Goal: Task Accomplishment & Management: Manage account settings

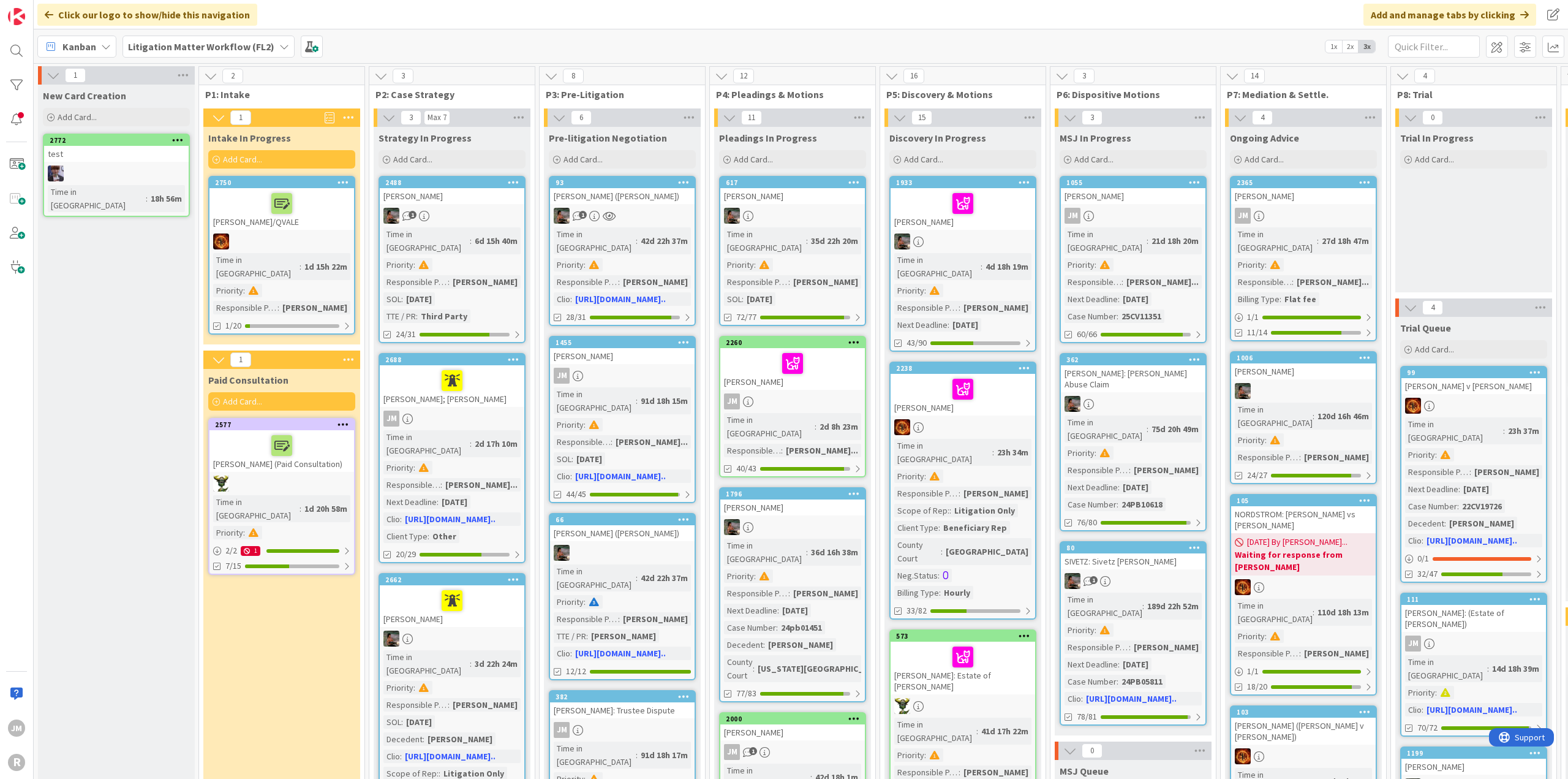
click at [88, 44] on span "Kanban" at bounding box center [80, 46] width 33 height 14
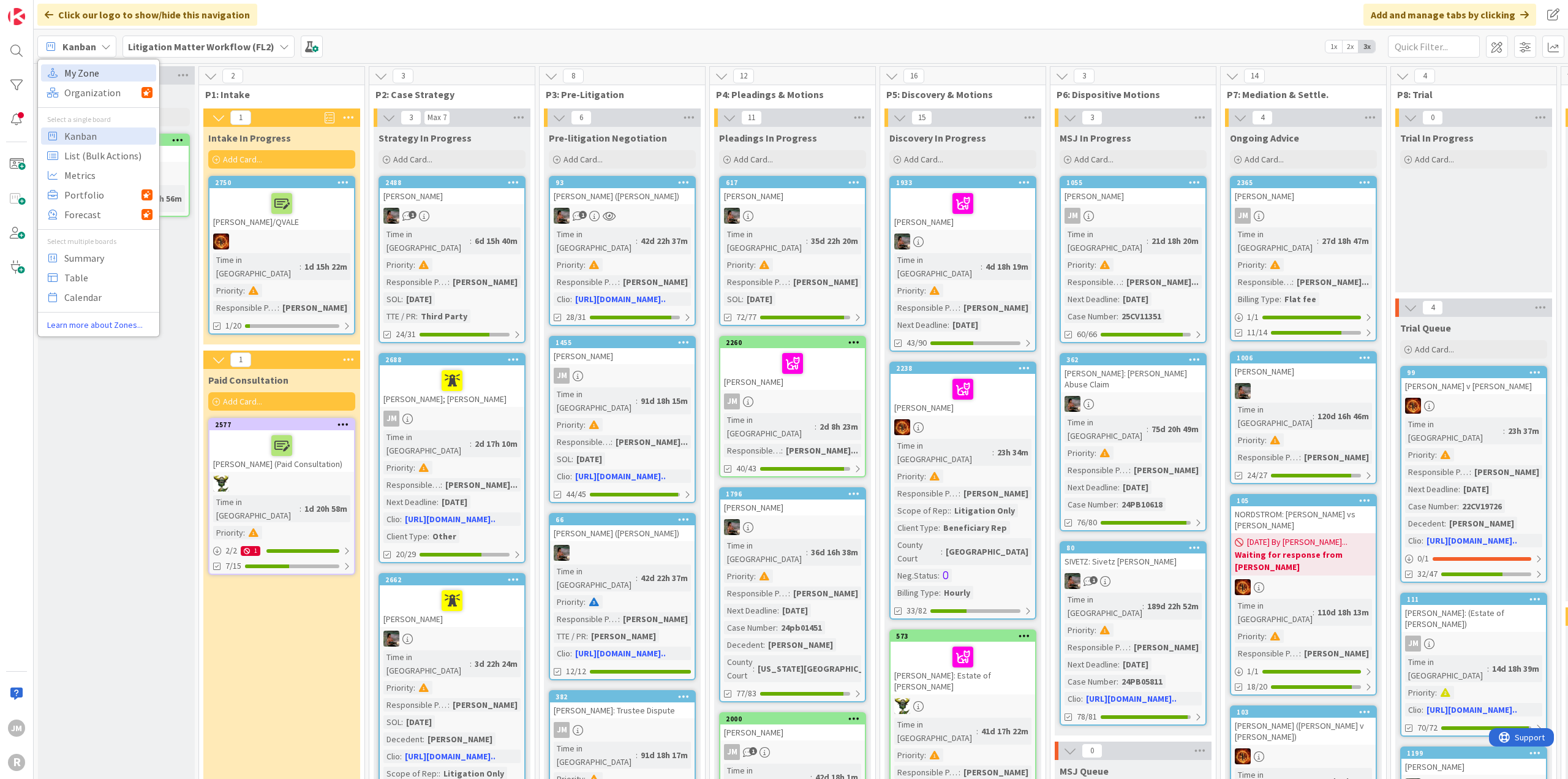
click at [105, 79] on span "My Zone" at bounding box center [108, 72] width 88 height 18
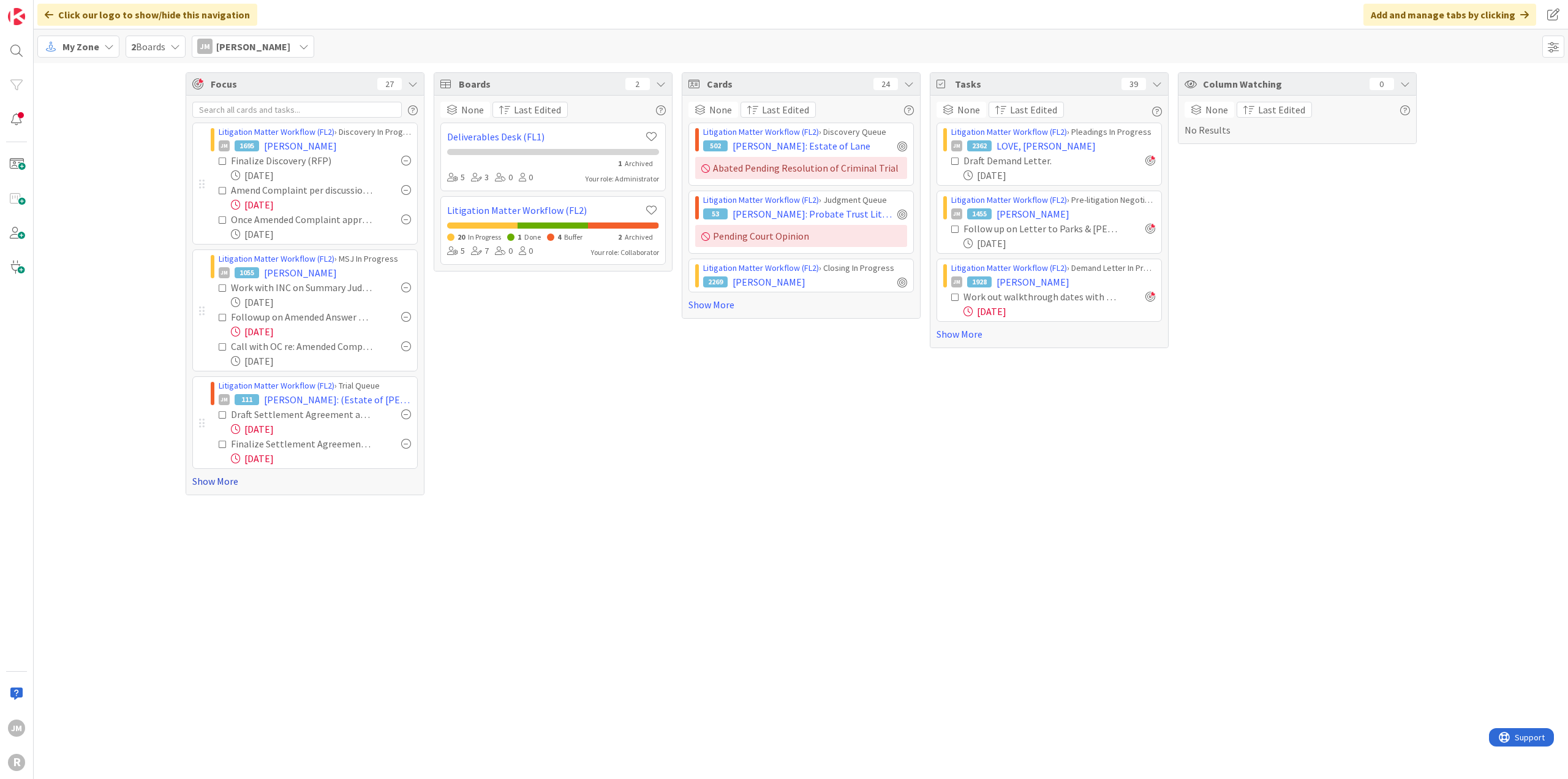
click at [229, 423] on link "Show More" at bounding box center [305, 481] width 225 height 14
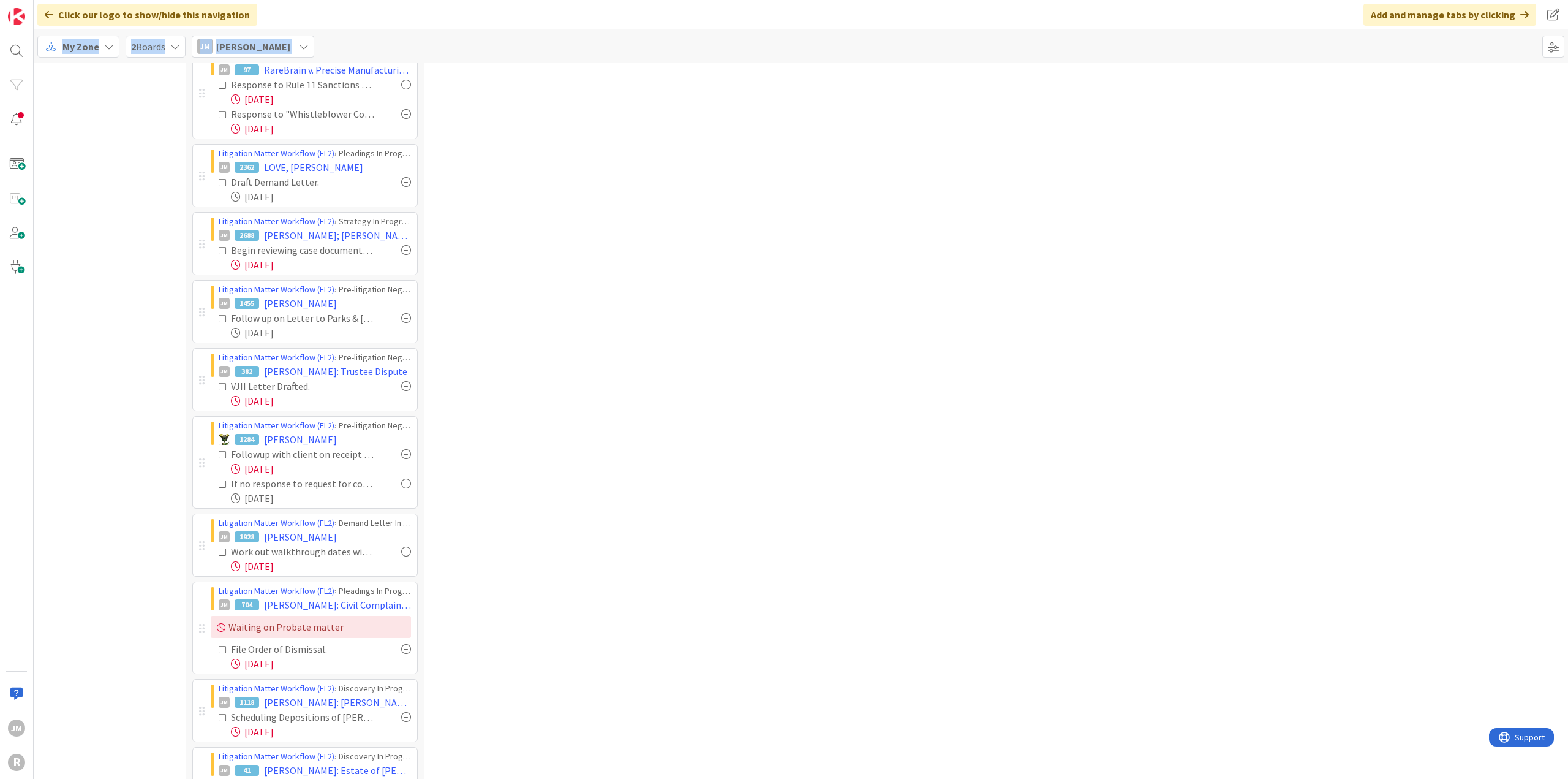
scroll to position [913, 0]
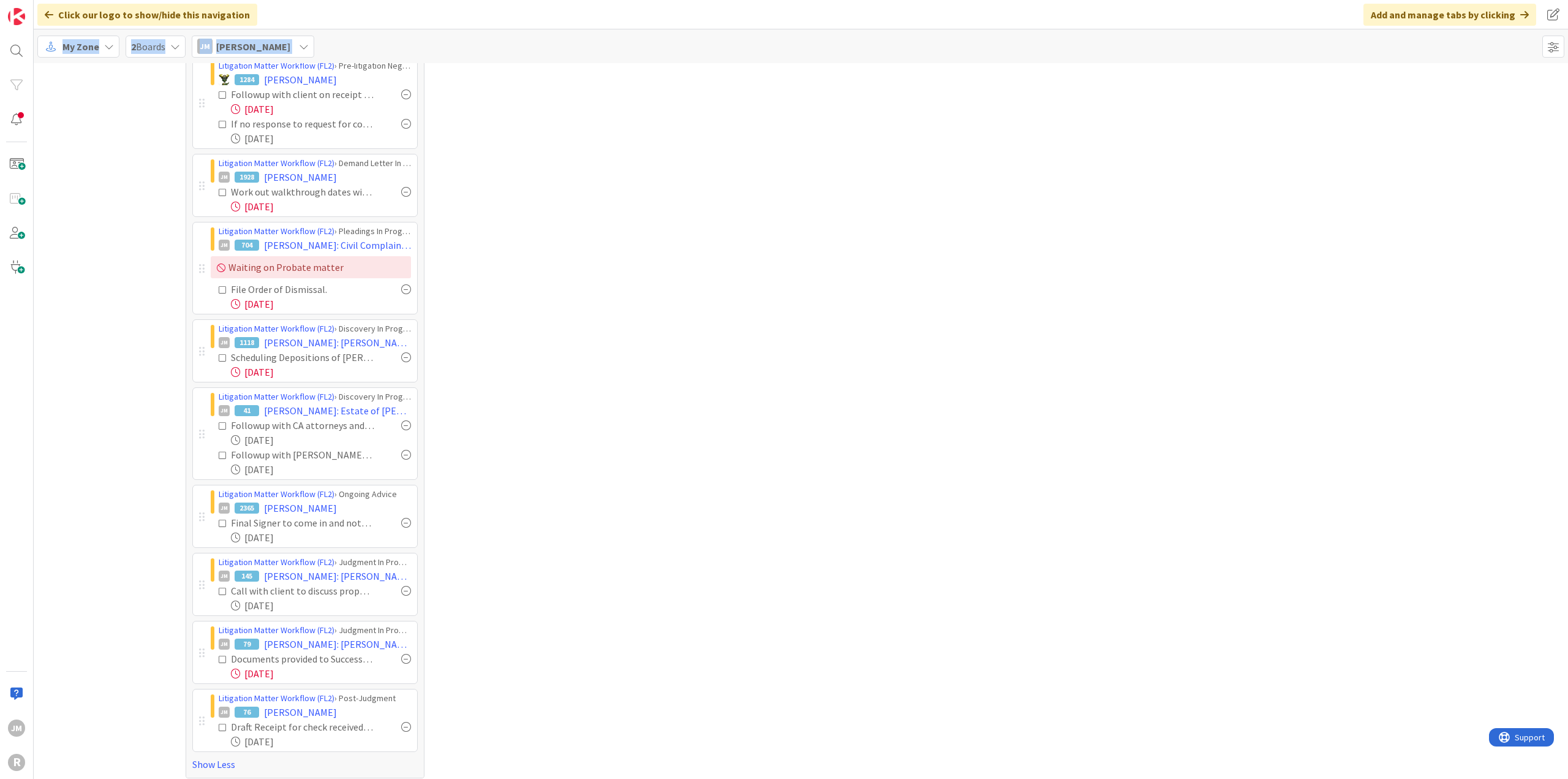
drag, startPoint x: 175, startPoint y: 132, endPoint x: 318, endPoint y: 742, distance: 626.5
copy div "Loremipsum Dolors Ametcons (AD2) › Elitseddo Ei Temporin UT 8671 LABOREE, Dolor…"
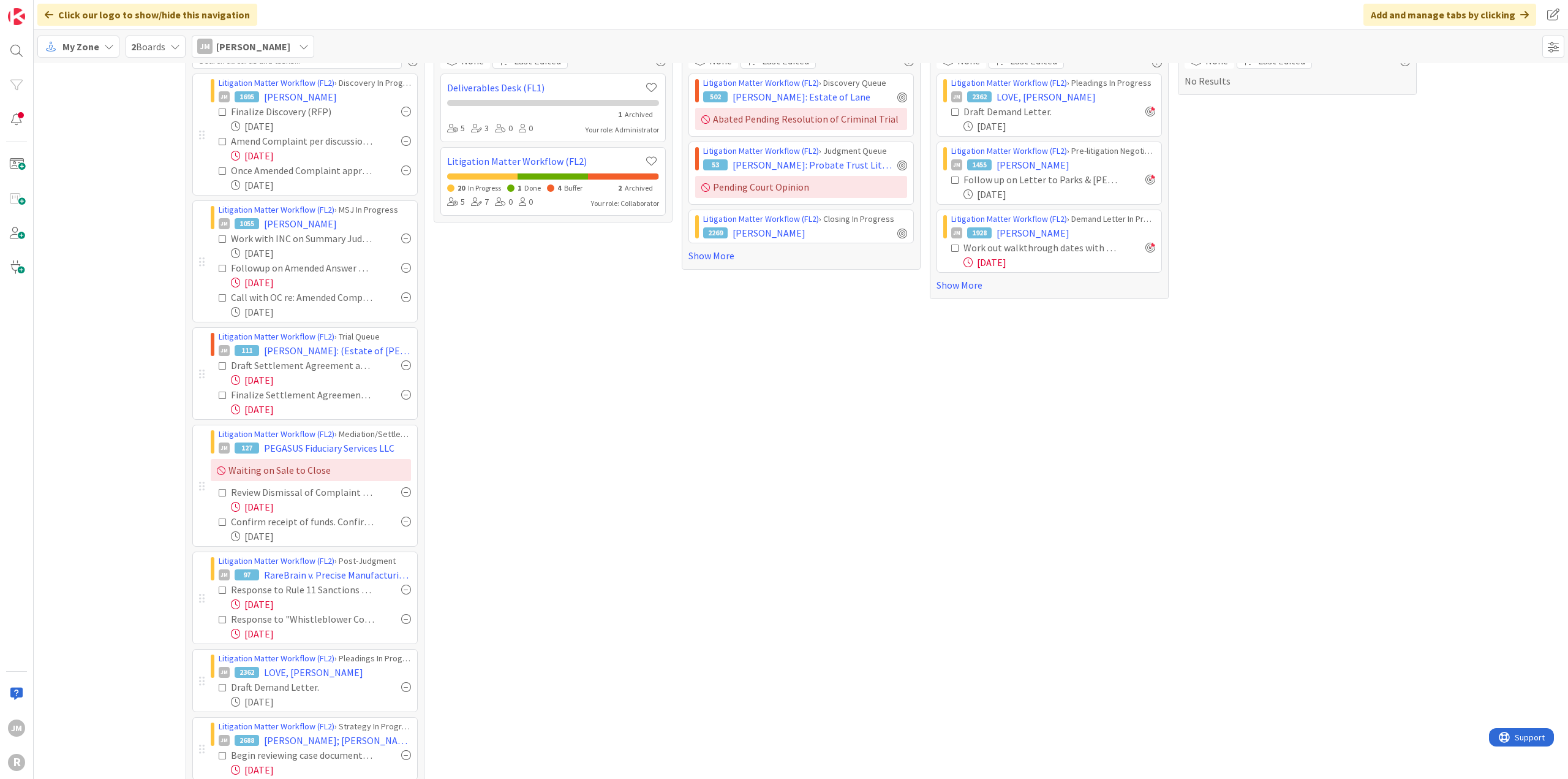
scroll to position [0, 0]
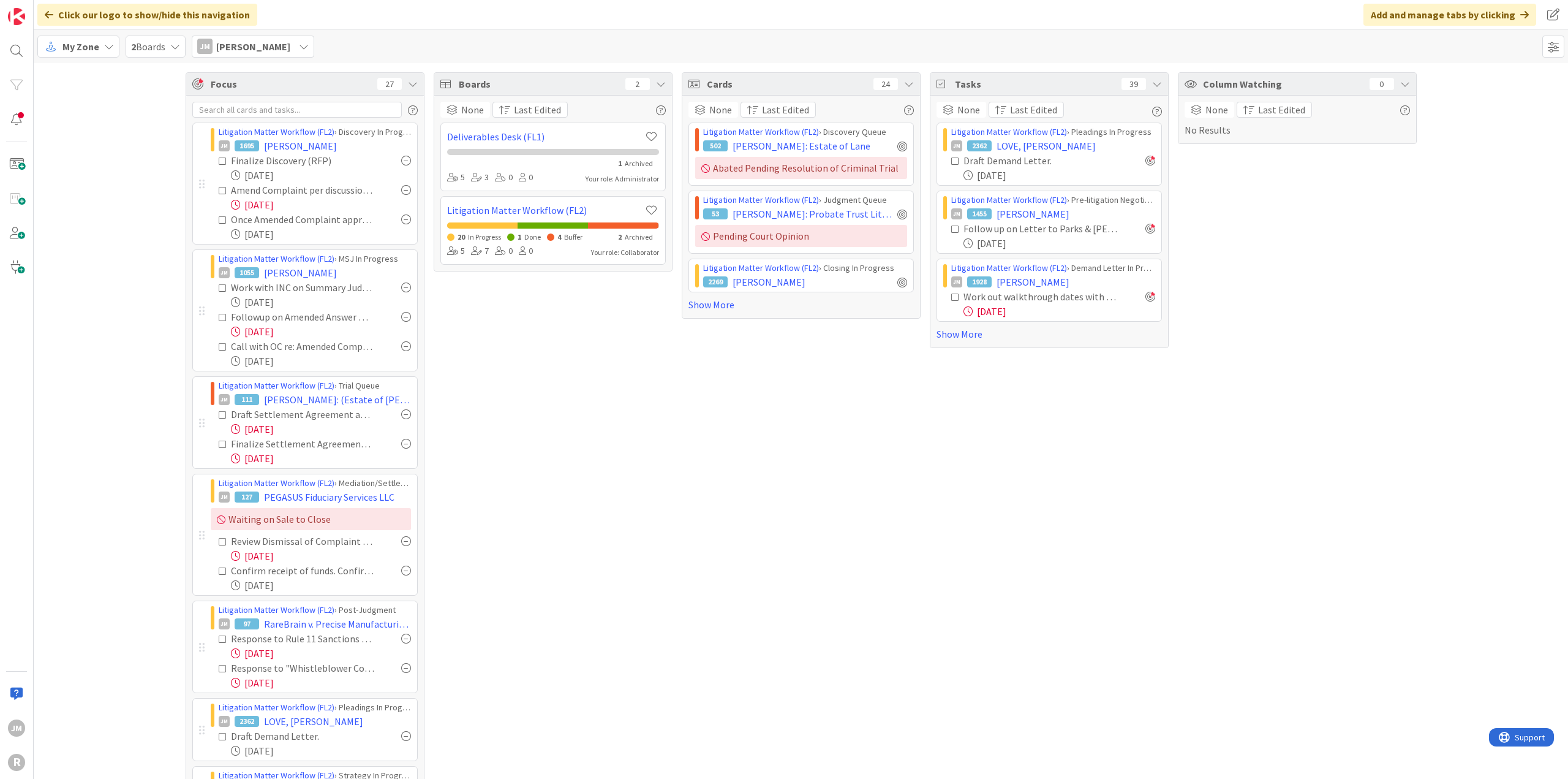
click at [302, 396] on span "[PERSON_NAME]: (Estate of [PERSON_NAME])" at bounding box center [337, 399] width 147 height 14
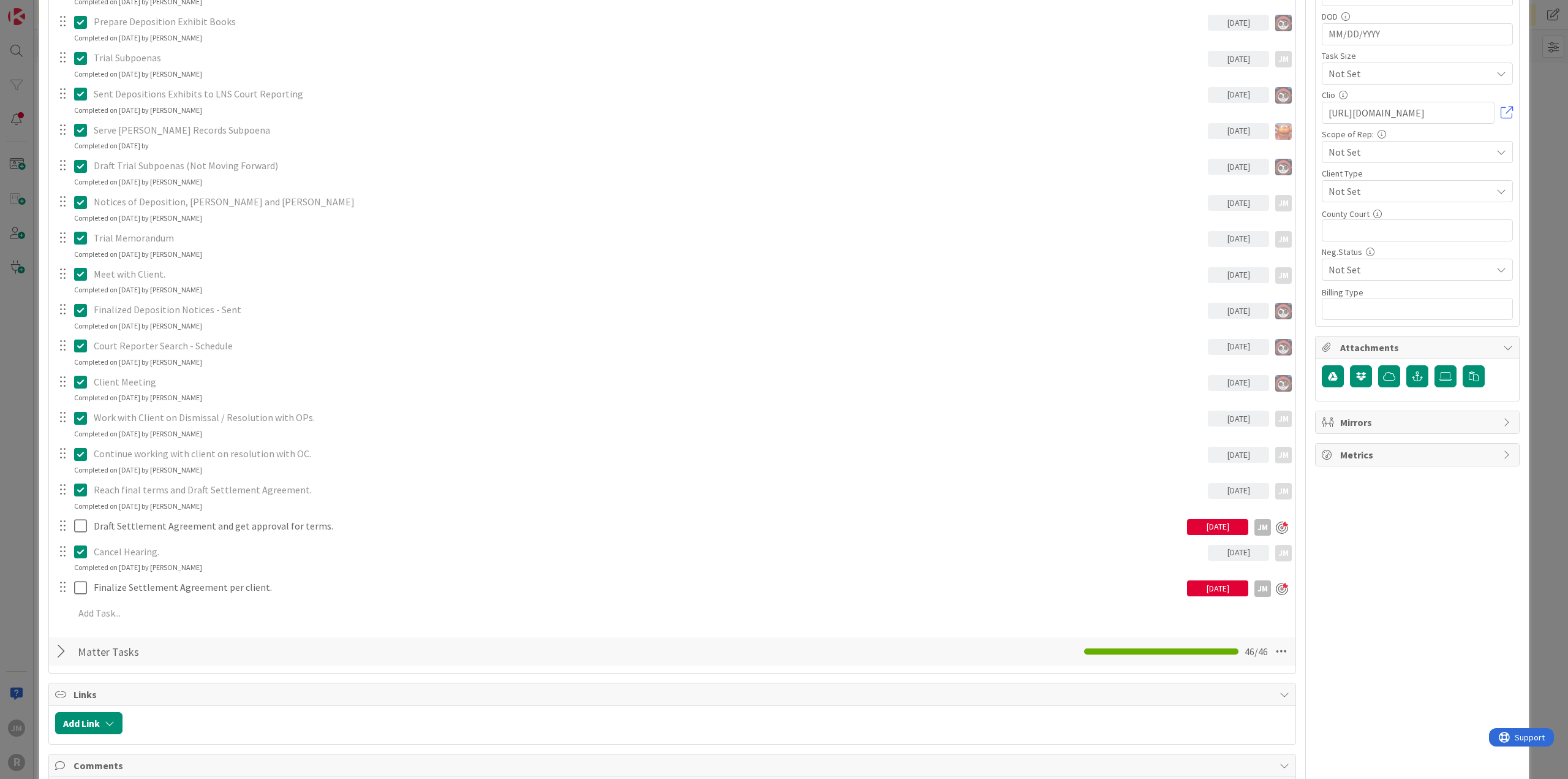
scroll to position [613, 0]
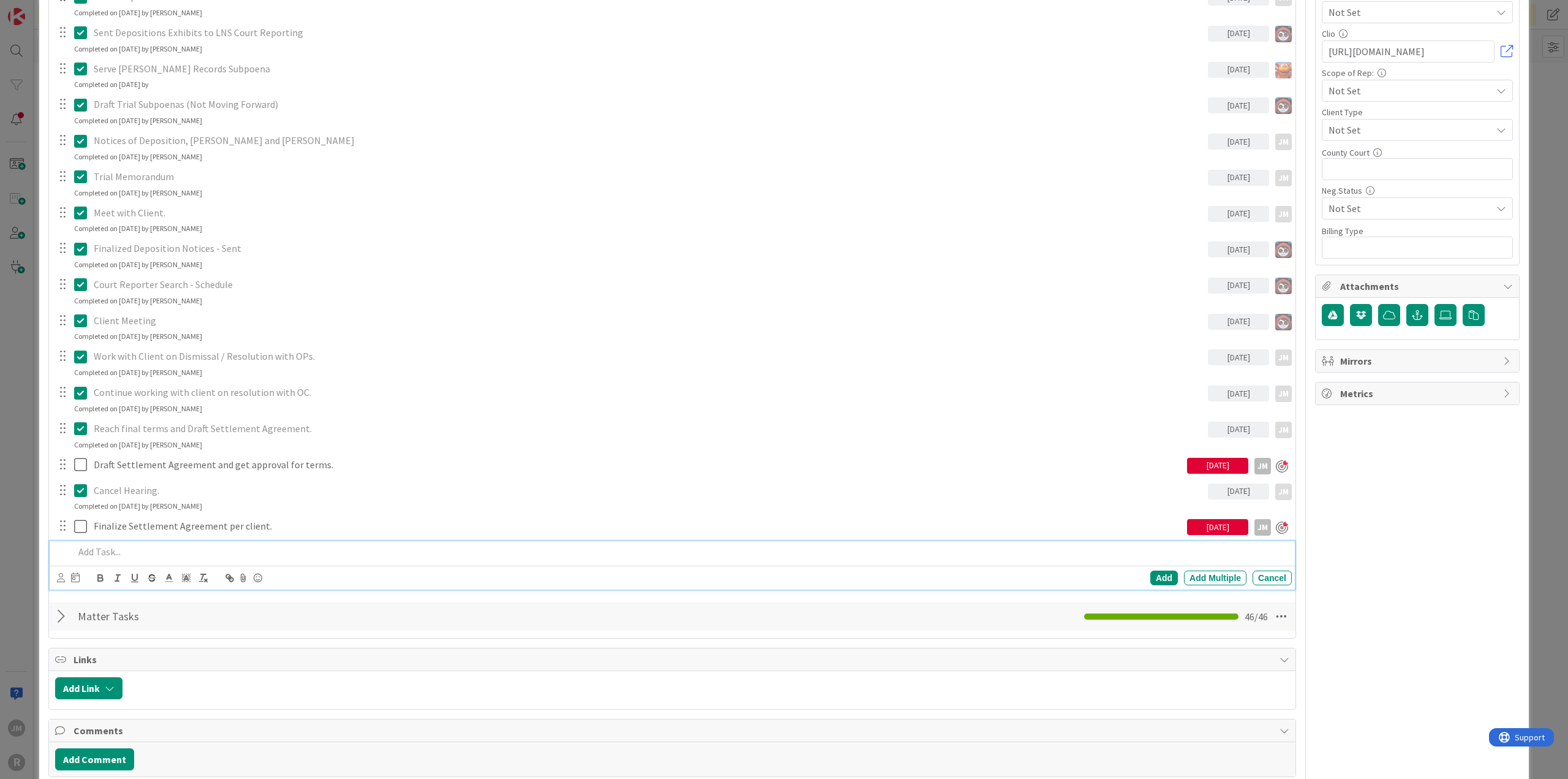
type textarea "x"
click at [161, 423] on div at bounding box center [680, 551] width 1223 height 21
click at [55, 423] on div "Add Add Multiple Cancel" at bounding box center [671, 578] width 1245 height 24
click at [60, 423] on icon at bounding box center [61, 578] width 8 height 10
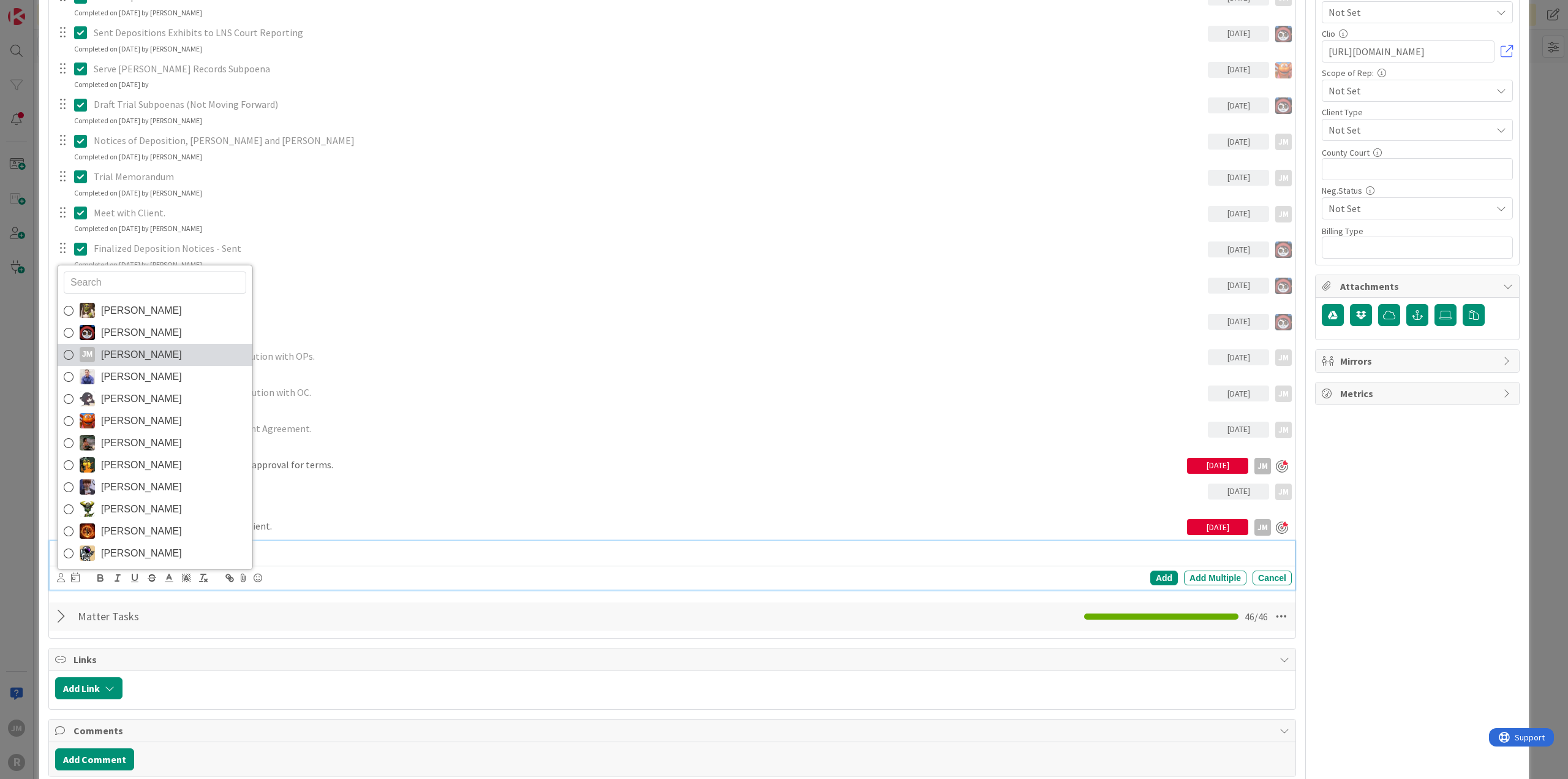
click at [64, 353] on icon at bounding box center [68, 354] width 10 height 18
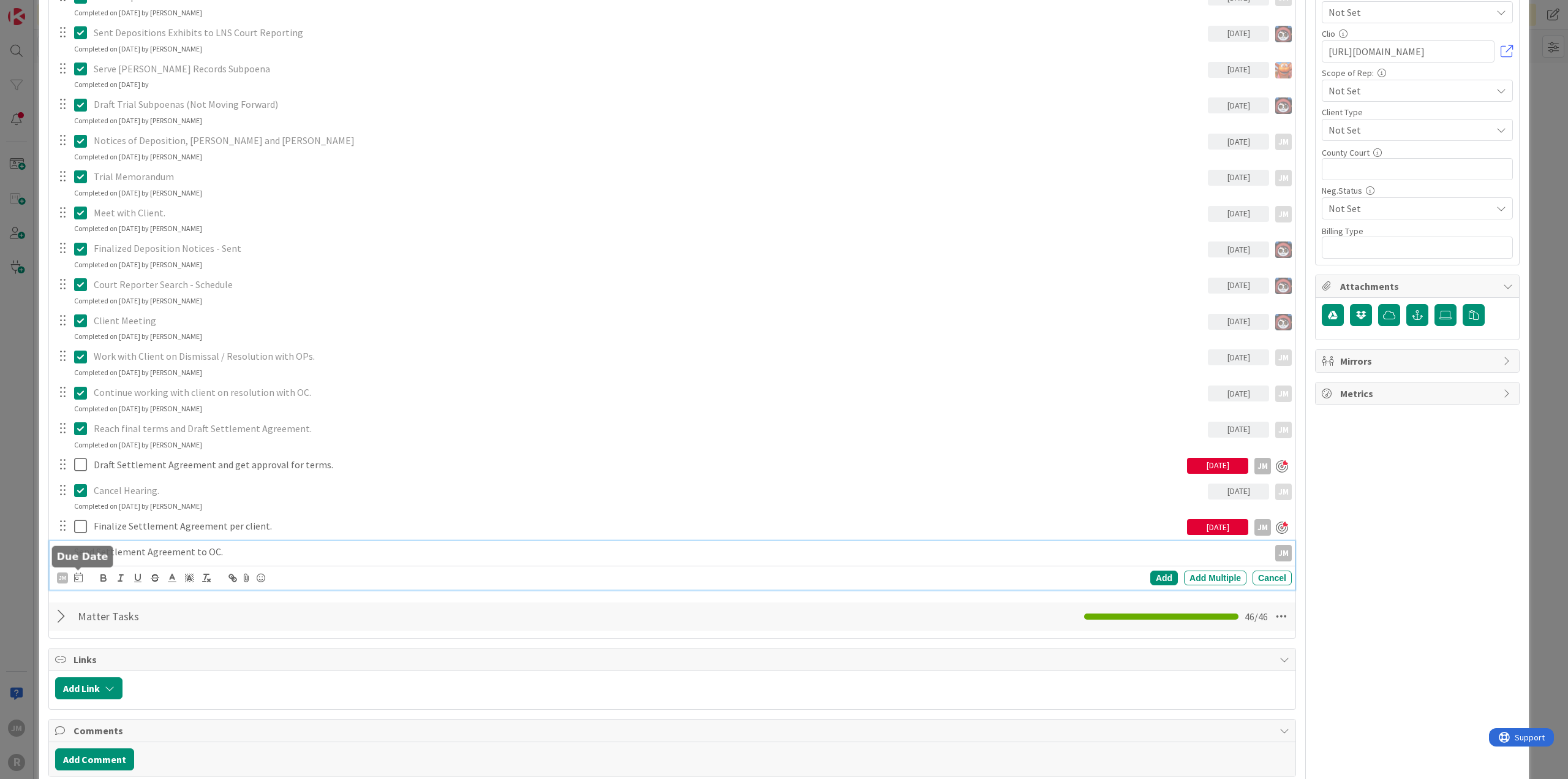
click at [79, 423] on icon at bounding box center [78, 577] width 9 height 10
click at [171, 423] on td "10" at bounding box center [172, 680] width 24 height 23
click at [934, 423] on div "Add" at bounding box center [1164, 578] width 28 height 14
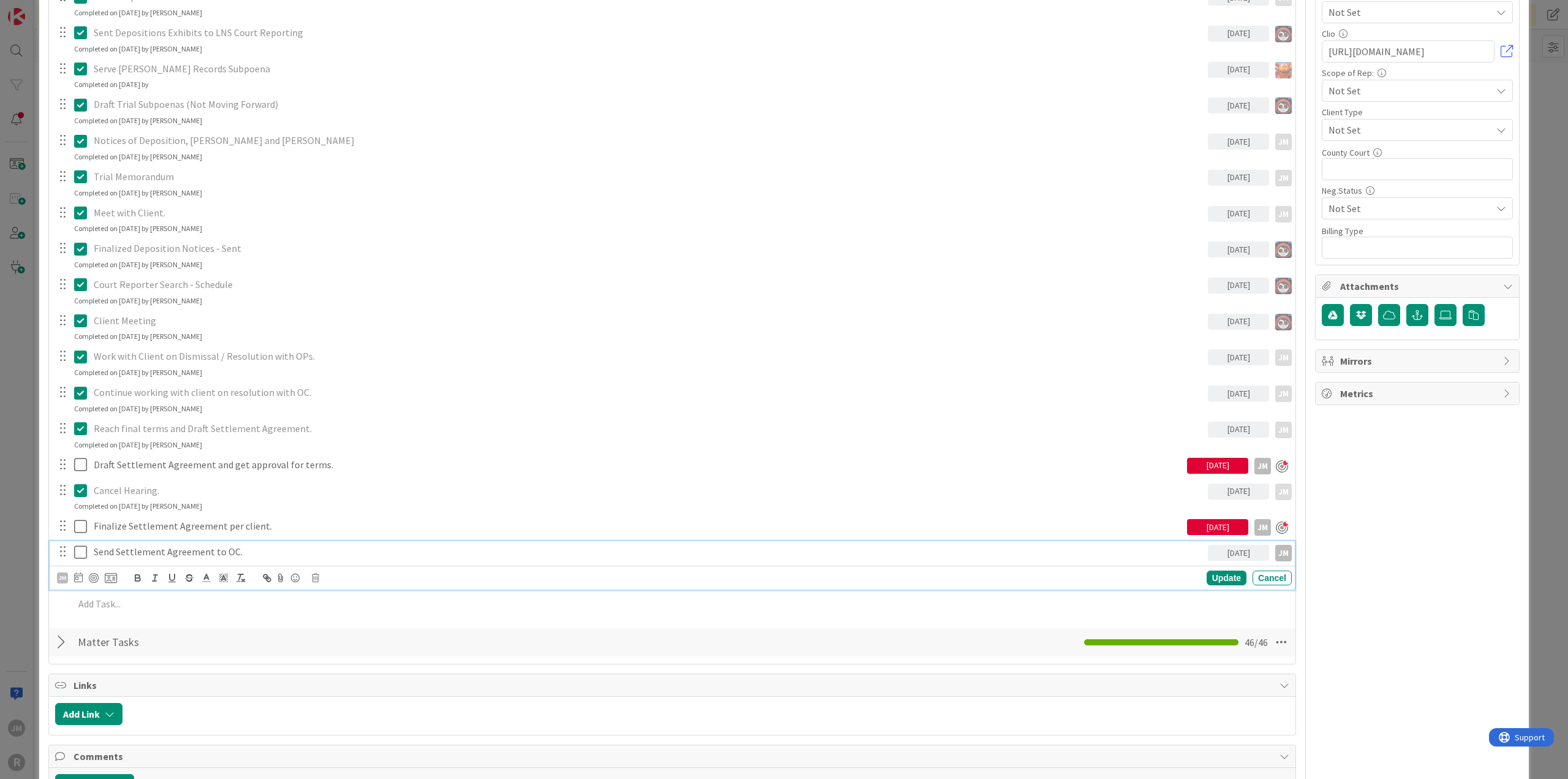
click at [99, 423] on p "Send Settlement Agreement to OC." at bounding box center [648, 551] width 1109 height 14
click at [95, 423] on div at bounding box center [93, 569] width 8 height 4
click at [125, 423] on p "Send Settlement Agreement to OC." at bounding box center [648, 551] width 1109 height 14
click at [91, 423] on div at bounding box center [94, 578] width 10 height 10
type textarea "x"
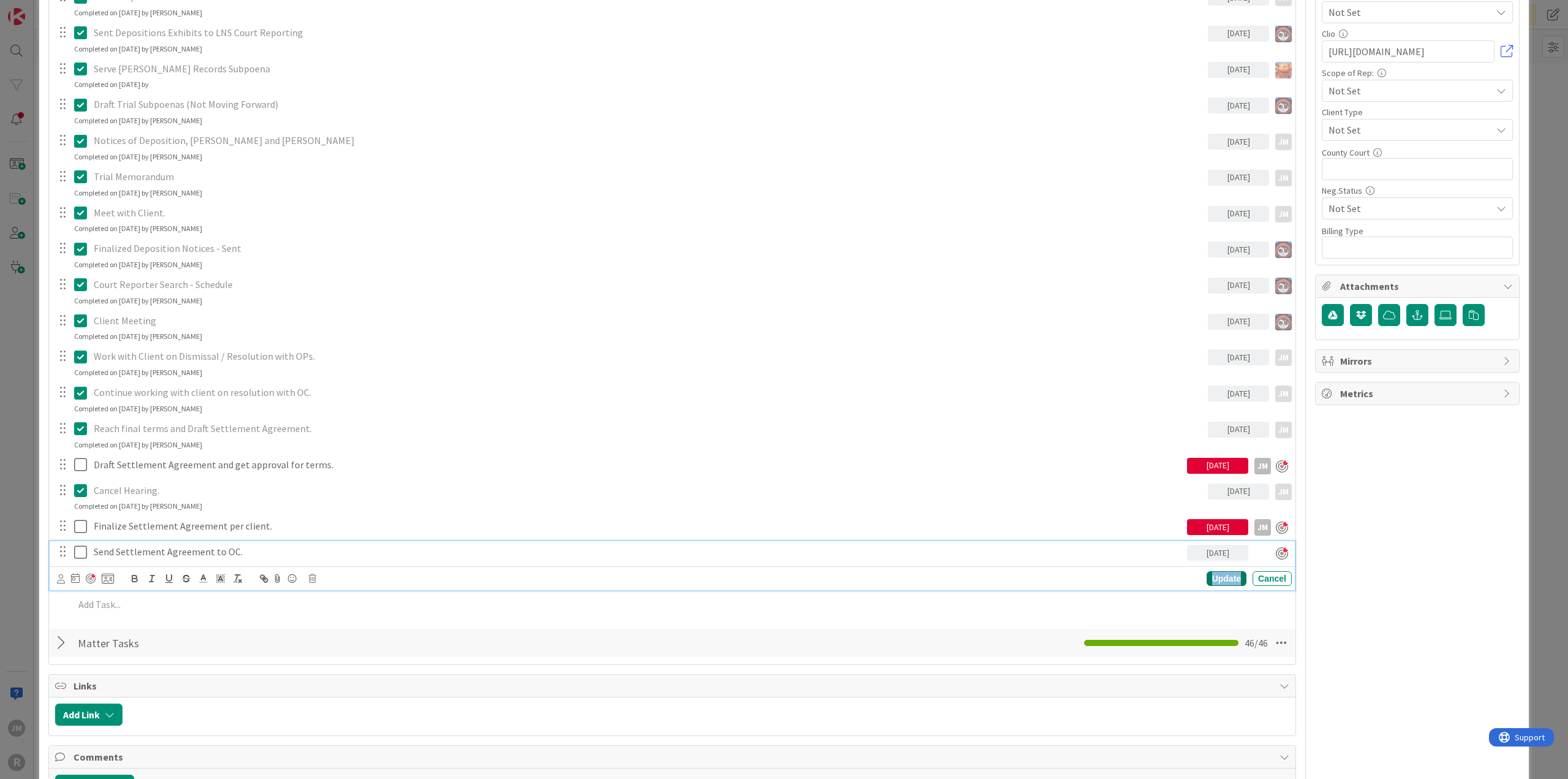
click at [934, 423] on div "Update" at bounding box center [1227, 578] width 40 height 14
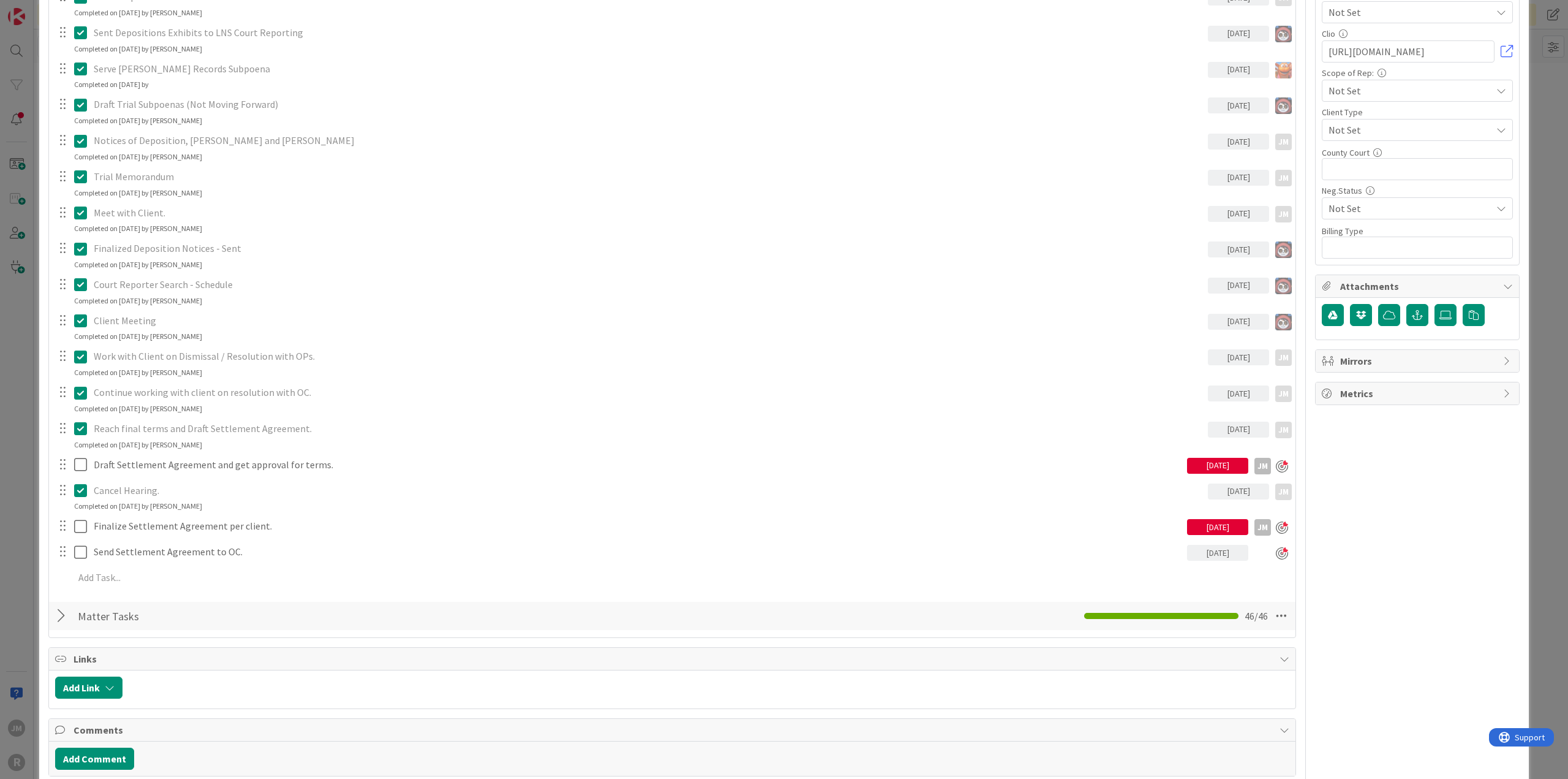
click at [25, 423] on div "ID 111 Litigation Matter Workflow (FL2) Trial Queue Title 47 / 128 [PERSON_NAME…" at bounding box center [784, 389] width 1568 height 779
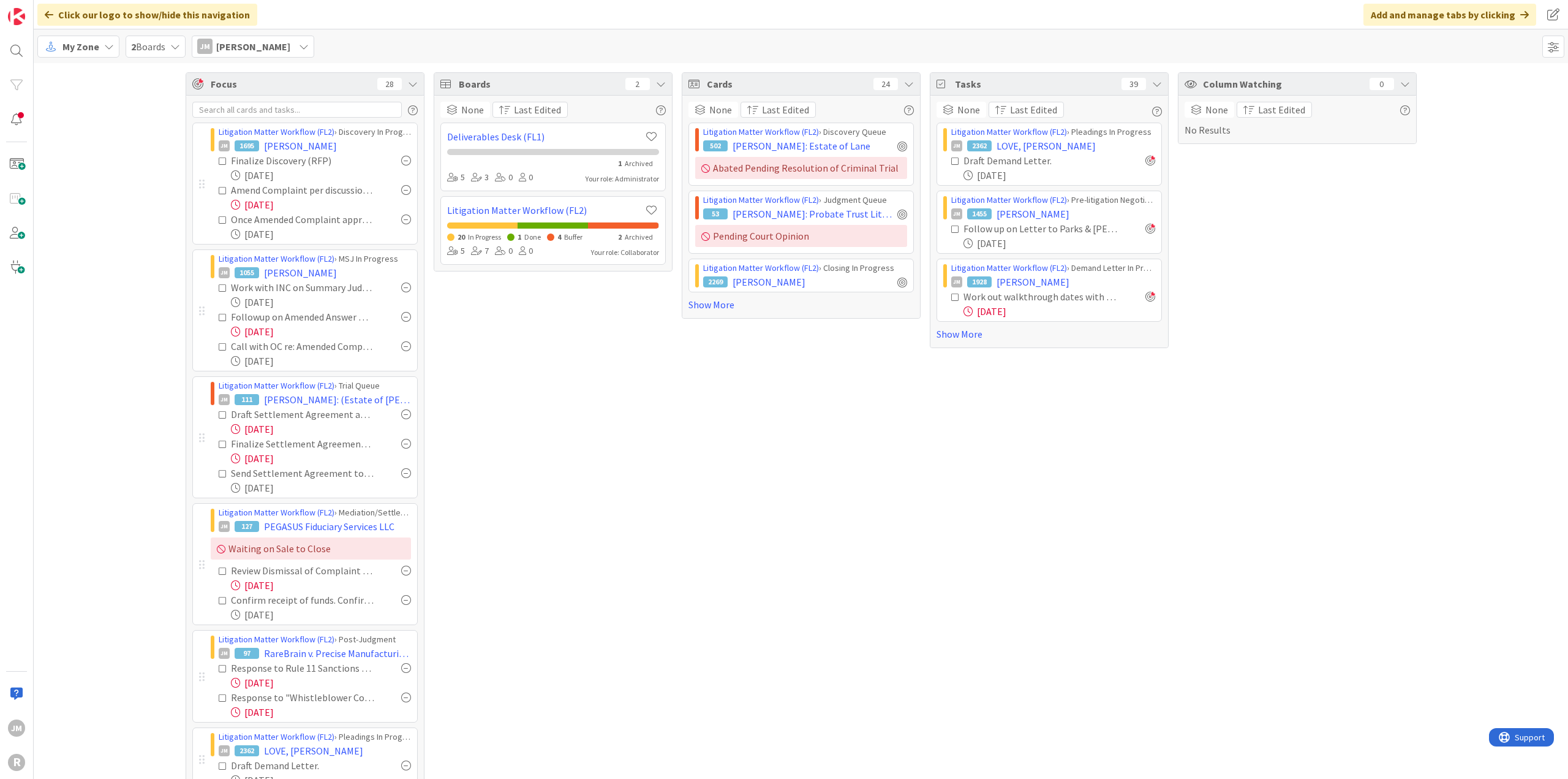
click at [111, 44] on icon at bounding box center [109, 46] width 10 height 10
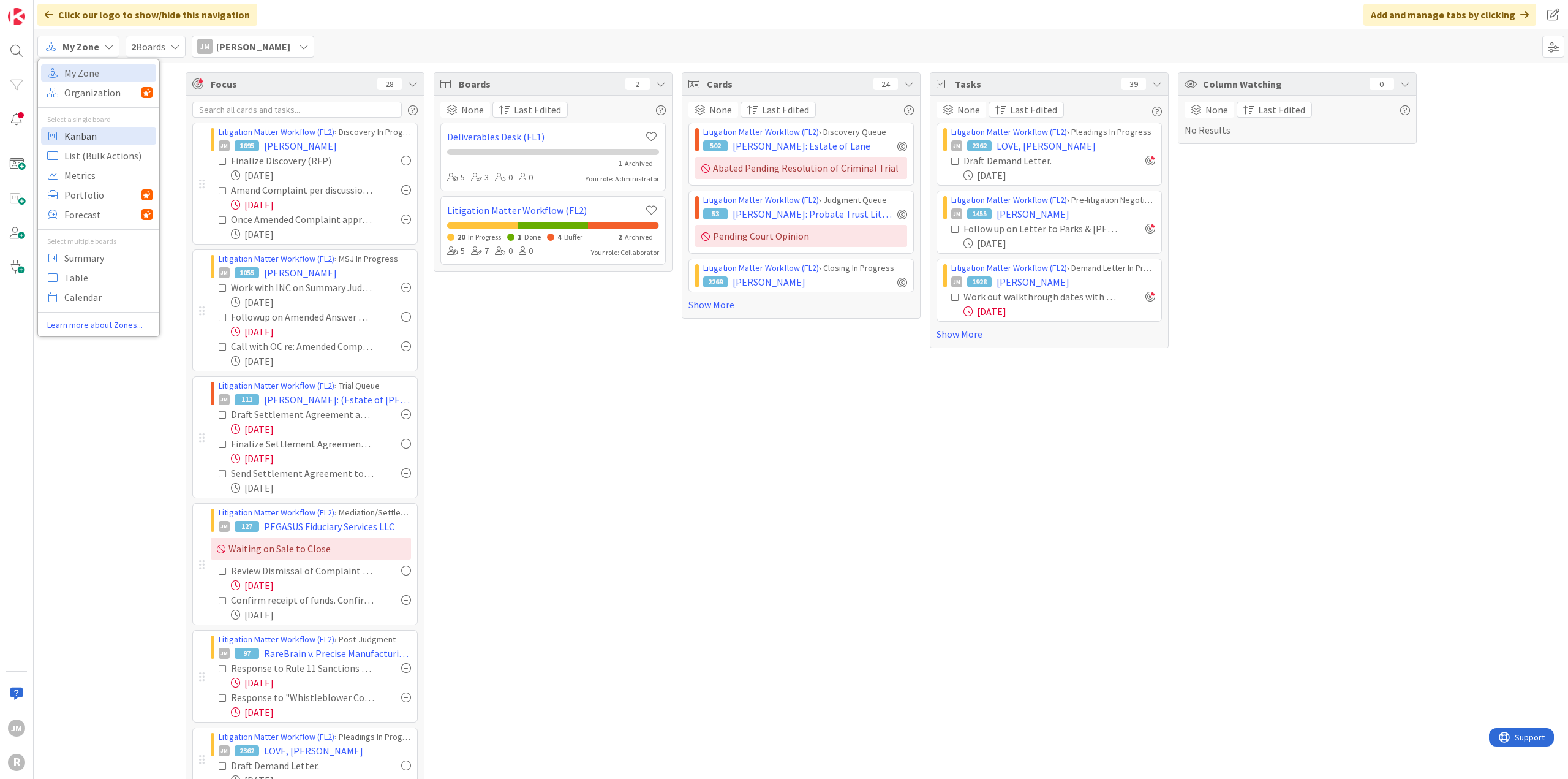
click at [105, 136] on span "Kanban" at bounding box center [108, 135] width 88 height 18
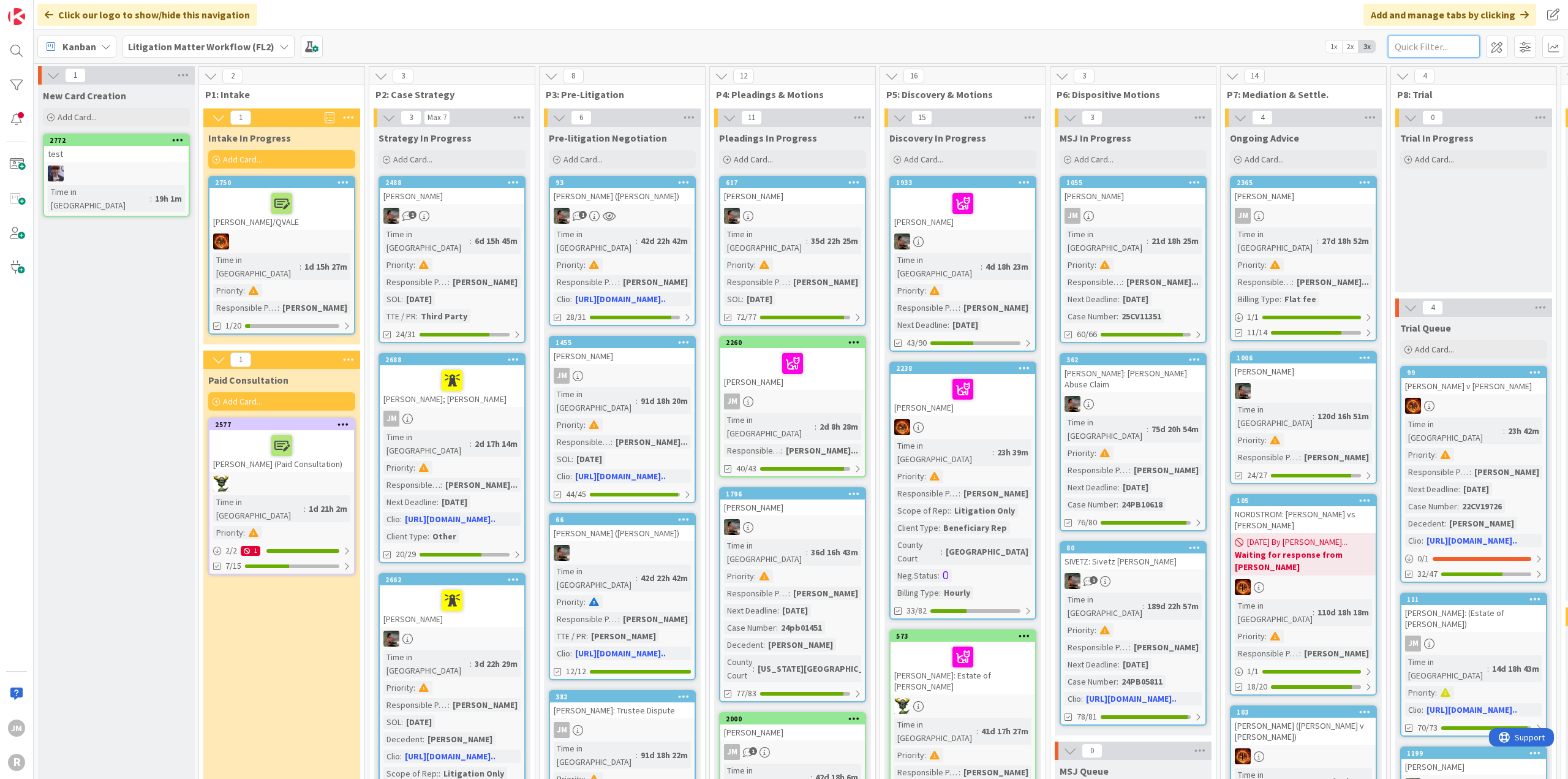
click at [934, 49] on input "text" at bounding box center [1434, 47] width 91 height 22
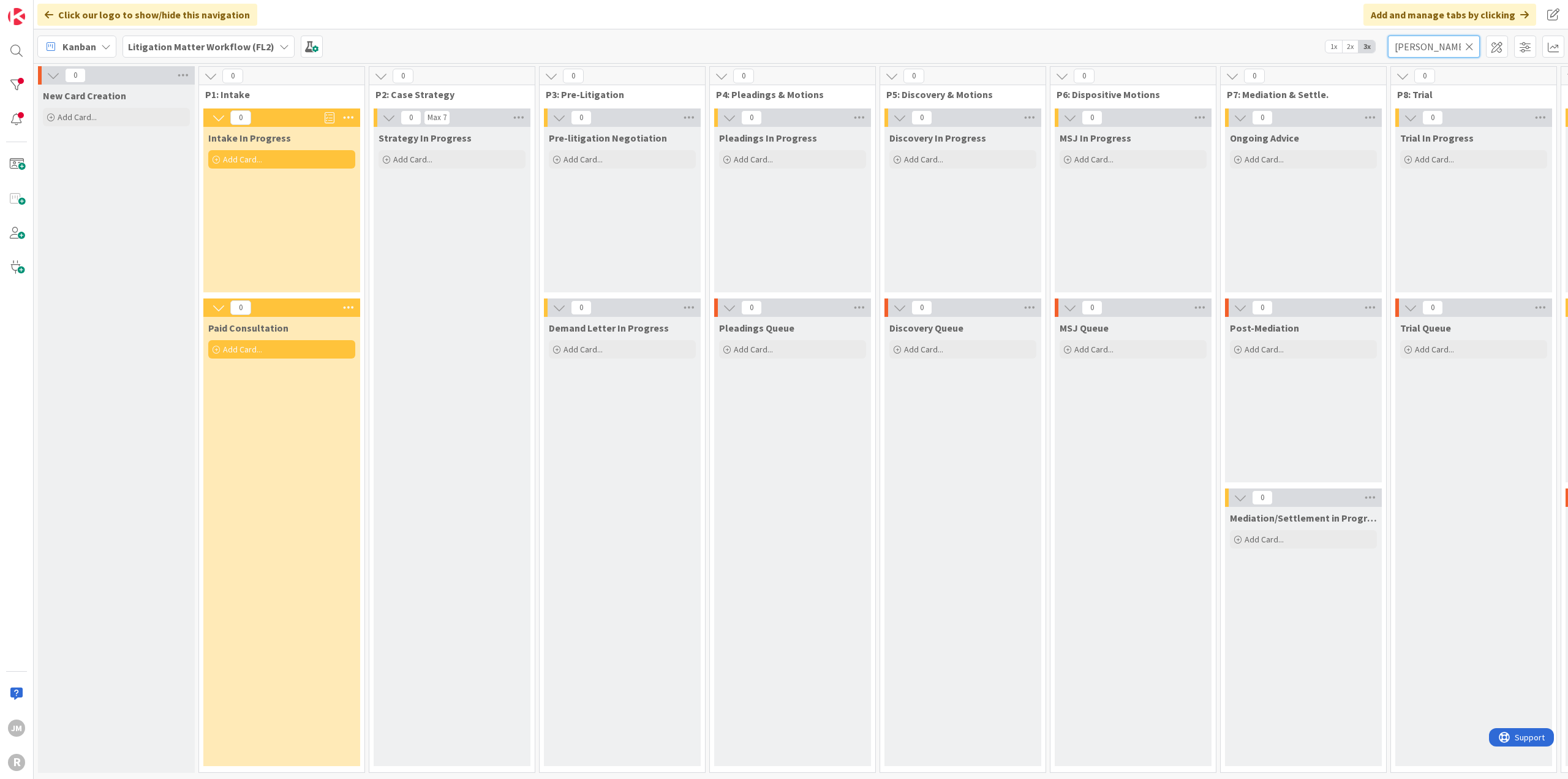
drag, startPoint x: 1425, startPoint y: 41, endPoint x: 1284, endPoint y: 42, distance: 141.0
click at [934, 42] on div "Kanban Litigation Matter Workflow (FL2) 1x 2x 3x [PERSON_NAME]" at bounding box center [800, 46] width 1535 height 33
type input "[PERSON_NAME]"
click at [279, 46] on icon at bounding box center [284, 46] width 10 height 10
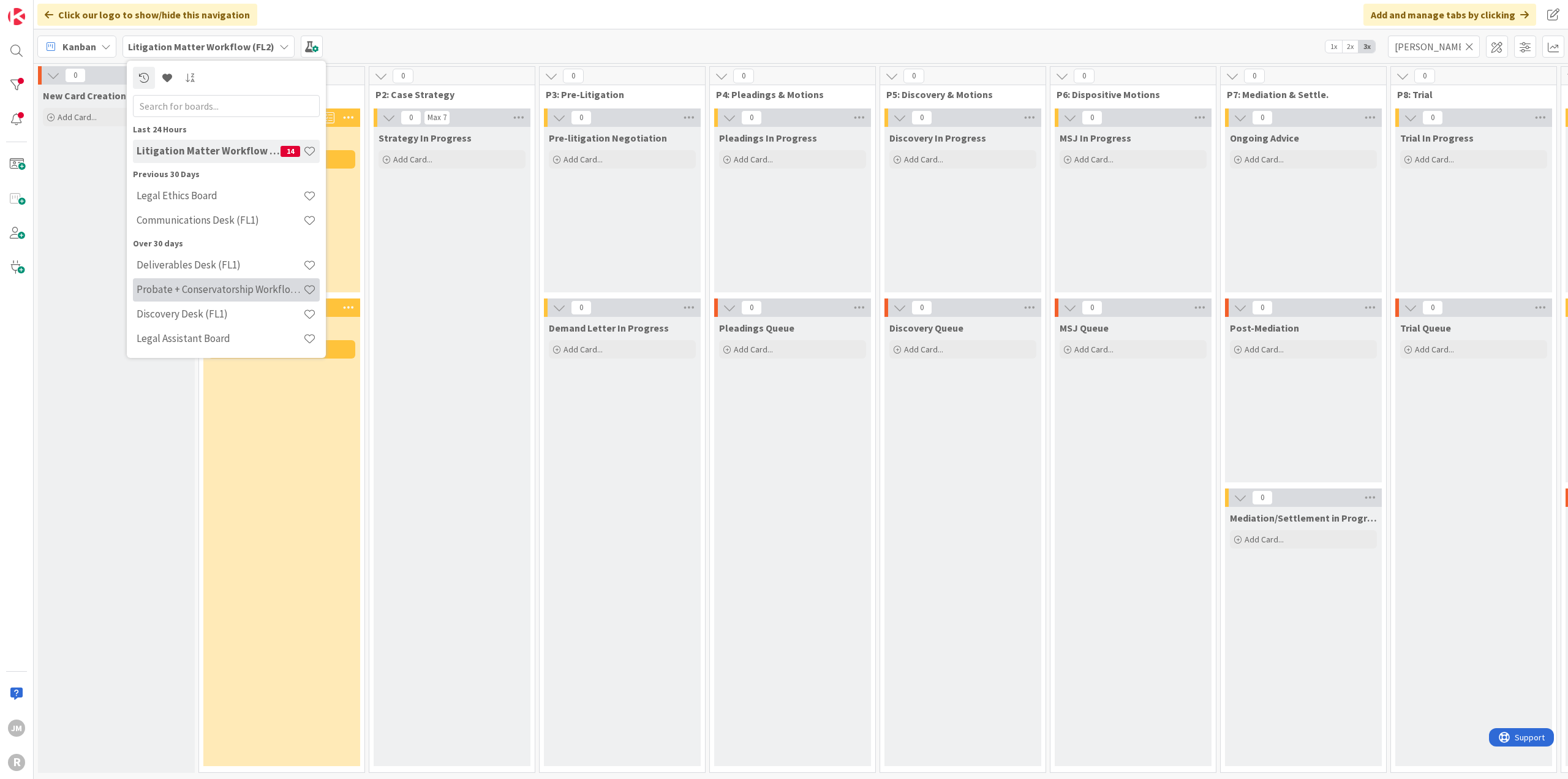
click at [235, 280] on div "Probate + Conservatorship Workflow (FL2)" at bounding box center [226, 290] width 187 height 23
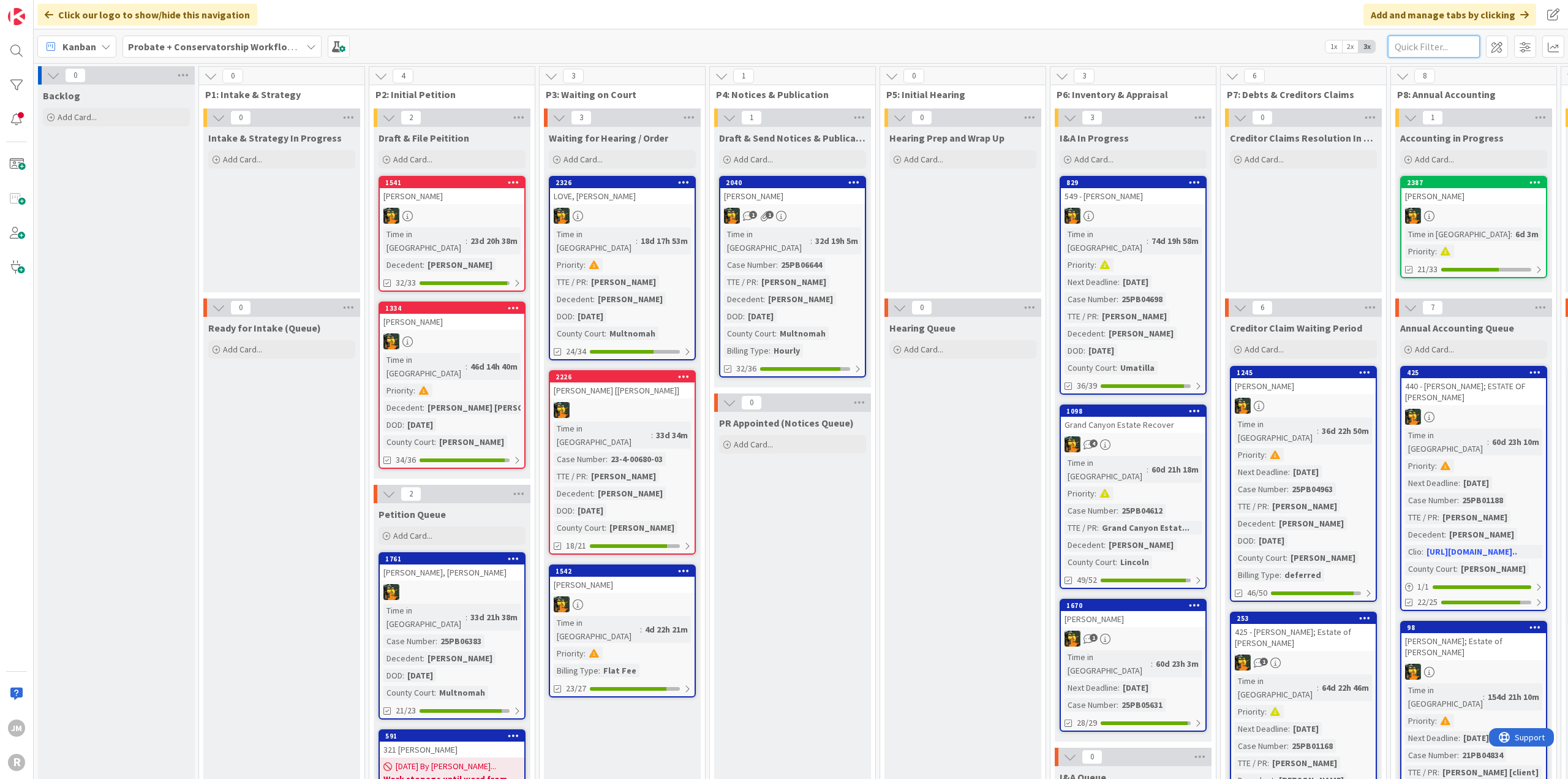
click at [934, 46] on input "text" at bounding box center [1434, 47] width 91 height 22
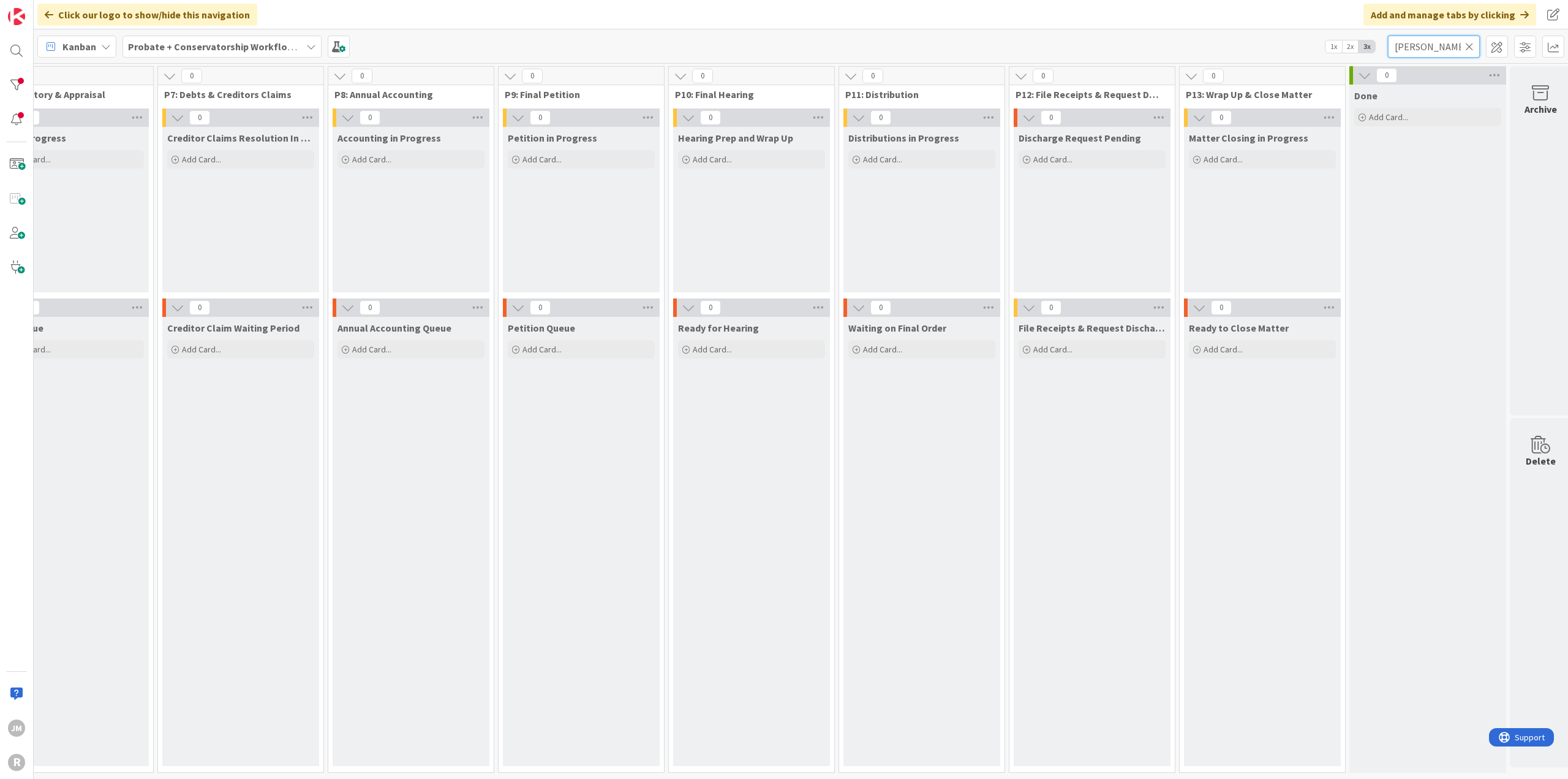
scroll to position [0, 1074]
drag, startPoint x: 898, startPoint y: 775, endPoint x: 58, endPoint y: 1, distance: 1142.2
type input "h"
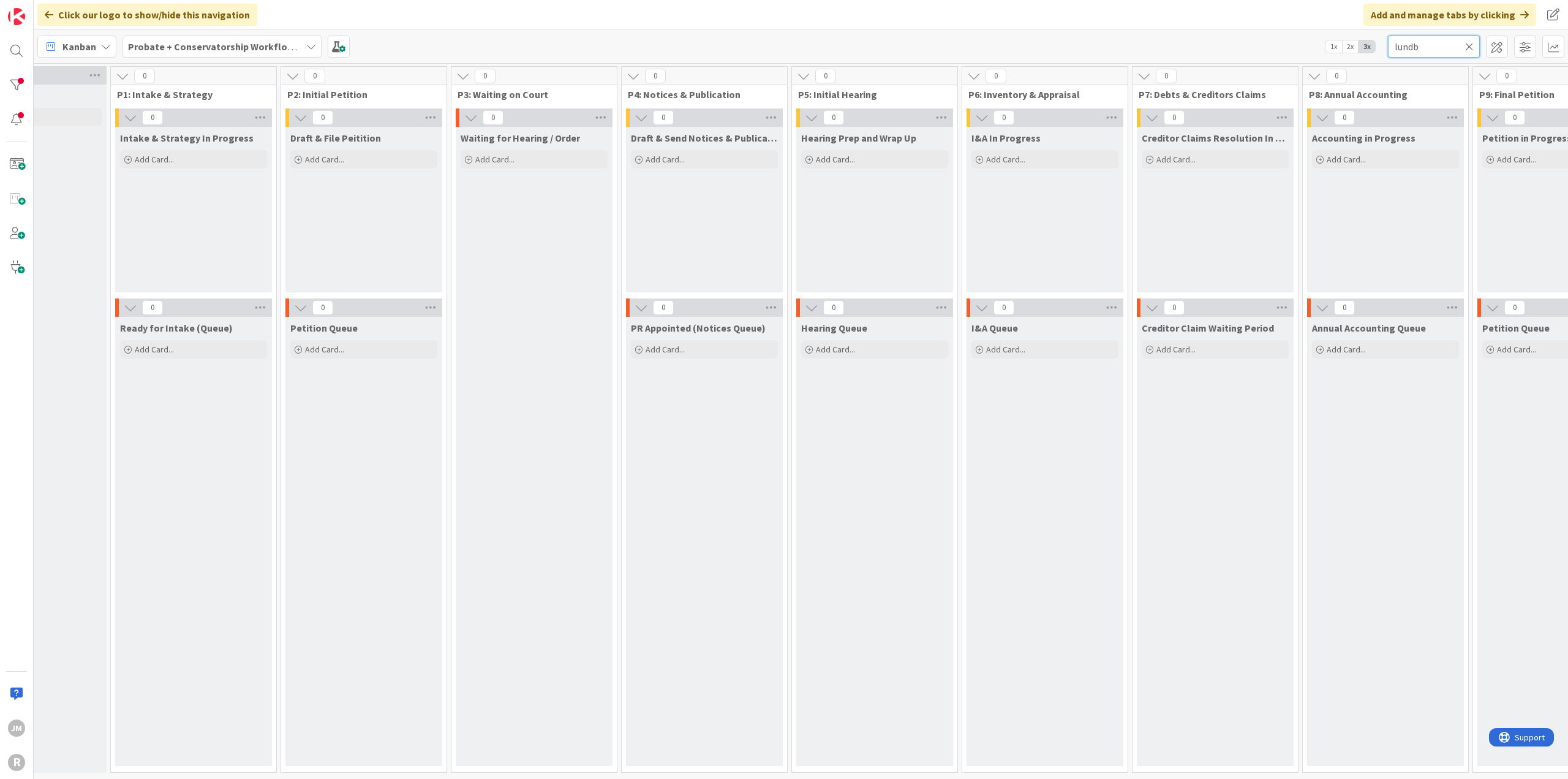
scroll to position [0, 0]
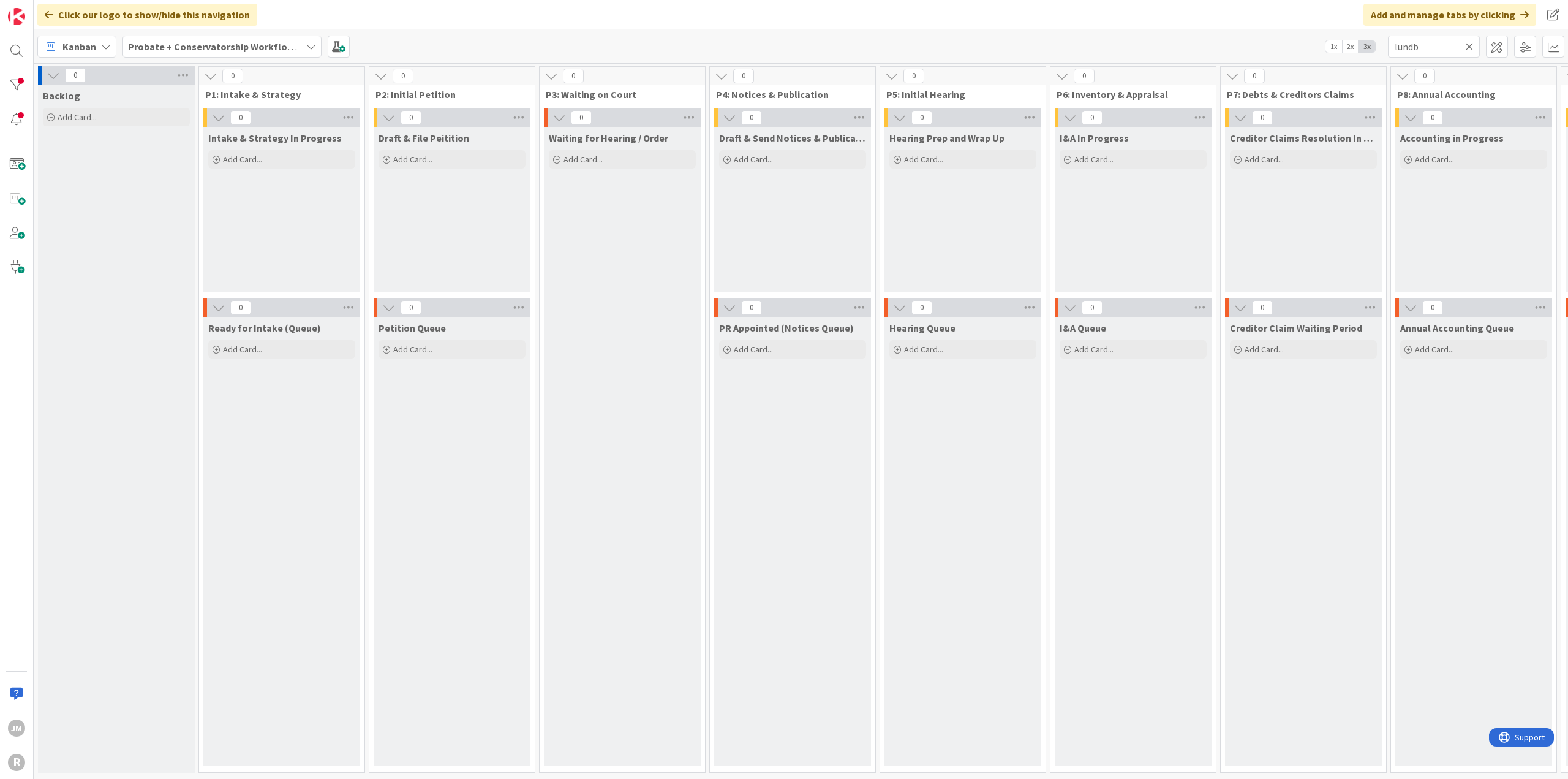
click at [311, 46] on icon at bounding box center [311, 46] width 10 height 10
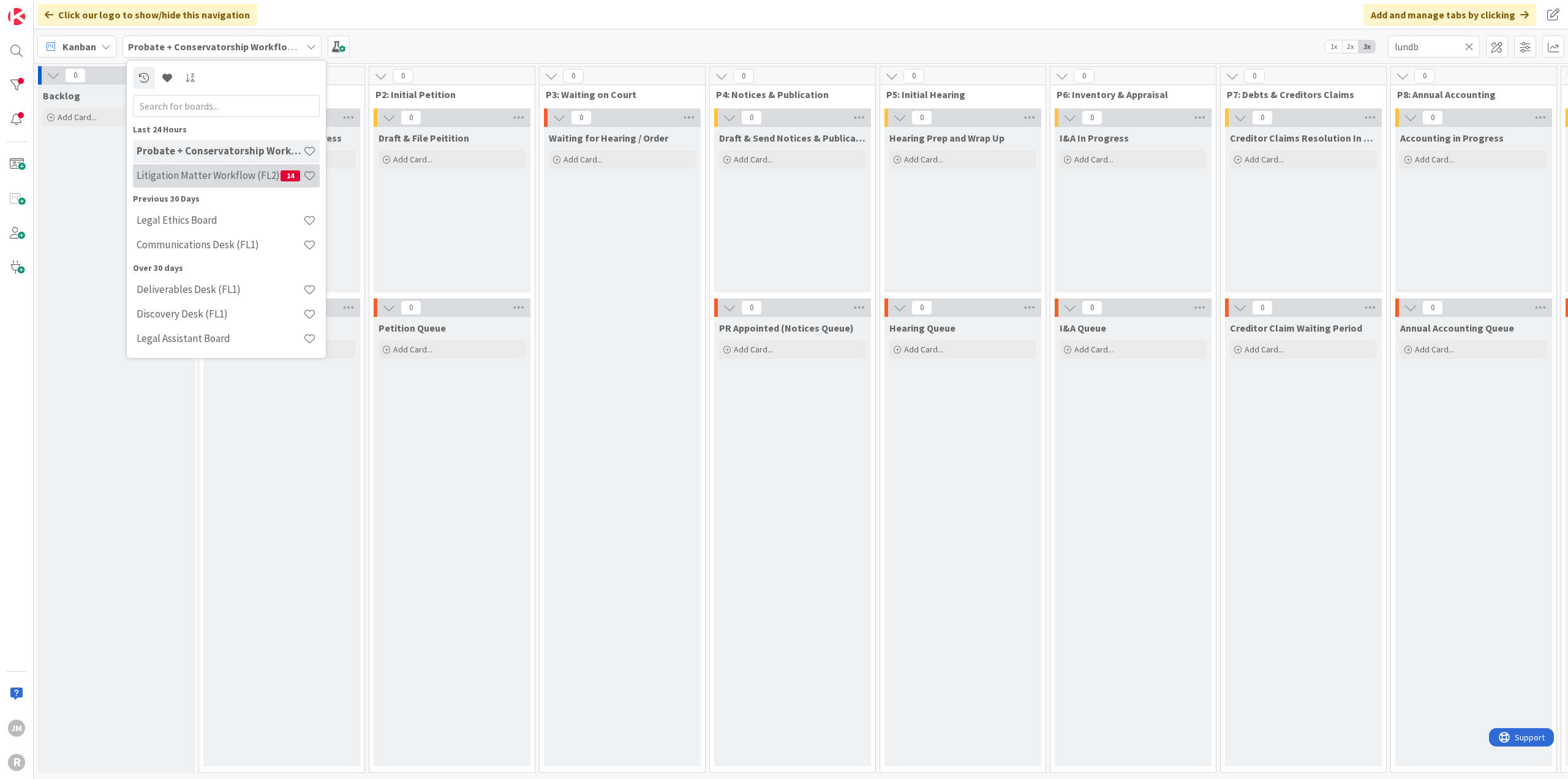
click at [192, 176] on h4 "Litigation Matter Workflow (FL2)" at bounding box center [208, 174] width 144 height 12
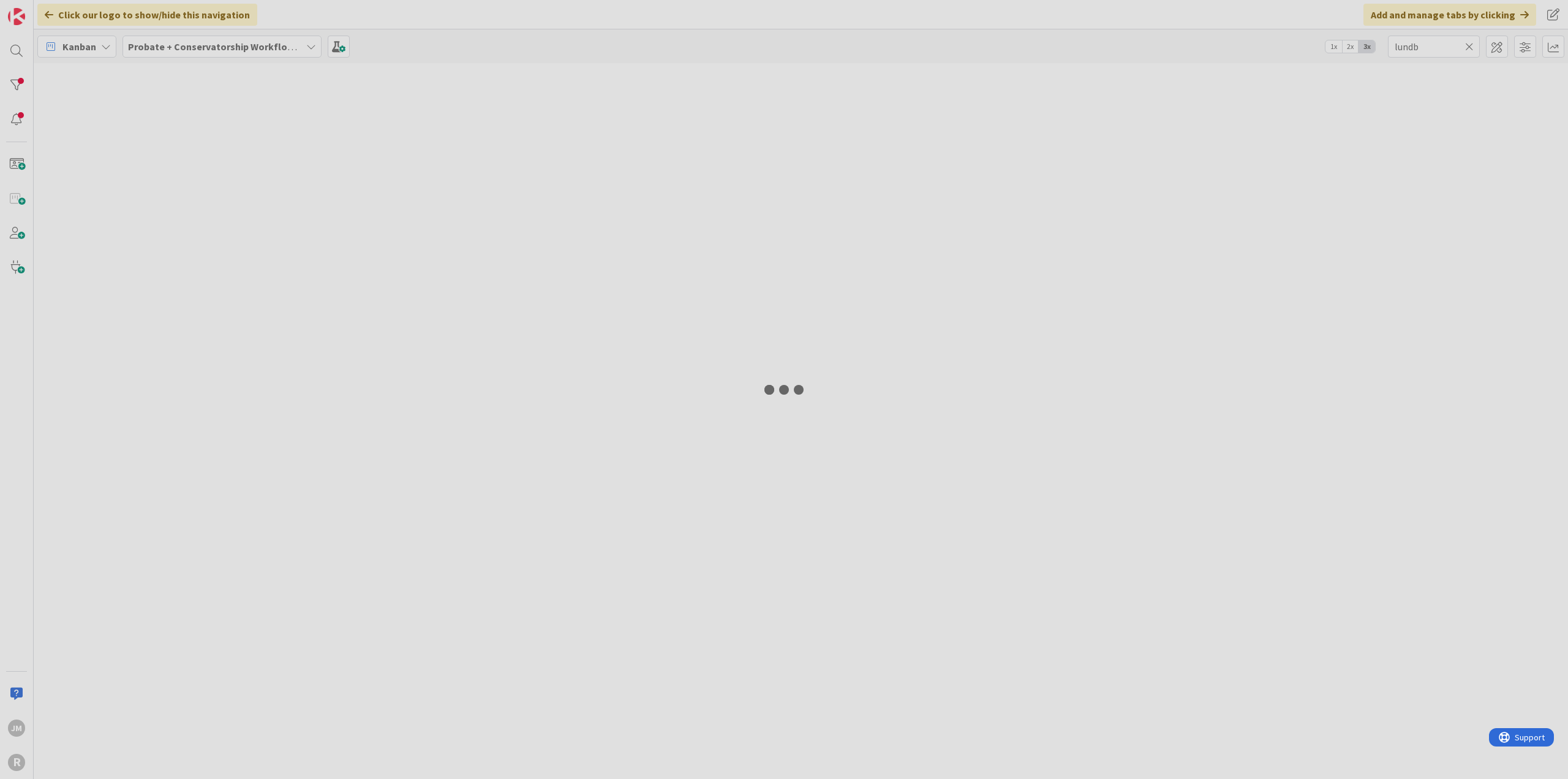
type input "[PERSON_NAME]"
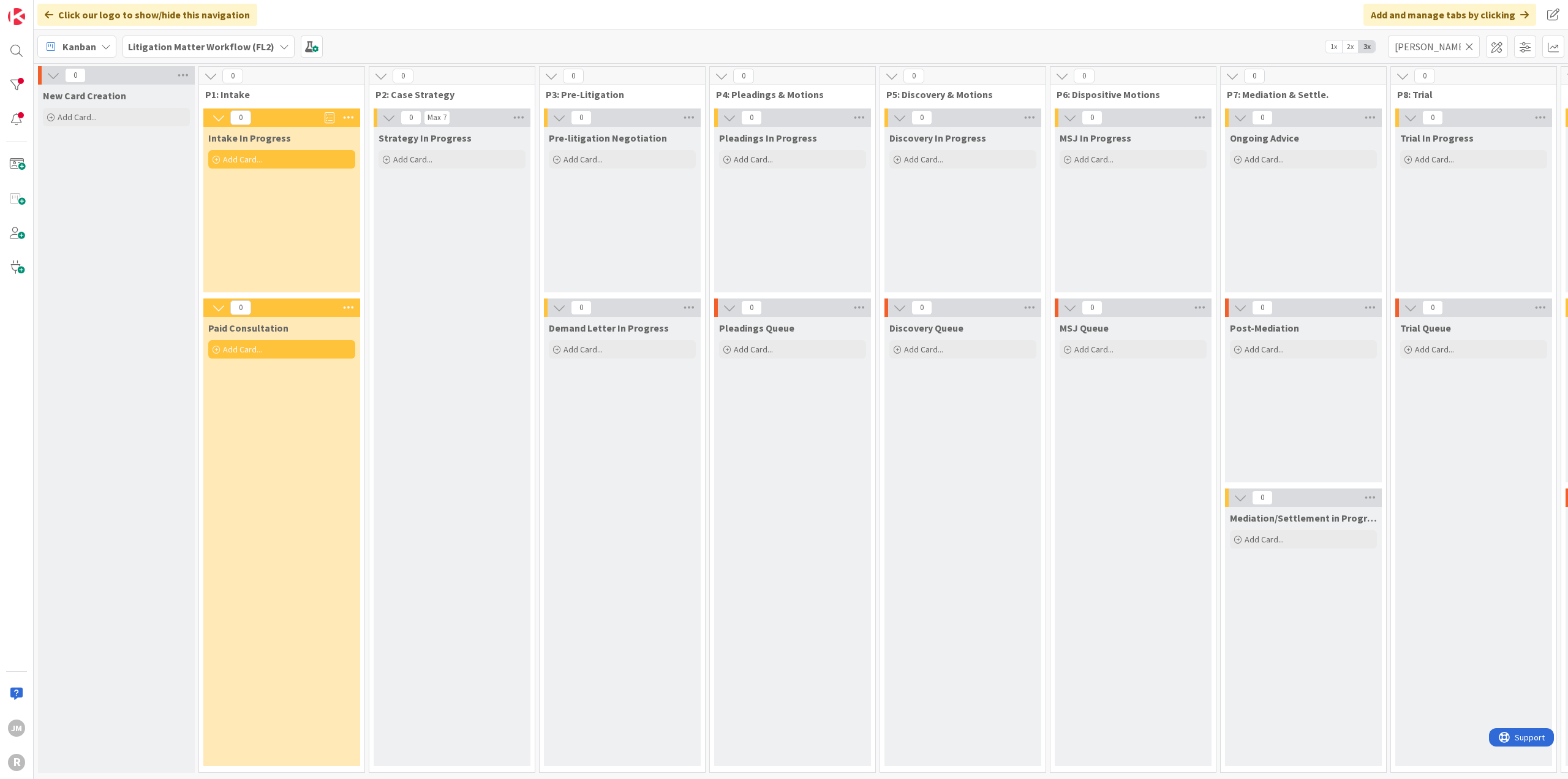
click at [107, 41] on icon at bounding box center [106, 46] width 10 height 10
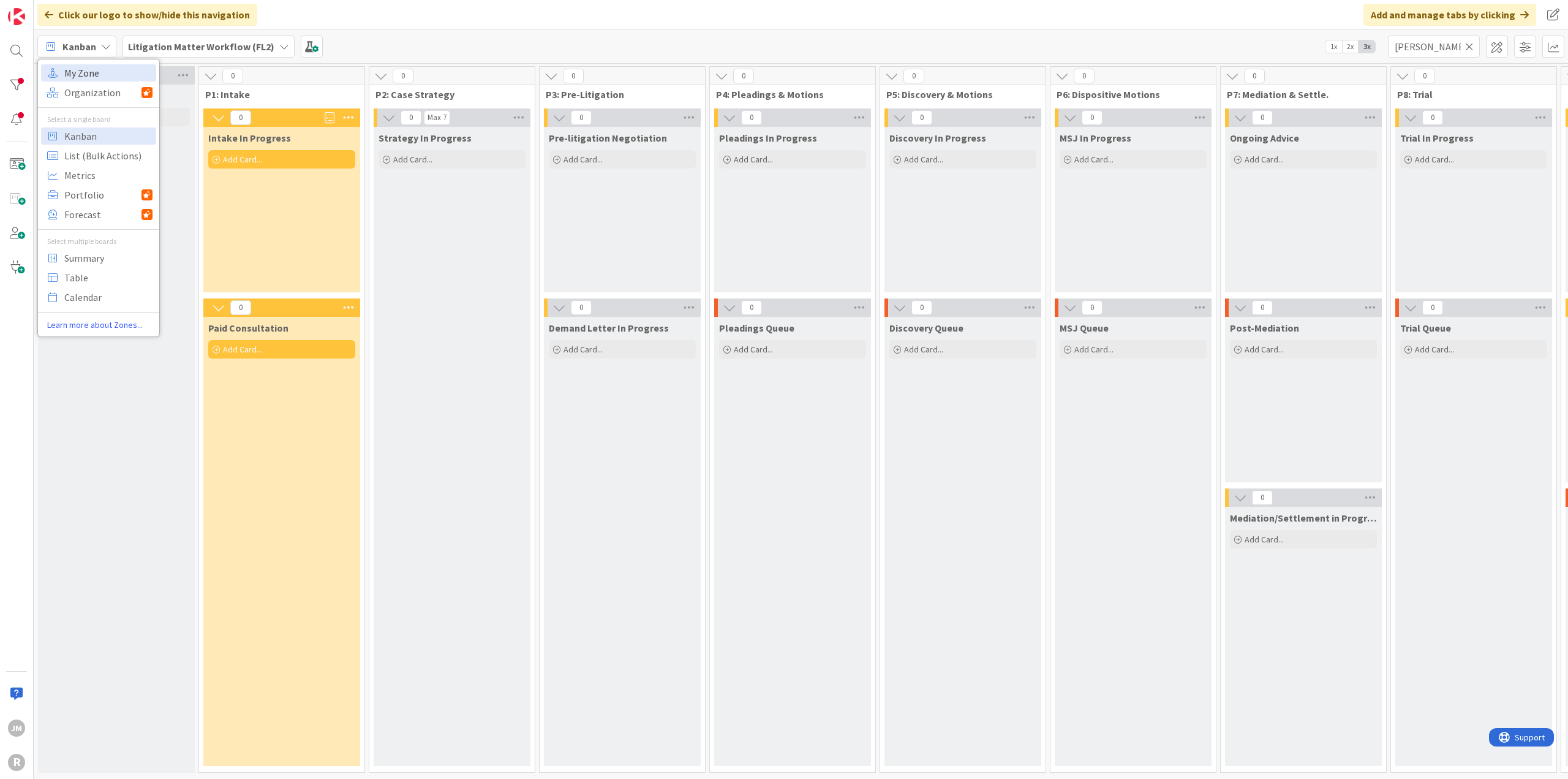
click at [105, 71] on span "My Zone" at bounding box center [108, 72] width 88 height 18
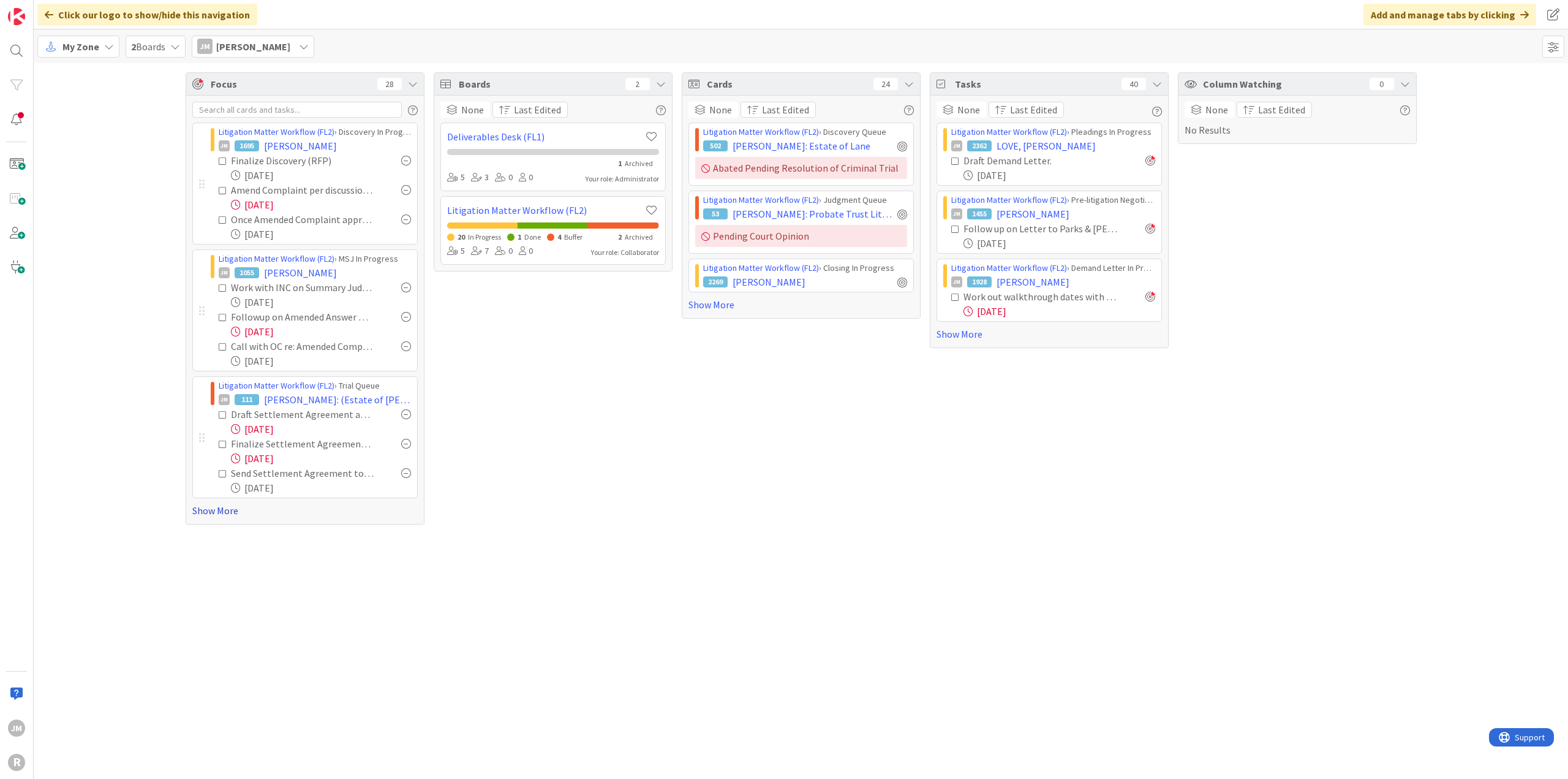
click at [219, 423] on link "Show More" at bounding box center [305, 510] width 225 height 14
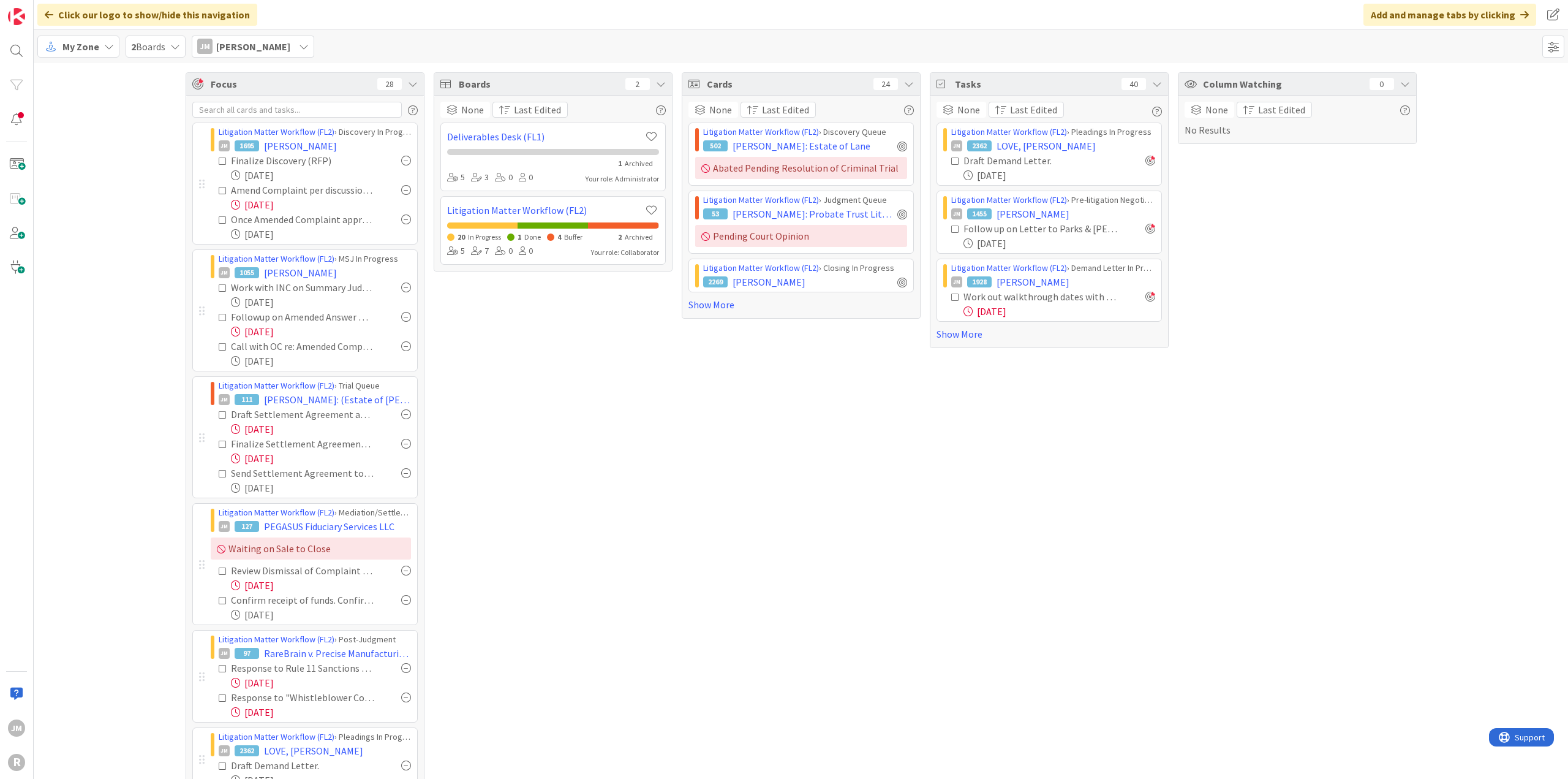
click at [107, 44] on icon at bounding box center [109, 46] width 10 height 10
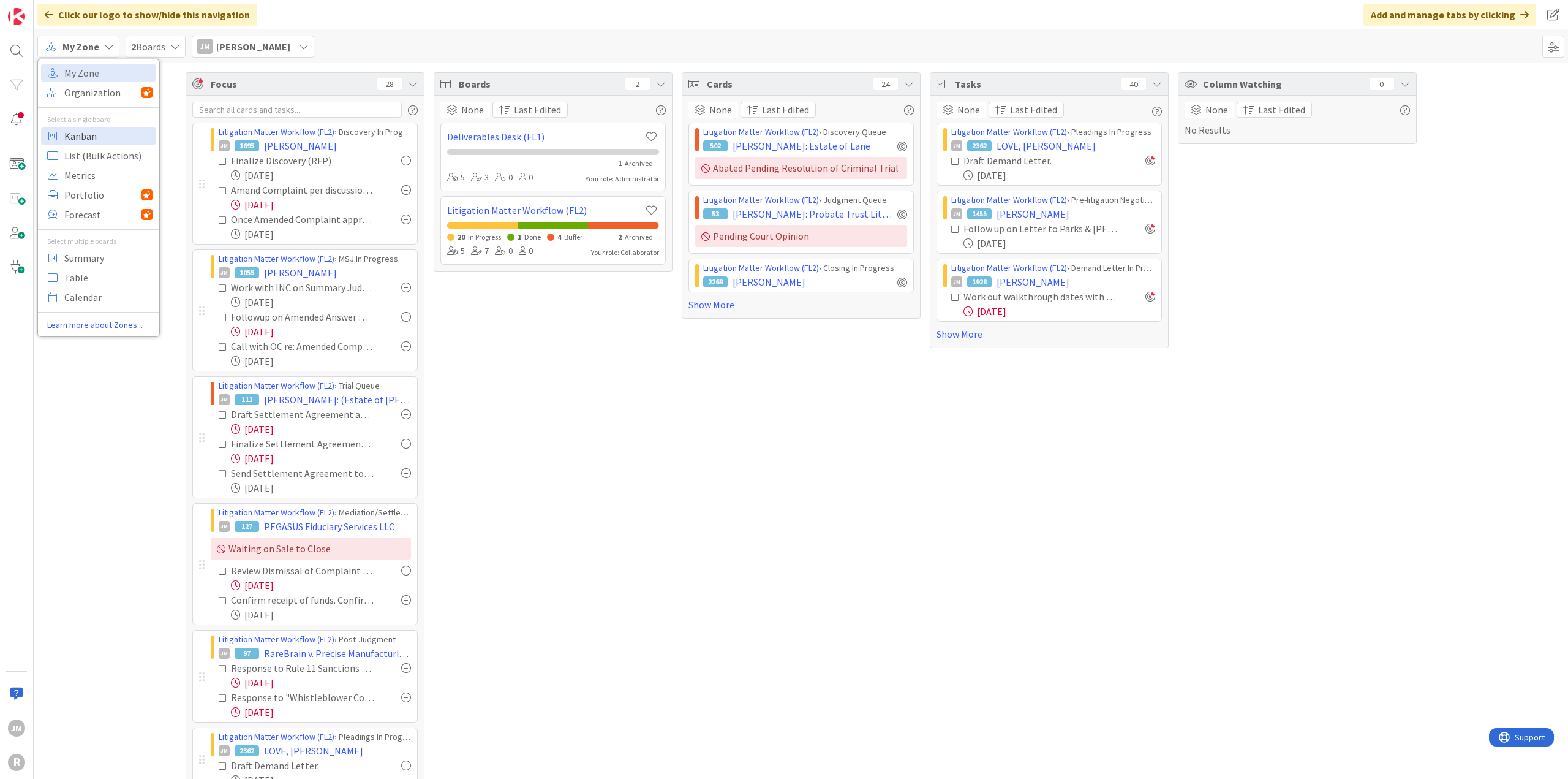
click at [107, 133] on span "Kanban" at bounding box center [108, 135] width 88 height 18
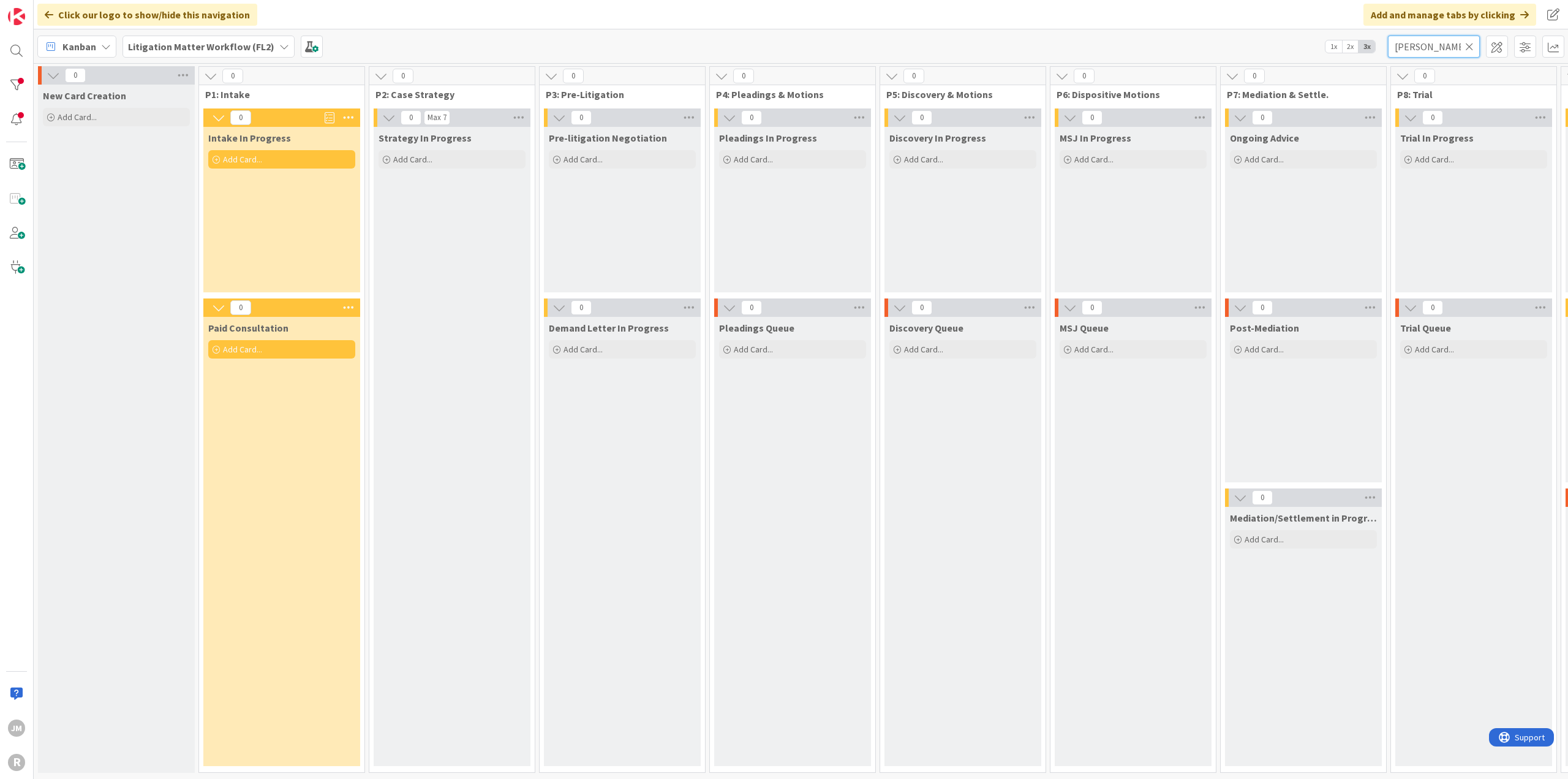
click at [934, 46] on input "[PERSON_NAME]" at bounding box center [1434, 47] width 91 height 22
drag, startPoint x: 1441, startPoint y: 46, endPoint x: 1341, endPoint y: 56, distance: 100.5
click at [934, 56] on div "Kanban Litigation Matter Workflow (FL2) 1x 2x 3x [PERSON_NAME]" at bounding box center [800, 46] width 1535 height 33
type input "[PERSON_NAME]"
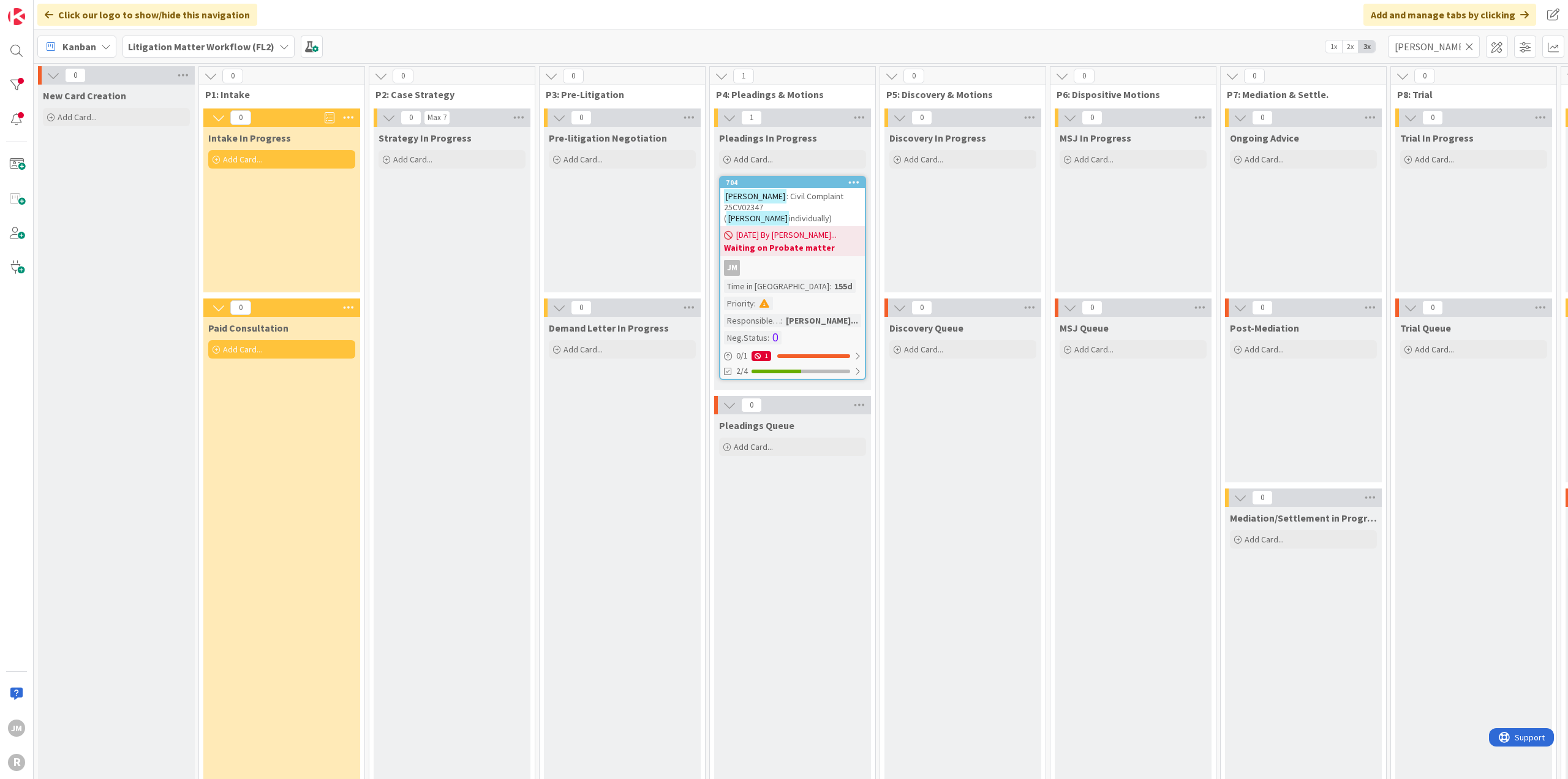
click at [831, 259] on div "JM" at bounding box center [792, 267] width 145 height 16
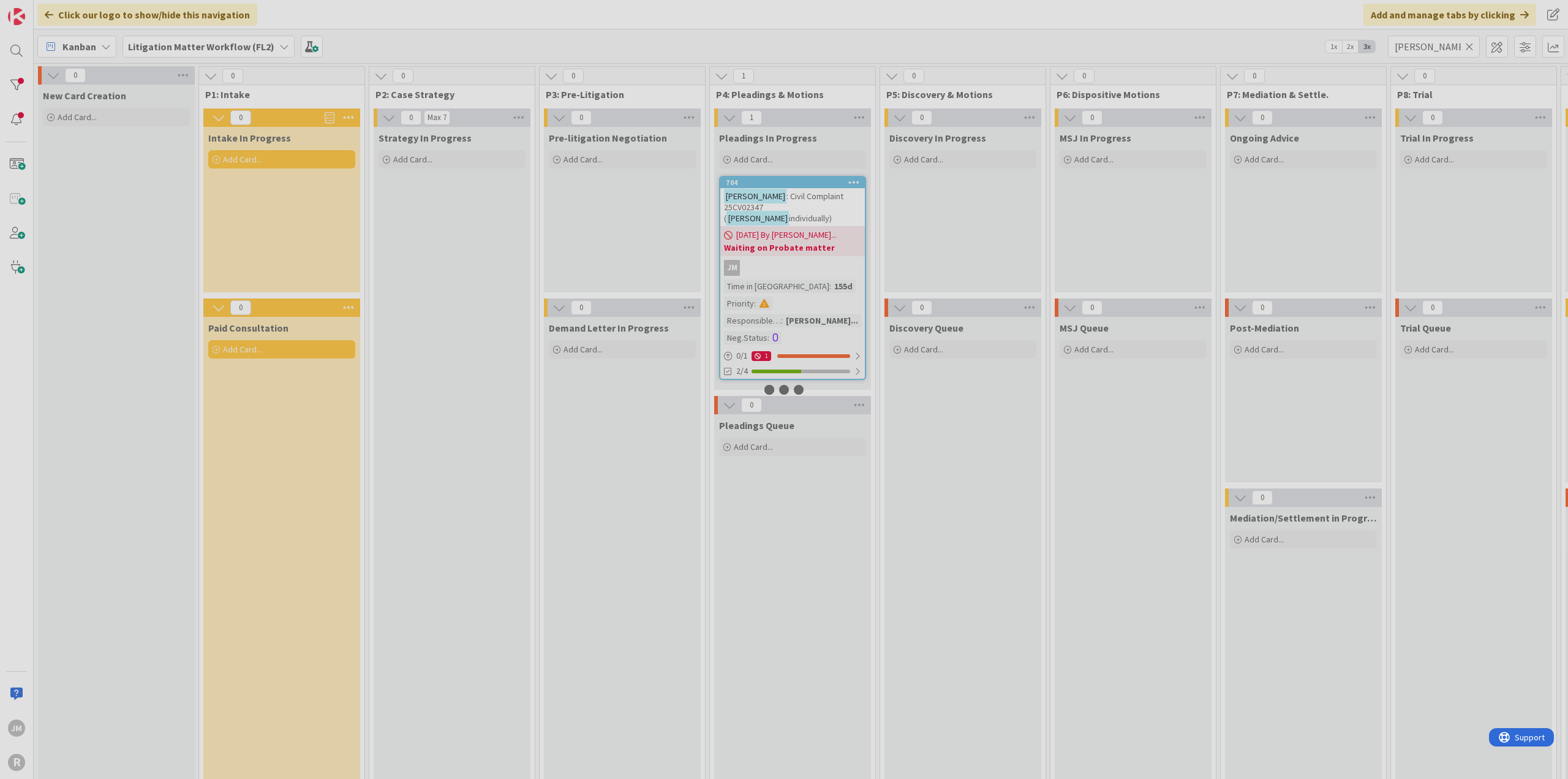
click at [831, 255] on div at bounding box center [784, 389] width 1568 height 779
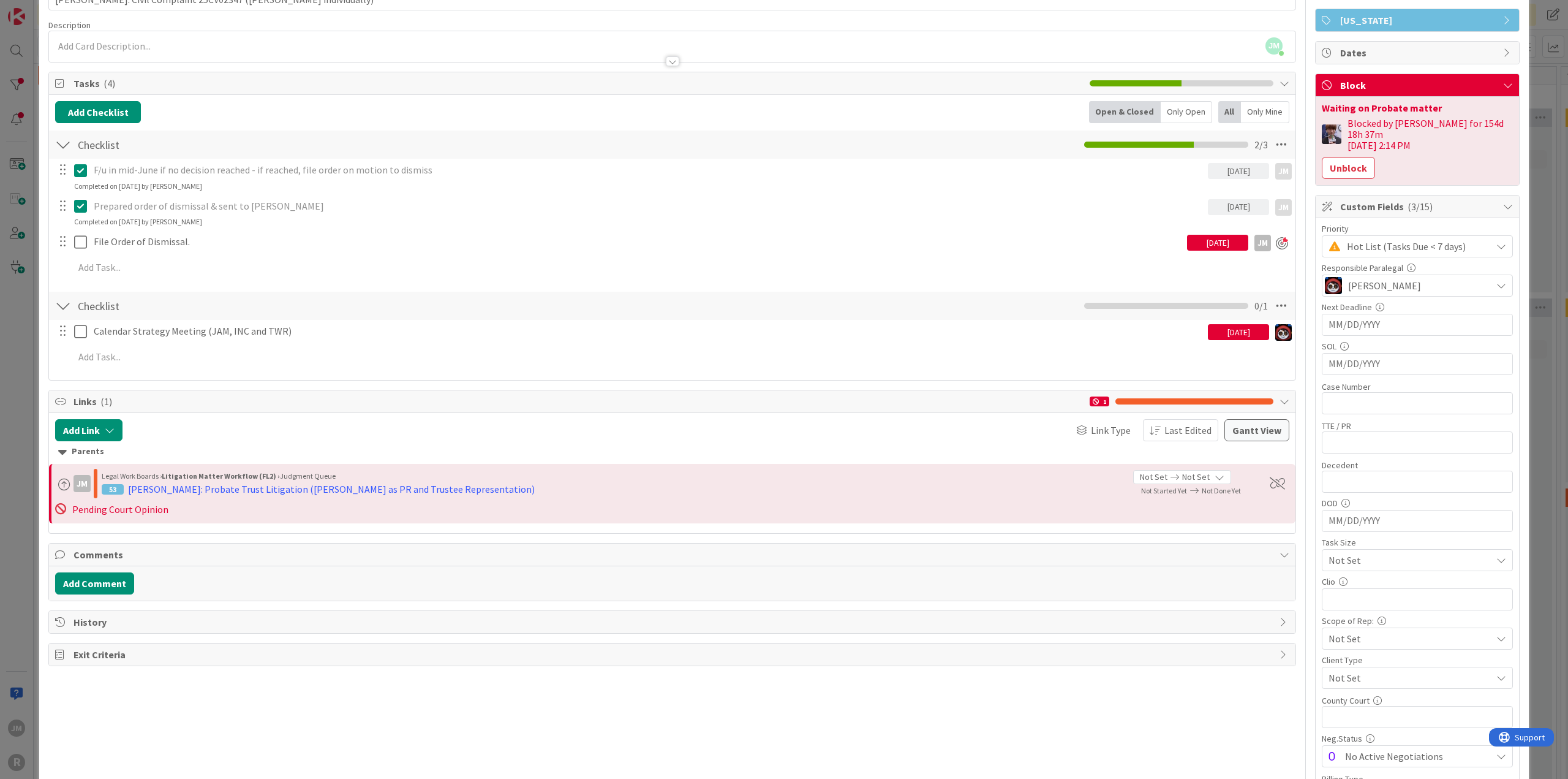
scroll to position [61, 0]
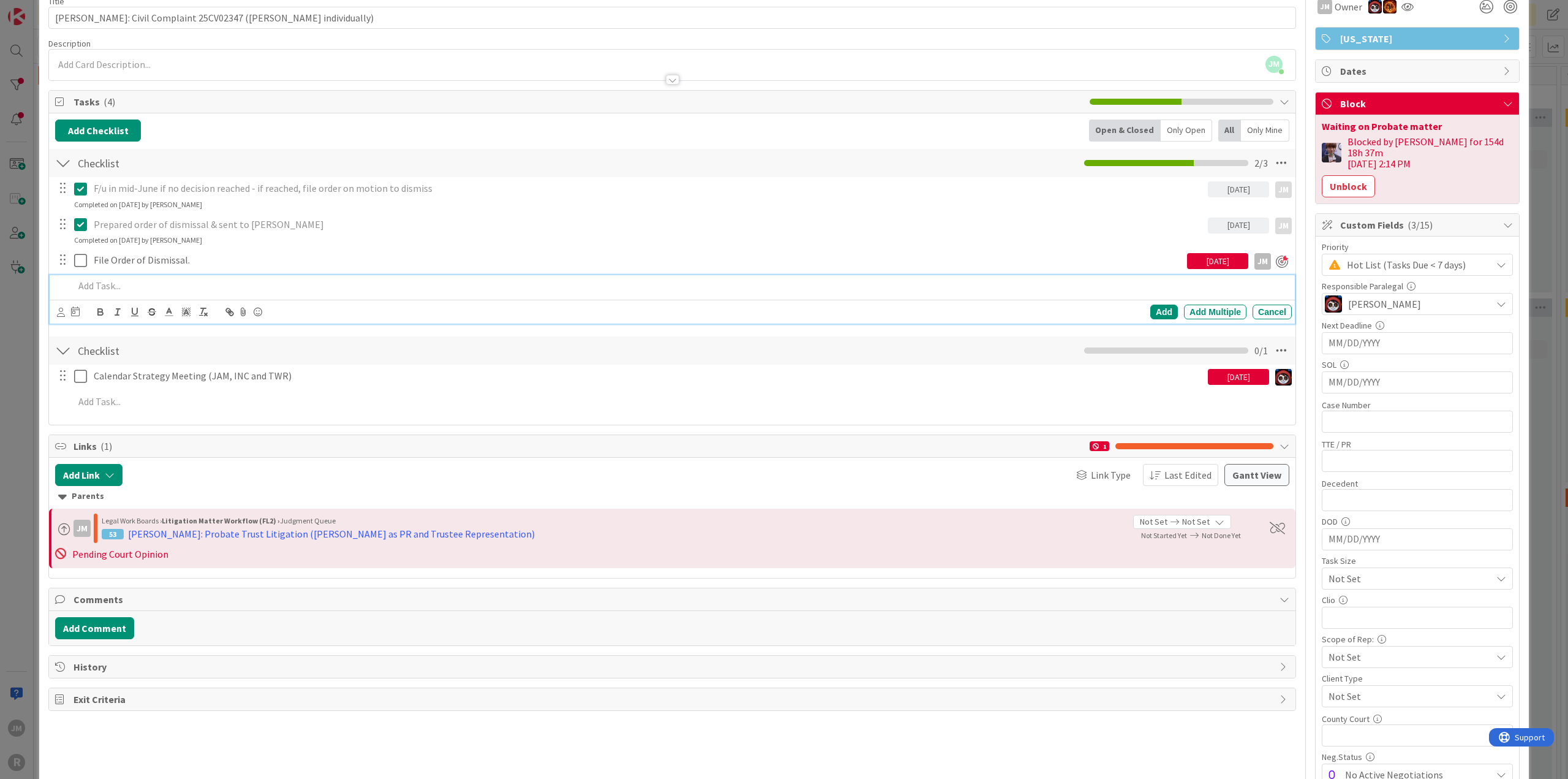
click at [122, 281] on p at bounding box center [680, 286] width 1212 height 14
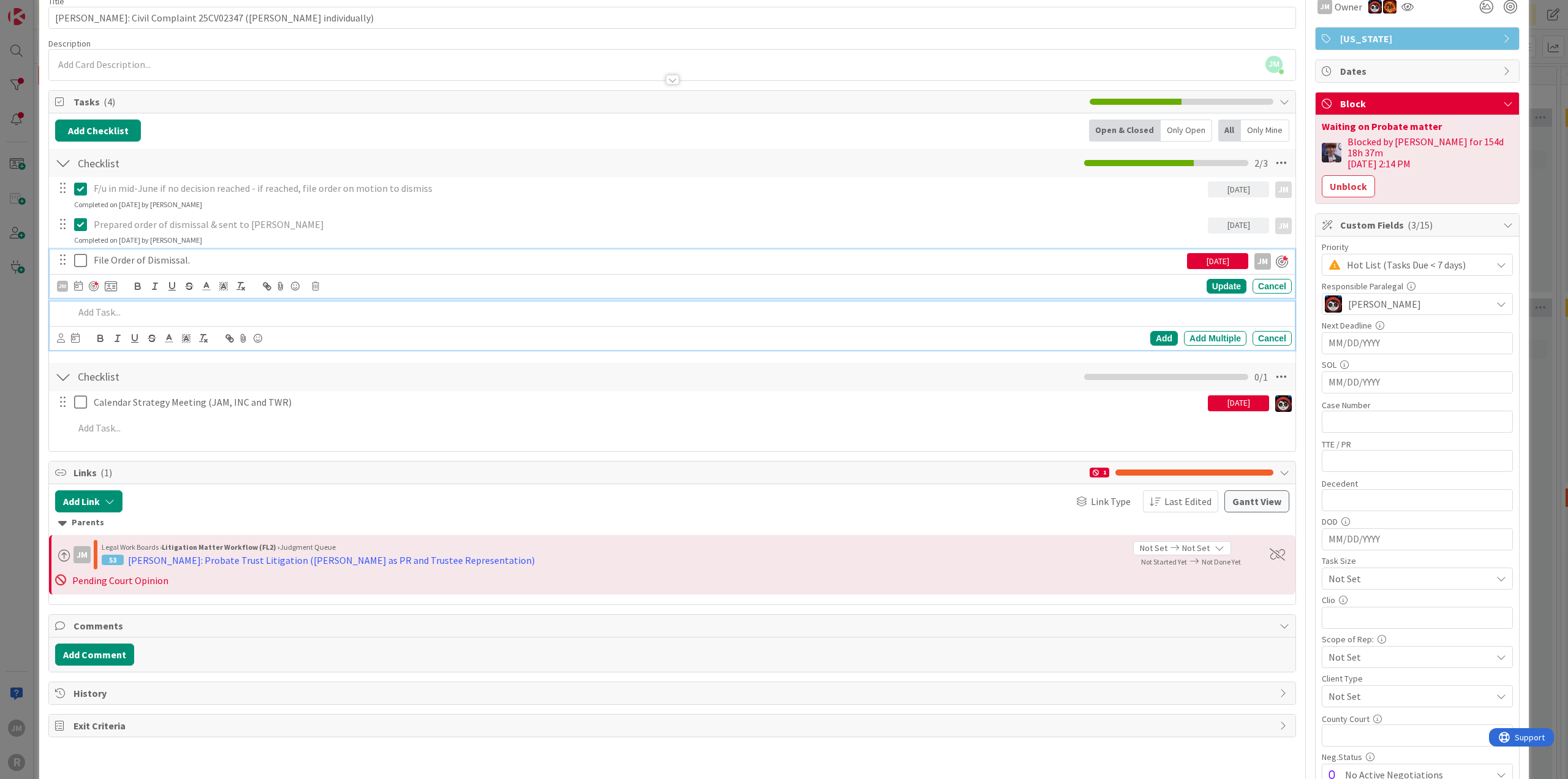
click at [154, 262] on p "File Order of Dismissal." at bounding box center [638, 260] width 1088 height 14
click at [129, 310] on p at bounding box center [680, 312] width 1212 height 14
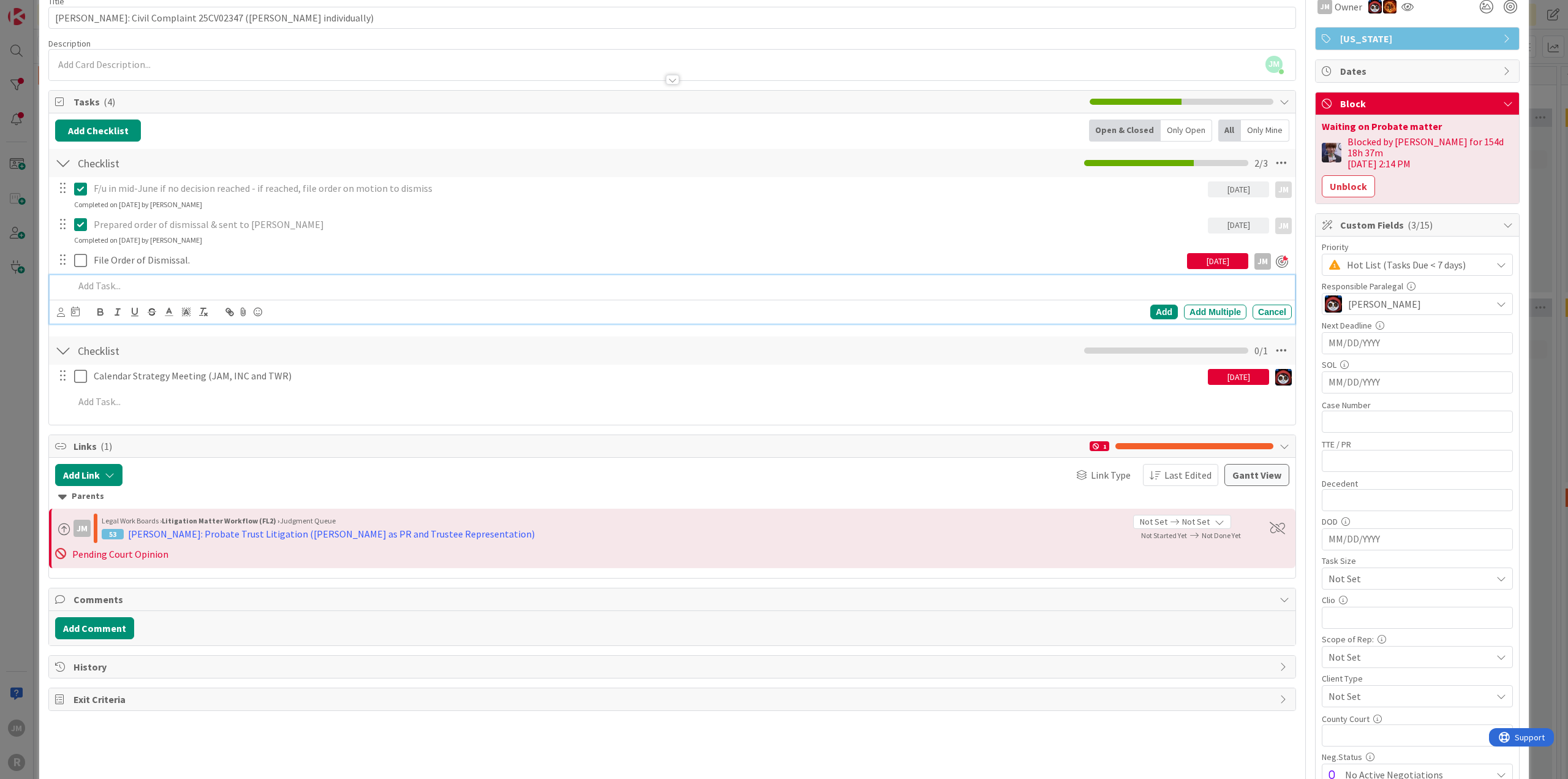
scroll to position [36, 0]
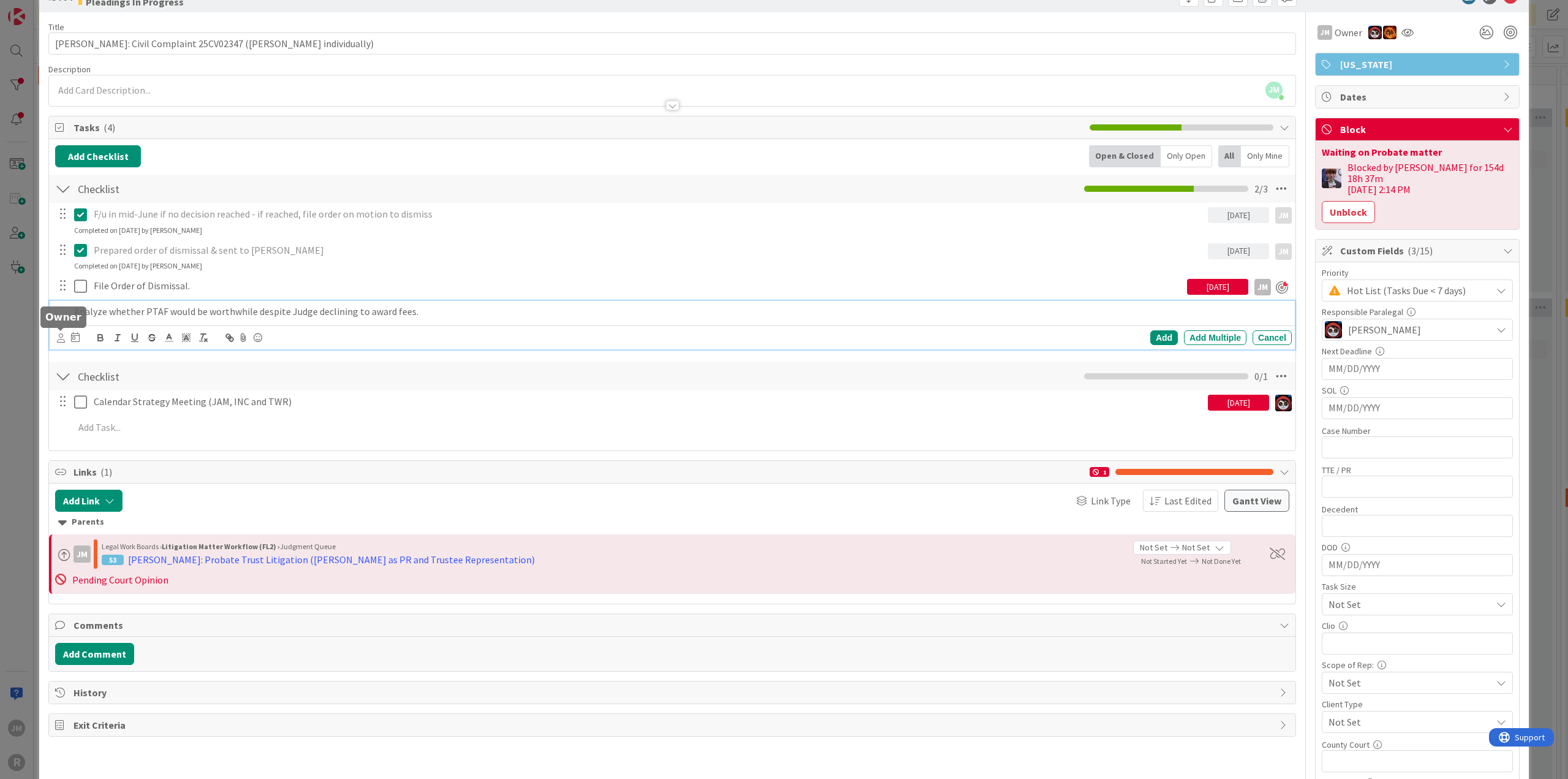
click at [60, 337] on icon at bounding box center [61, 338] width 8 height 10
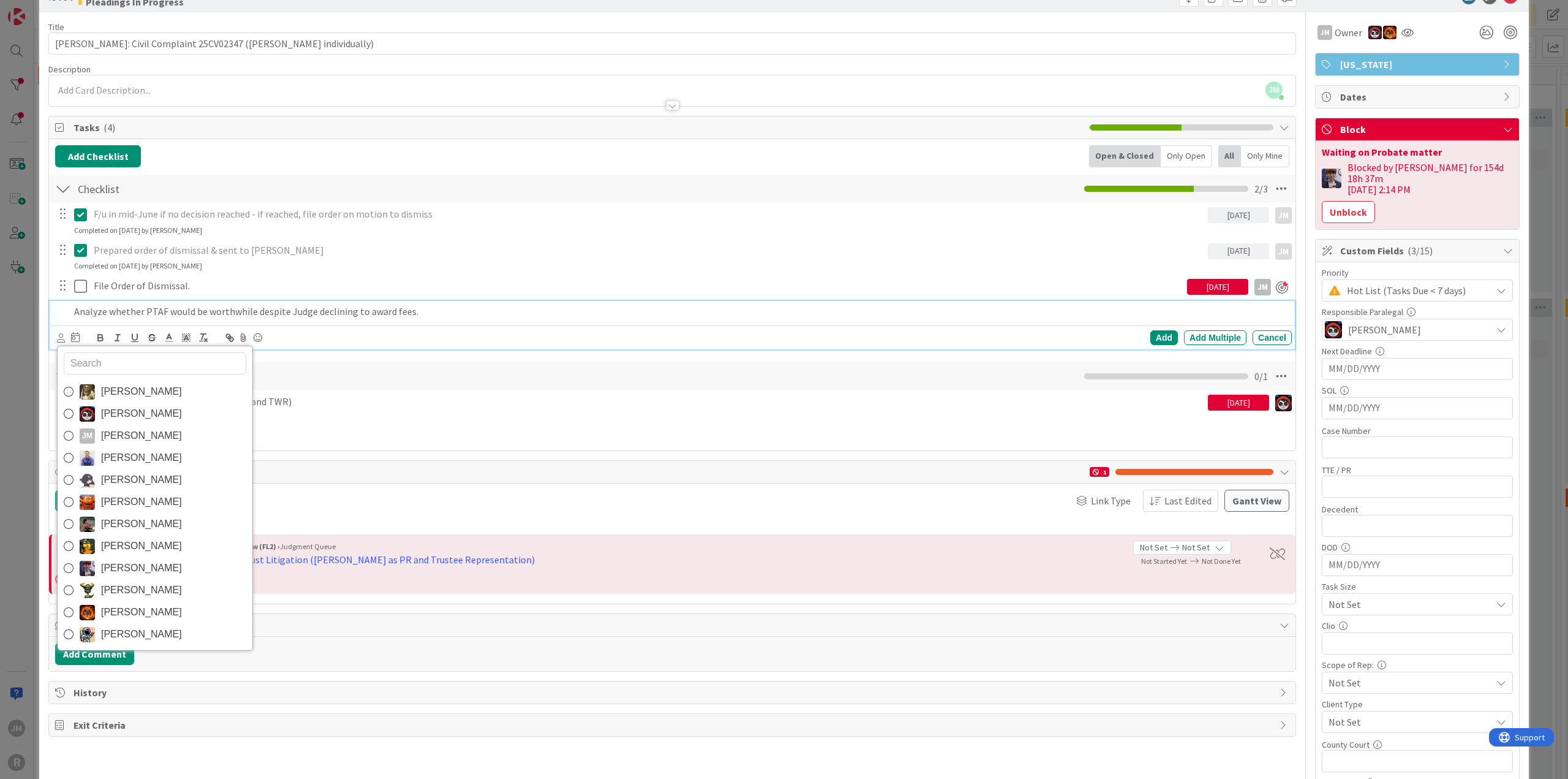
click at [66, 423] on icon at bounding box center [68, 435] width 10 height 18
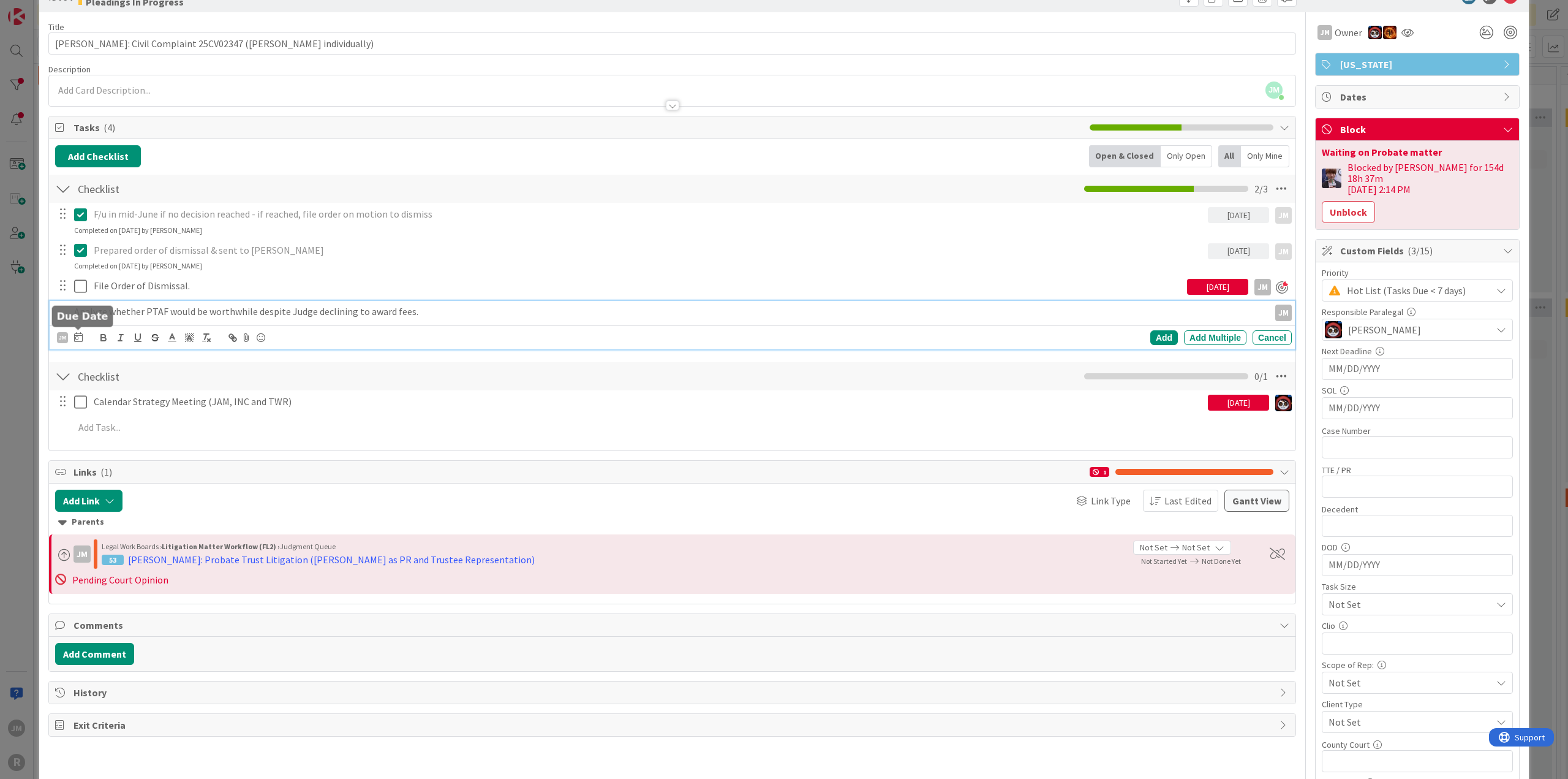
click at [80, 337] on icon at bounding box center [78, 337] width 9 height 10
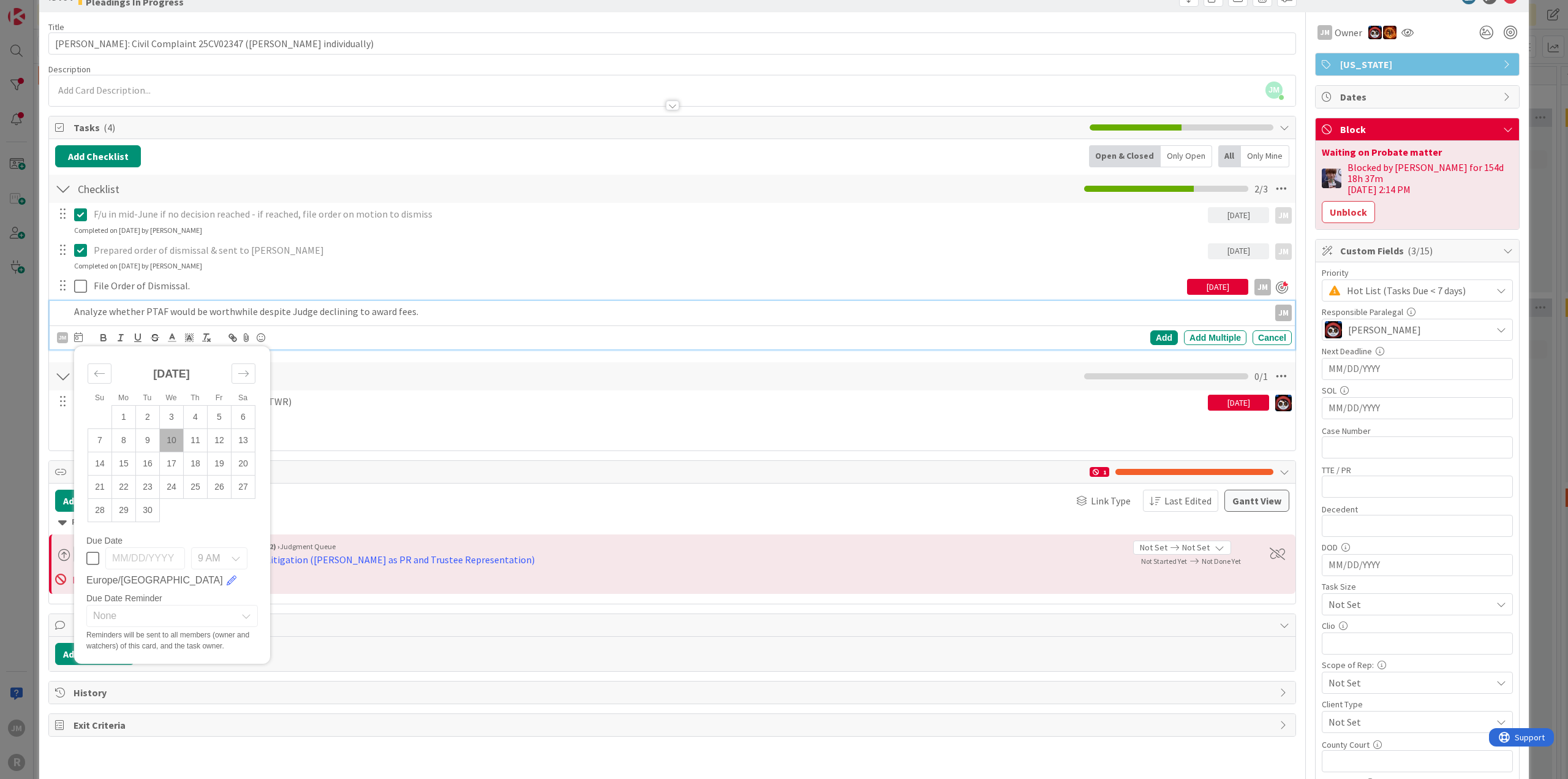
click at [176, 423] on td "10" at bounding box center [172, 440] width 24 height 23
click at [934, 335] on div "Add" at bounding box center [1164, 337] width 28 height 14
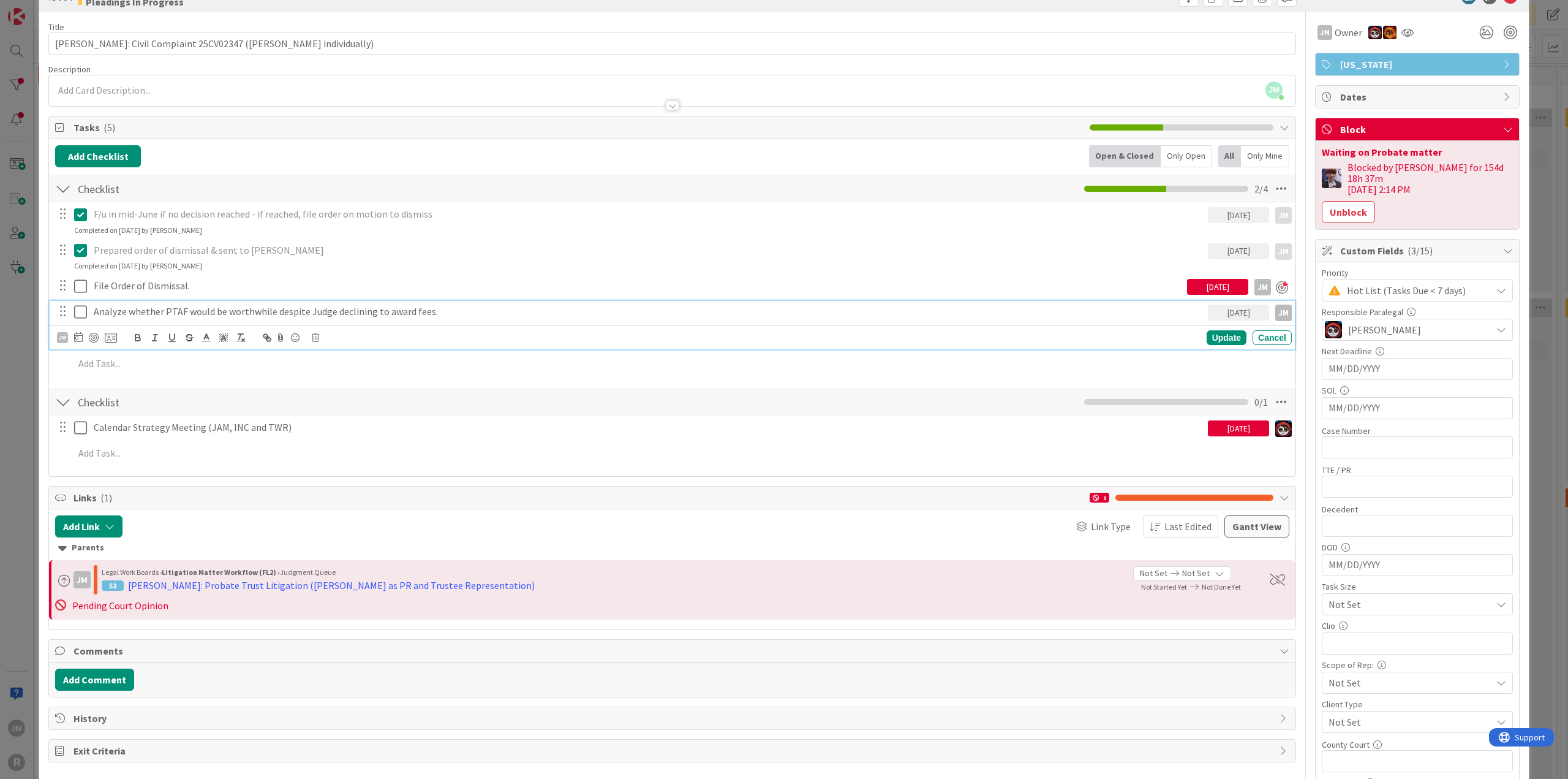
click at [185, 315] on p "Analyze whether PTAF would be worthwhile despite Judge declining to award fees." at bounding box center [648, 312] width 1109 height 14
click at [91, 337] on div at bounding box center [94, 337] width 10 height 10
click at [934, 341] on div "Update" at bounding box center [1227, 337] width 40 height 14
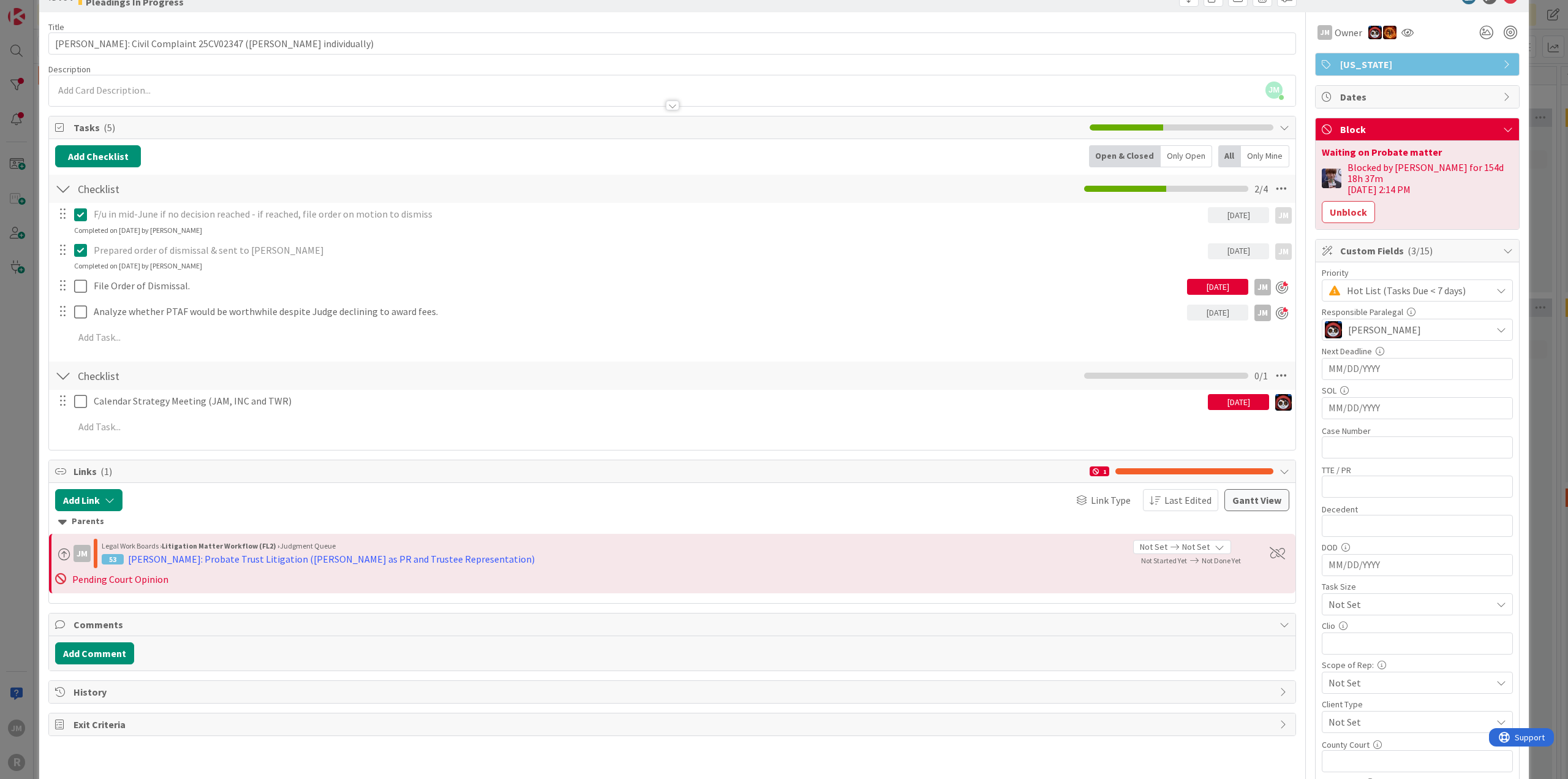
click at [25, 399] on div "ID 704 Litigation Matter Workflow (FL2) Pleadings In Progress Title 51 / 128 [P…" at bounding box center [784, 389] width 1568 height 779
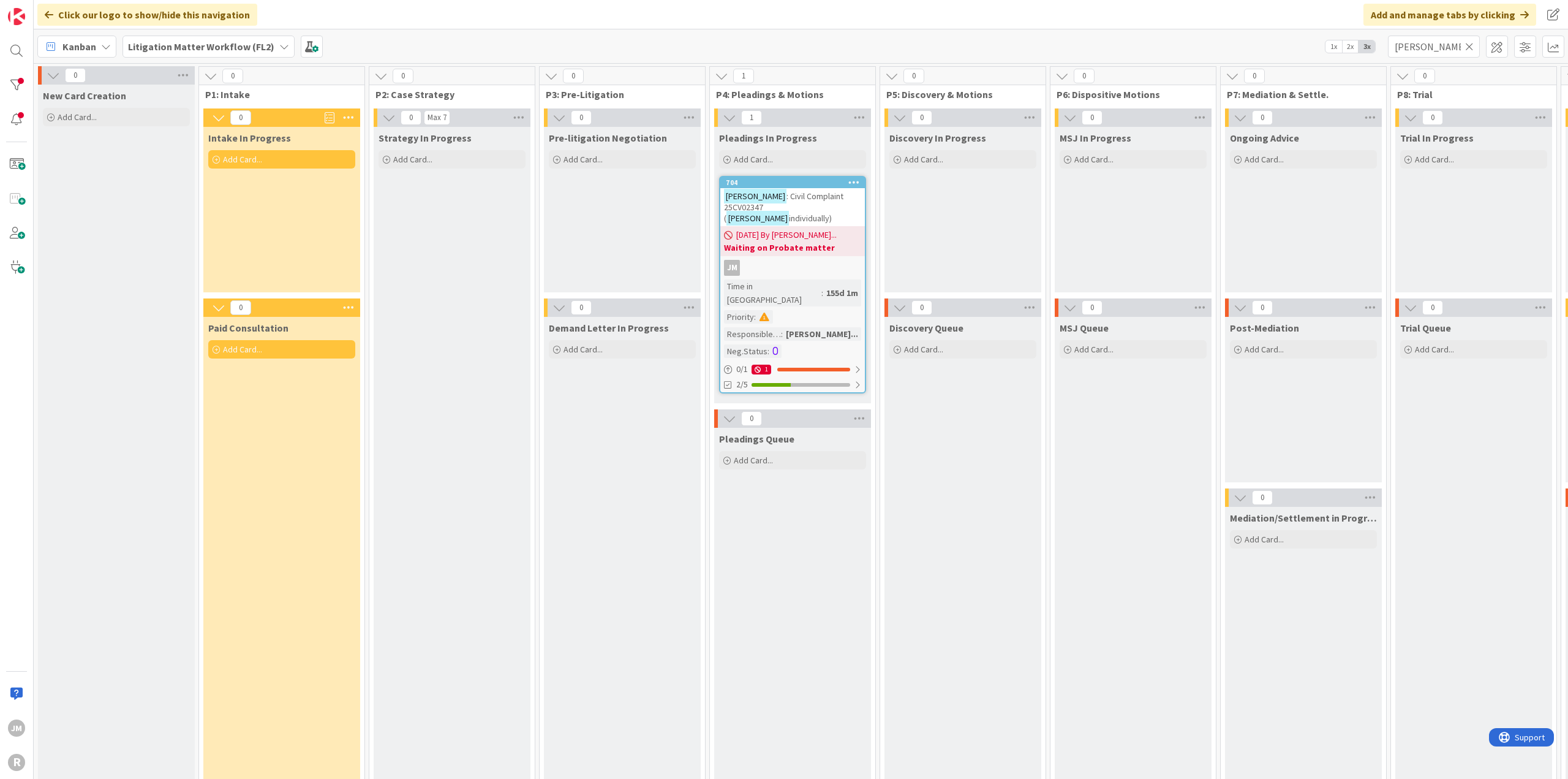
click at [107, 45] on icon at bounding box center [106, 46] width 10 height 10
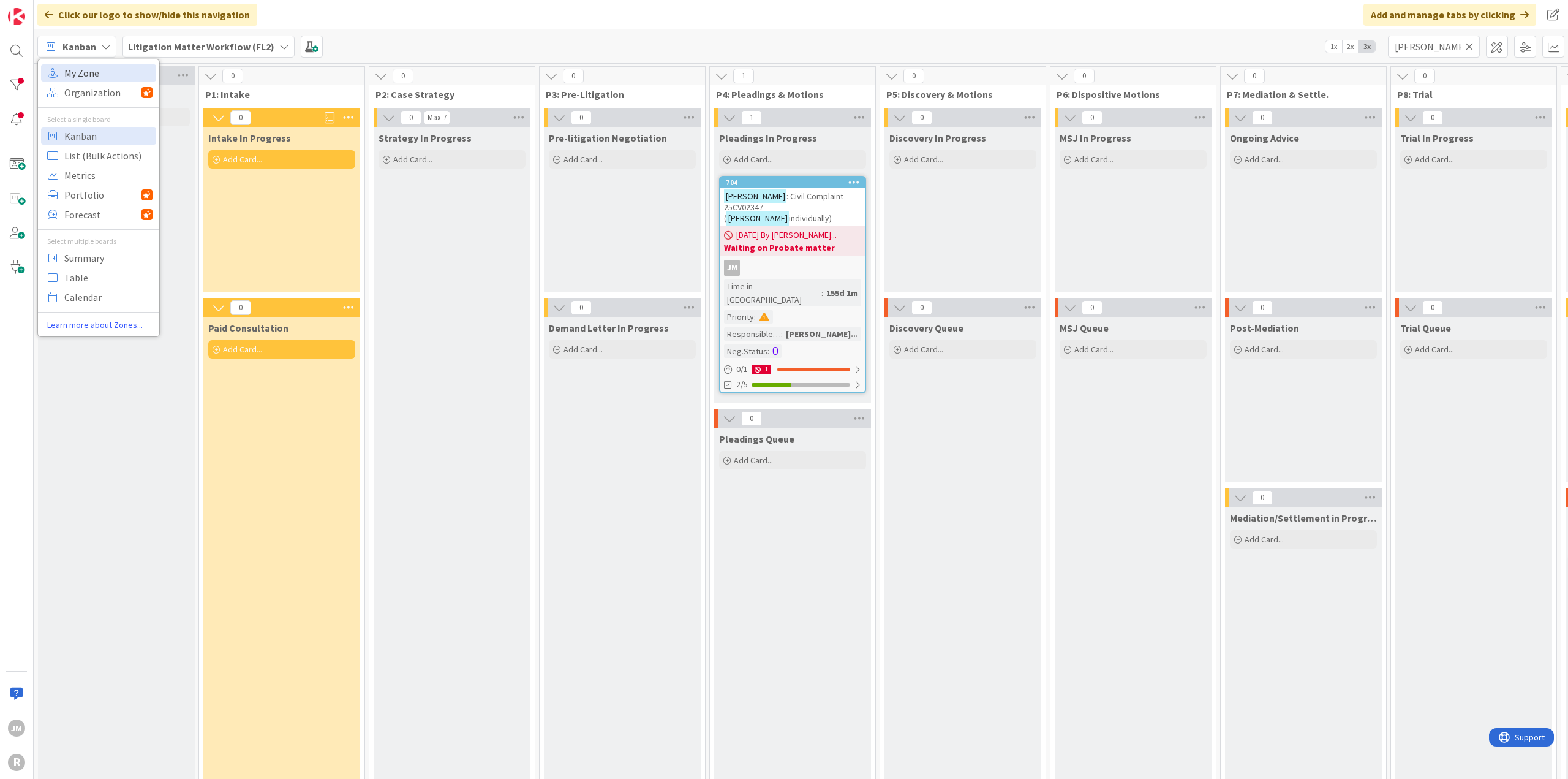
click at [97, 72] on span "My Zone" at bounding box center [108, 72] width 88 height 18
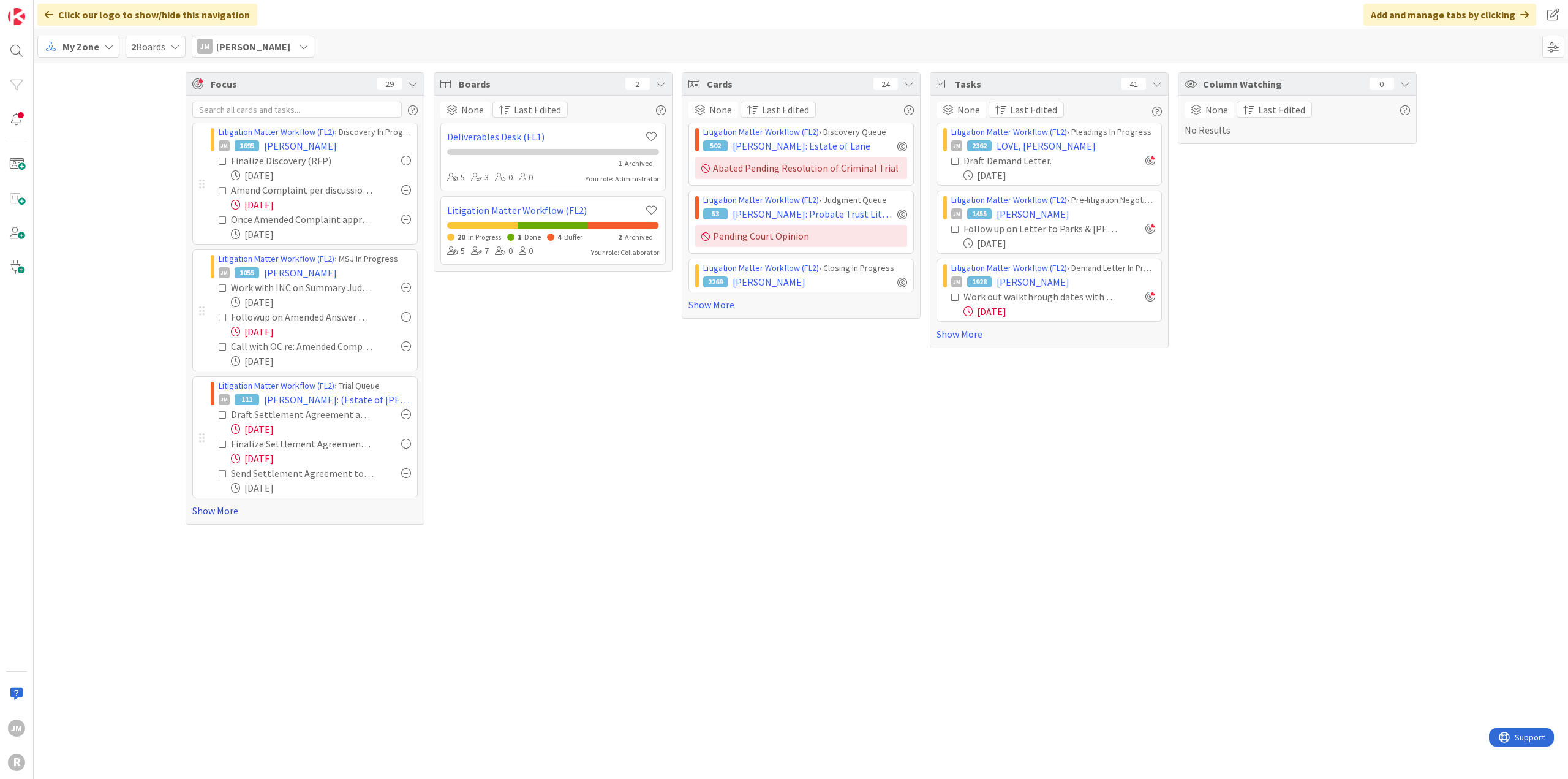
click at [229, 423] on link "Show More" at bounding box center [305, 510] width 225 height 14
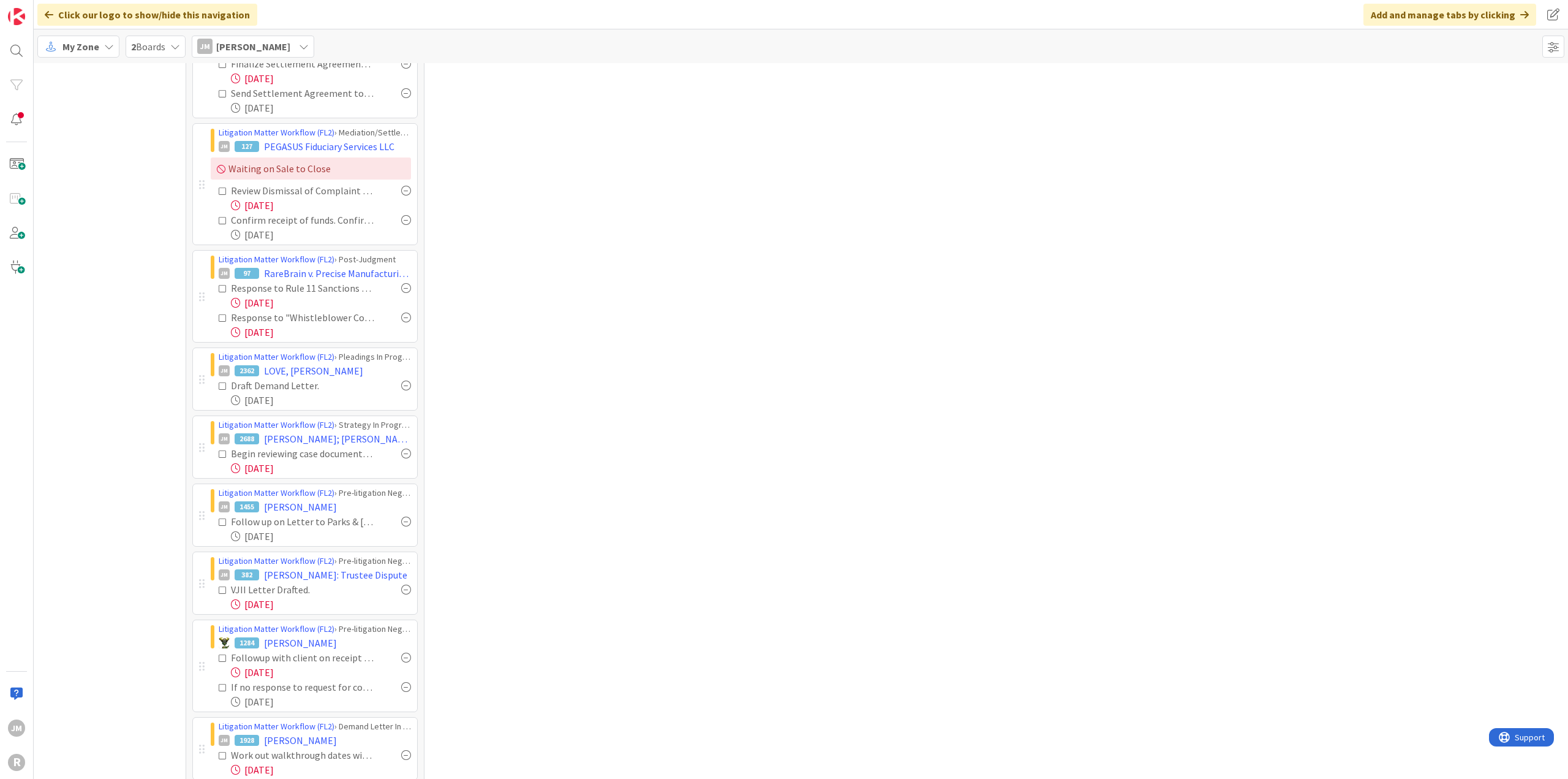
scroll to position [429, 0]
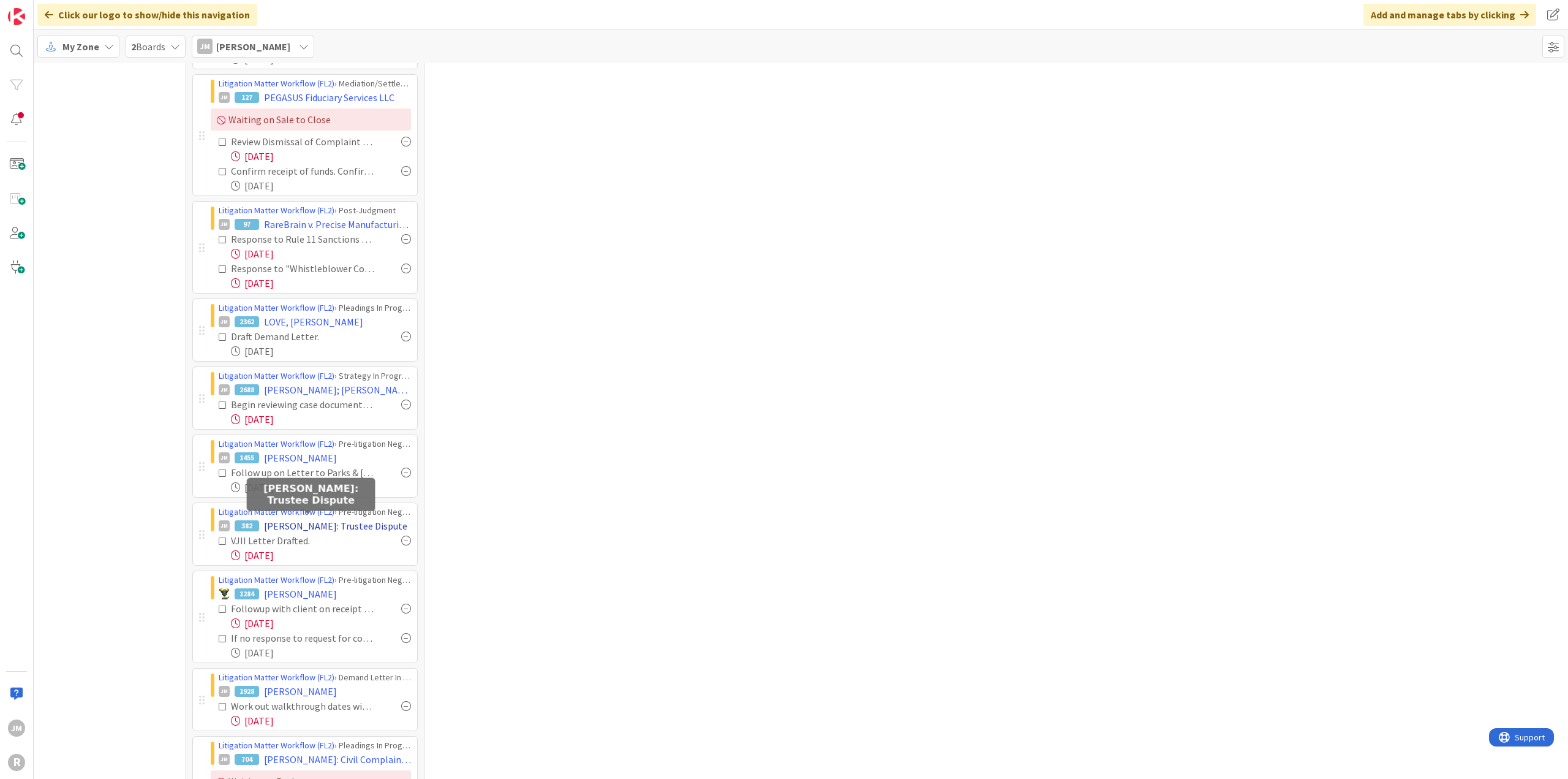
click at [326, 423] on span "[PERSON_NAME]: Trustee Dispute" at bounding box center [336, 525] width 143 height 14
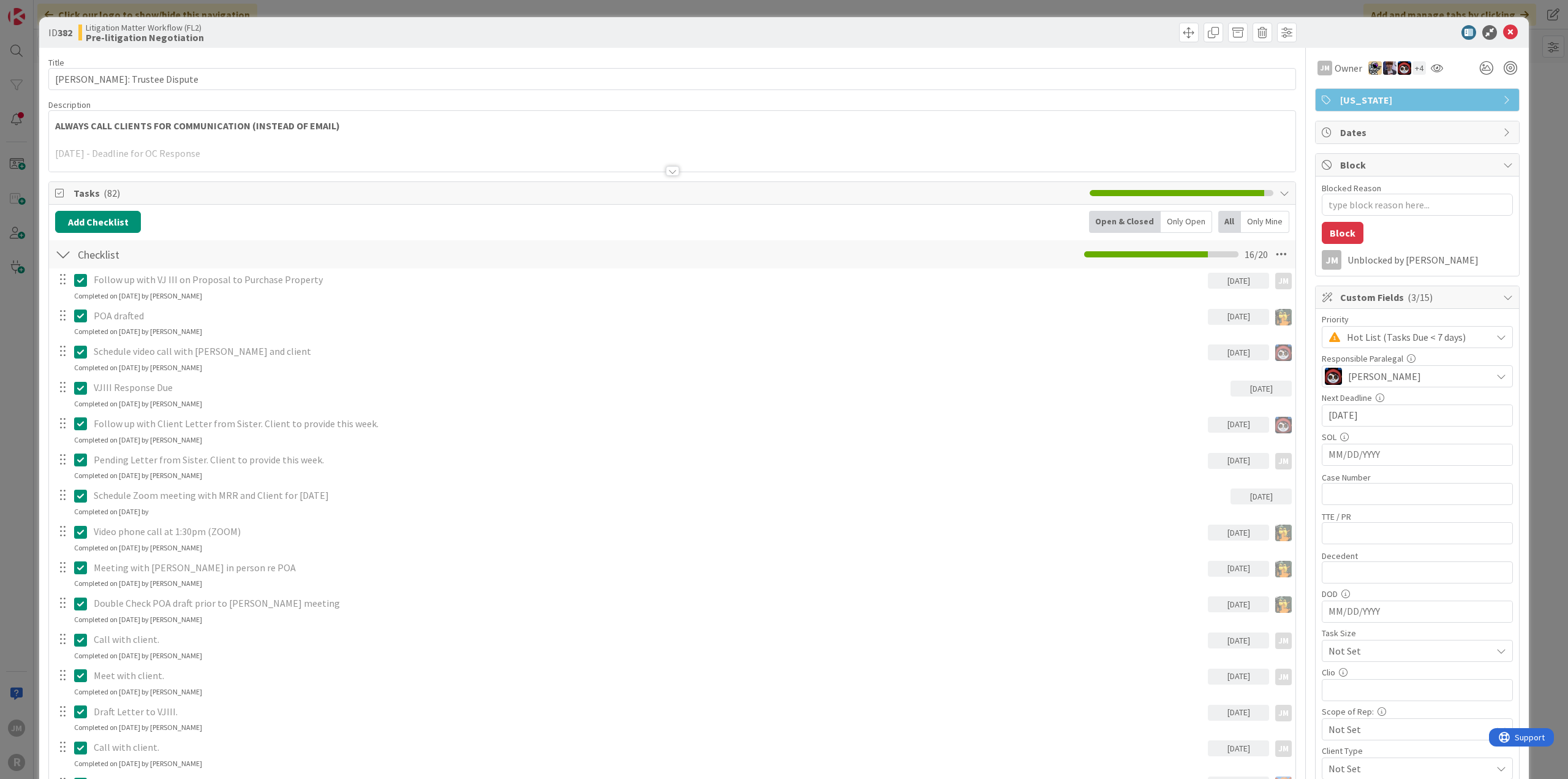
type textarea "x"
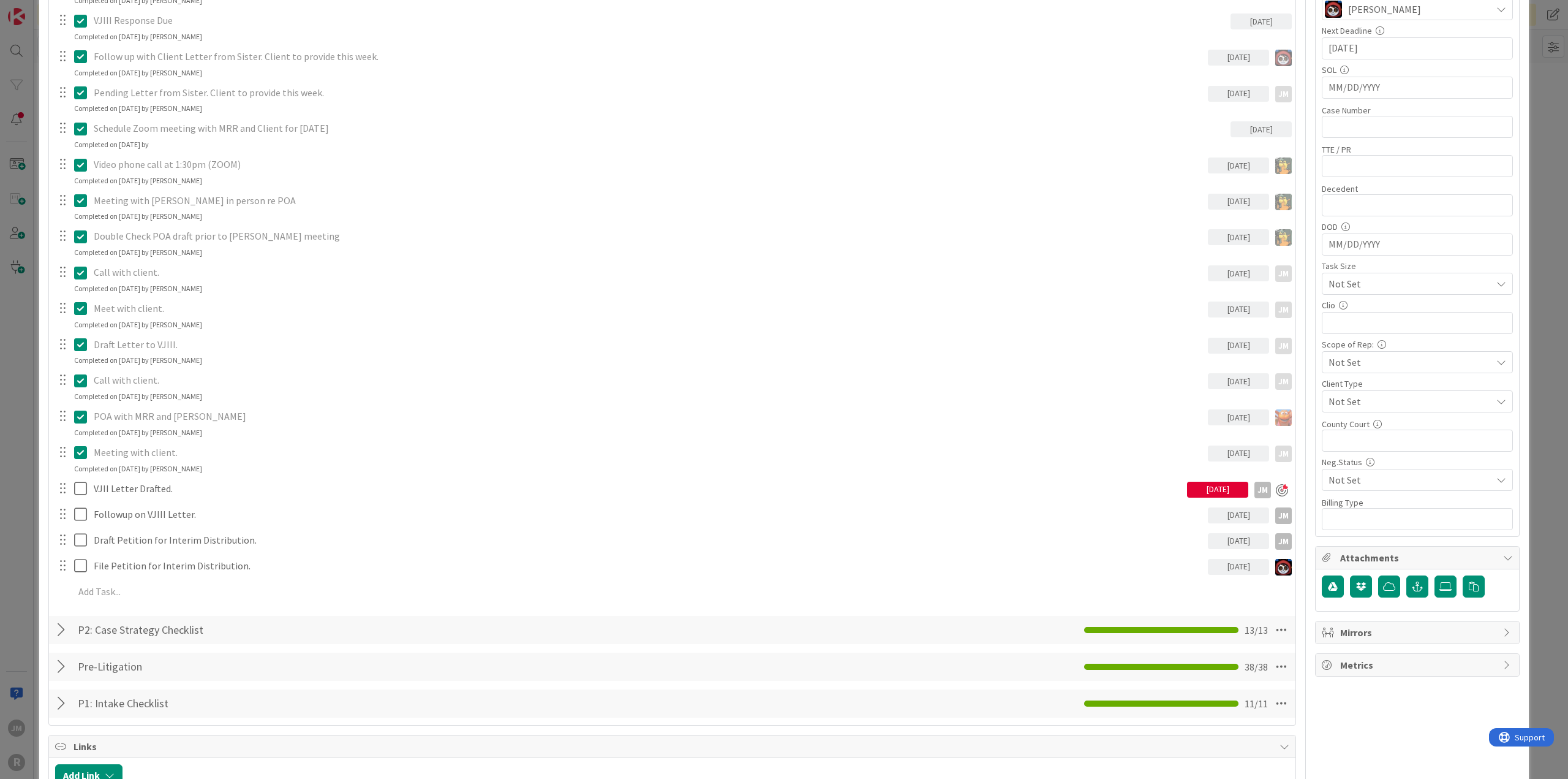
scroll to position [368, 0]
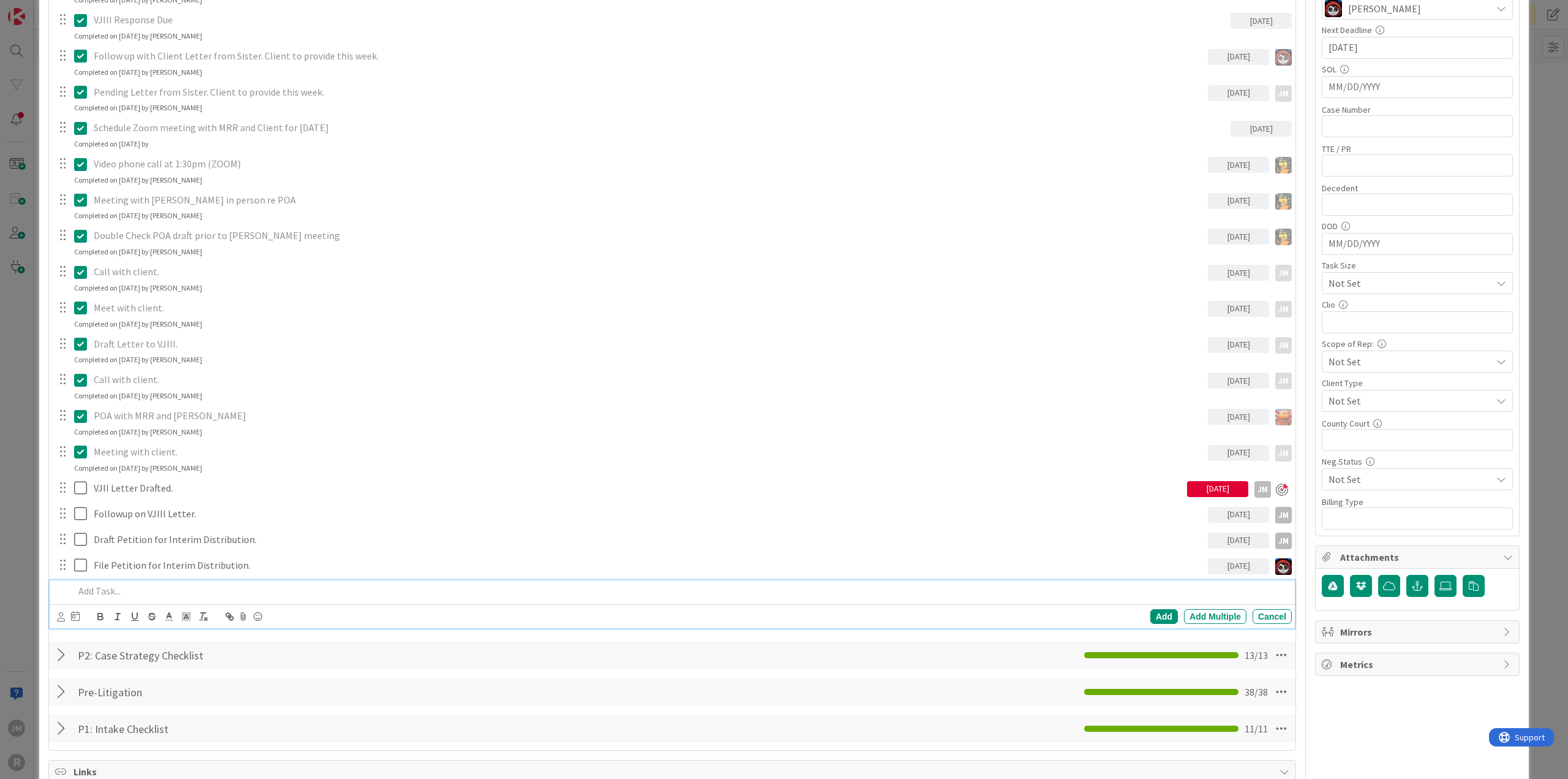
click at [185, 423] on p at bounding box center [680, 591] width 1212 height 14
click at [60, 423] on icon at bounding box center [61, 617] width 8 height 10
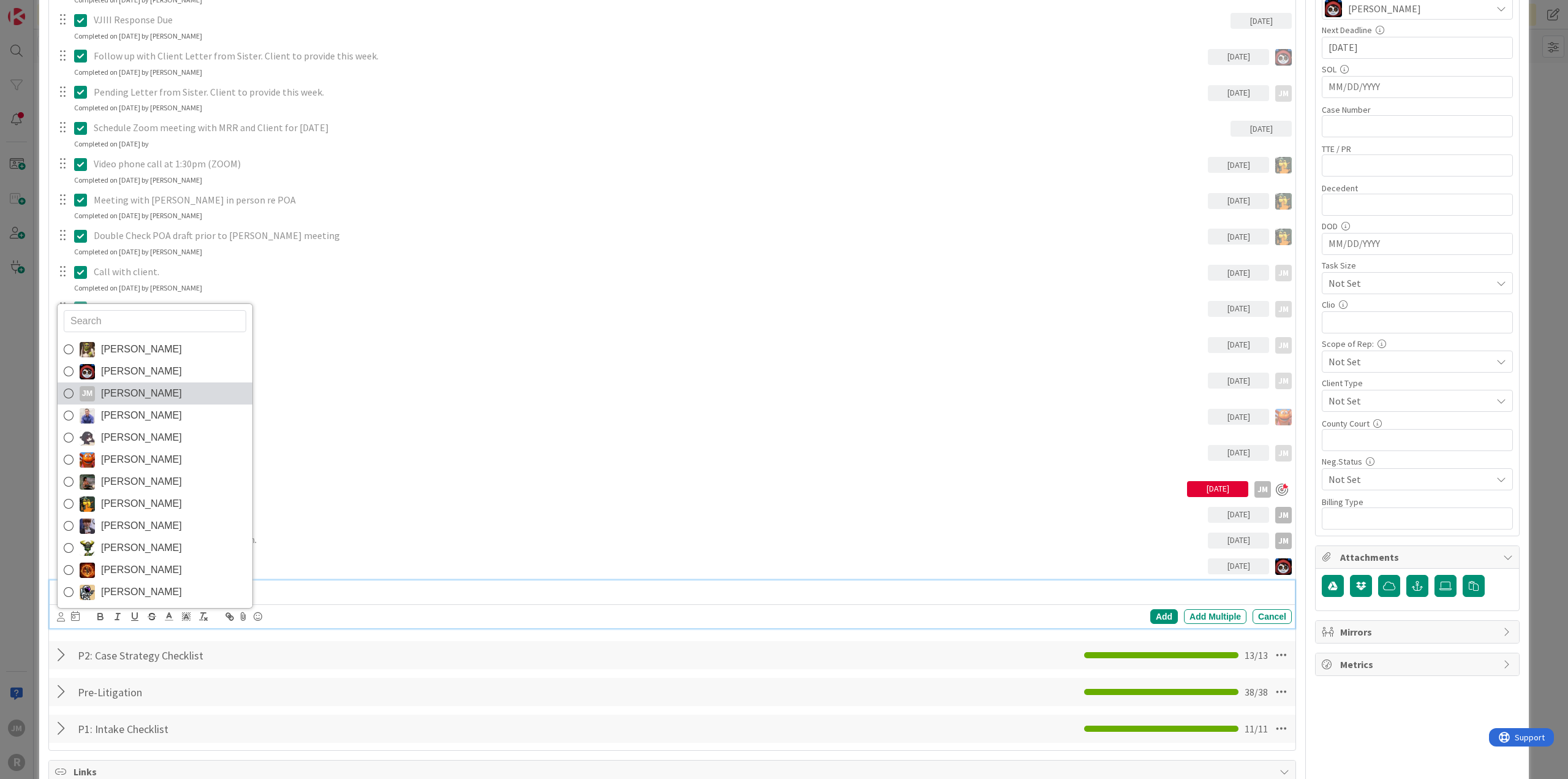
click at [70, 389] on icon at bounding box center [68, 393] width 10 height 18
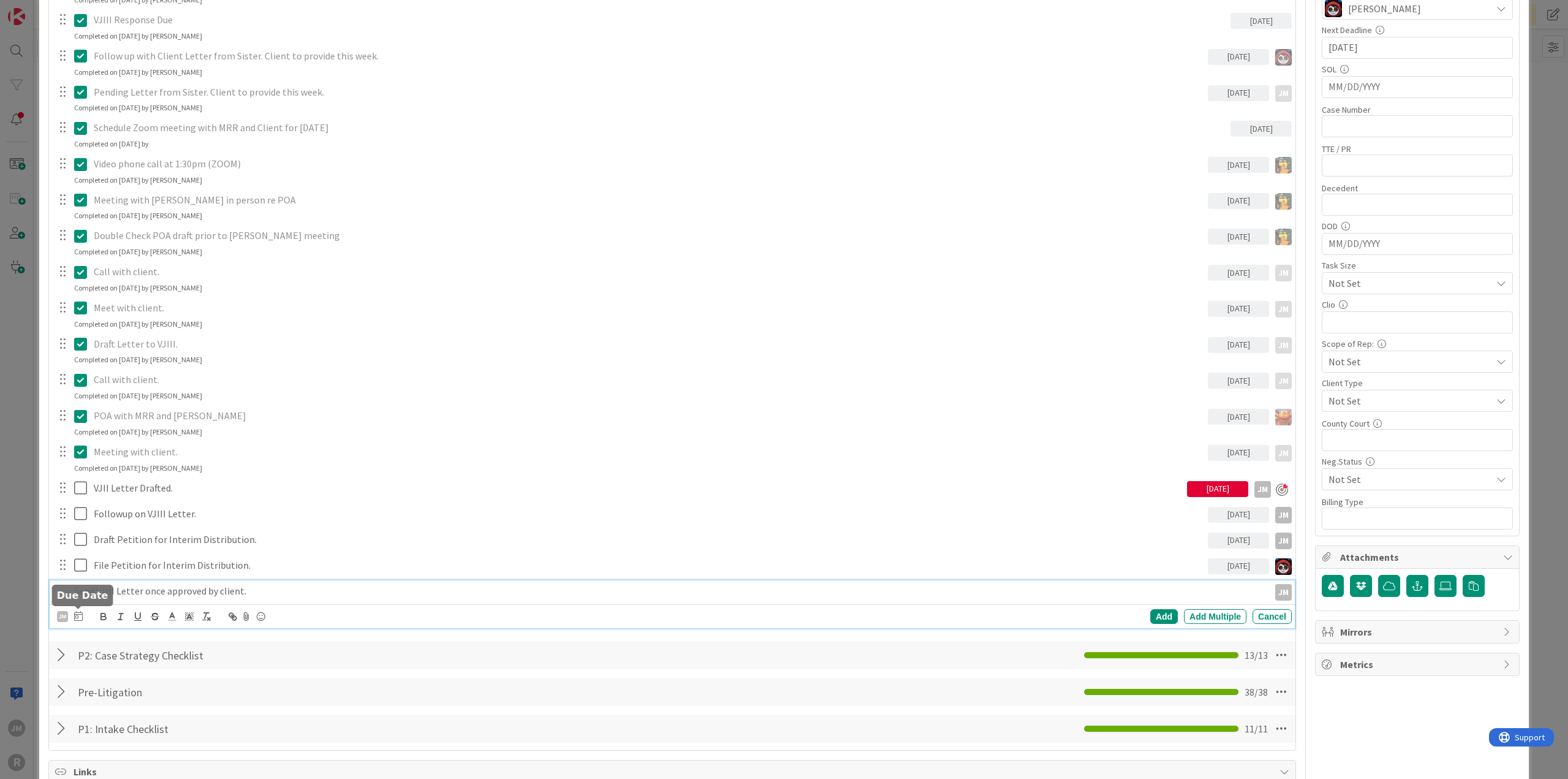
click at [79, 423] on icon at bounding box center [78, 616] width 9 height 10
click at [172, 423] on td "10" at bounding box center [172, 719] width 24 height 23
click at [934, 423] on div "Add" at bounding box center [1164, 616] width 28 height 14
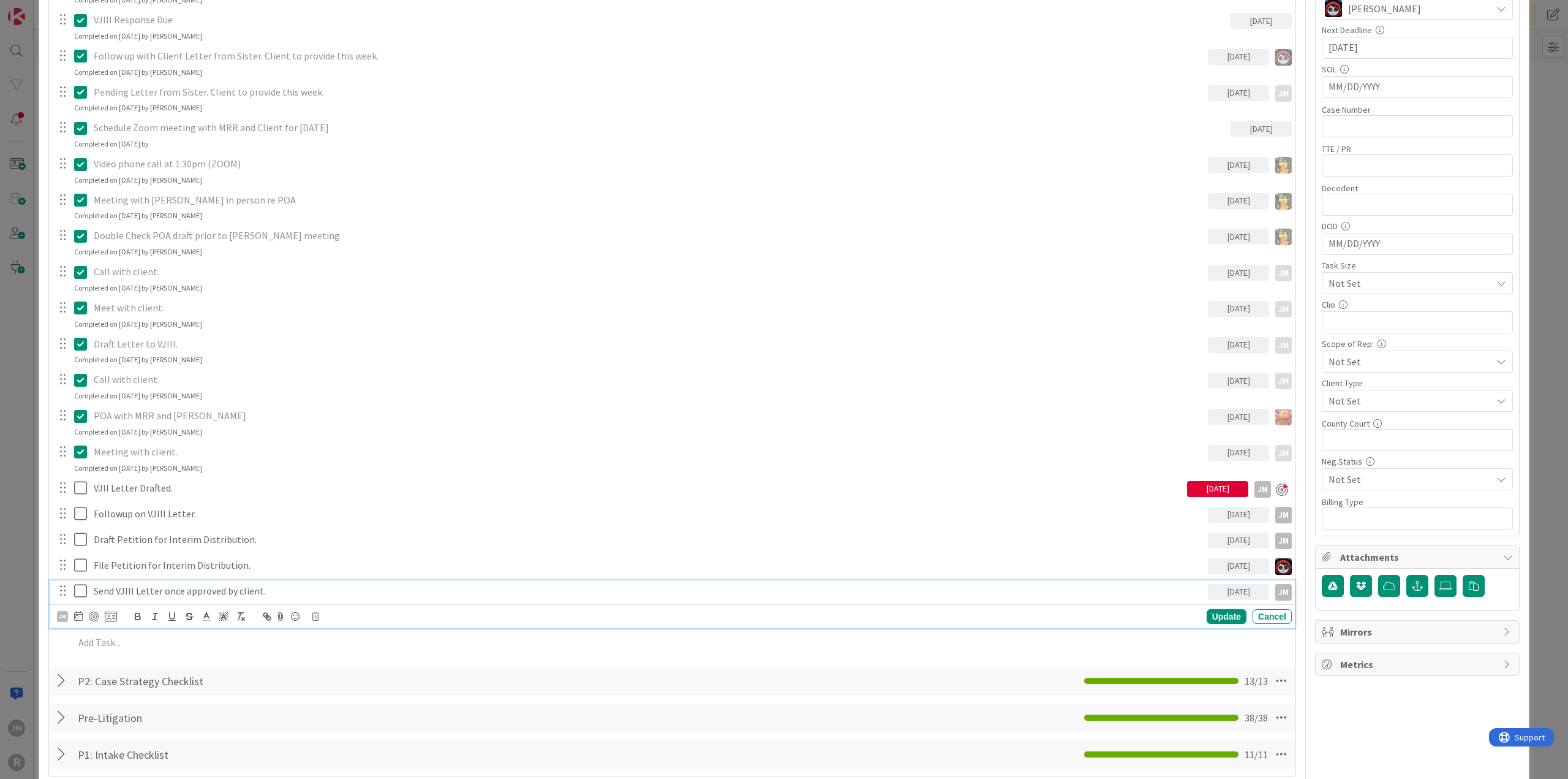
click at [214, 423] on p "Send VJIII Letter once approved by client." at bounding box center [648, 591] width 1109 height 14
click at [93, 423] on div at bounding box center [94, 616] width 10 height 10
type textarea "x"
click at [25, 423] on div "ID 382 Litigation Matter Workflow (FL2) Pre-litigation Negotiation Title 23 / 1…" at bounding box center [784, 389] width 1568 height 779
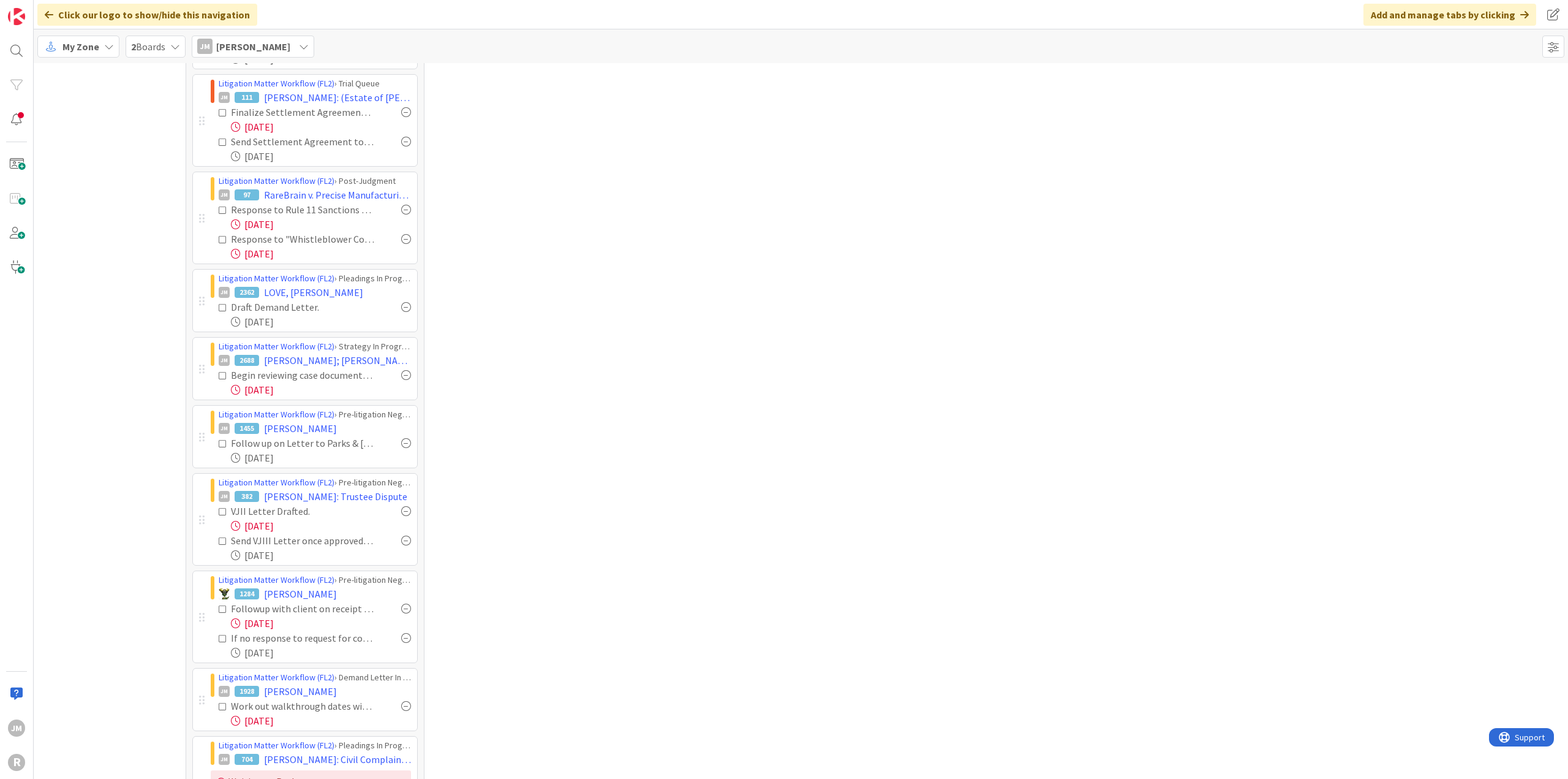
scroll to position [243, 0]
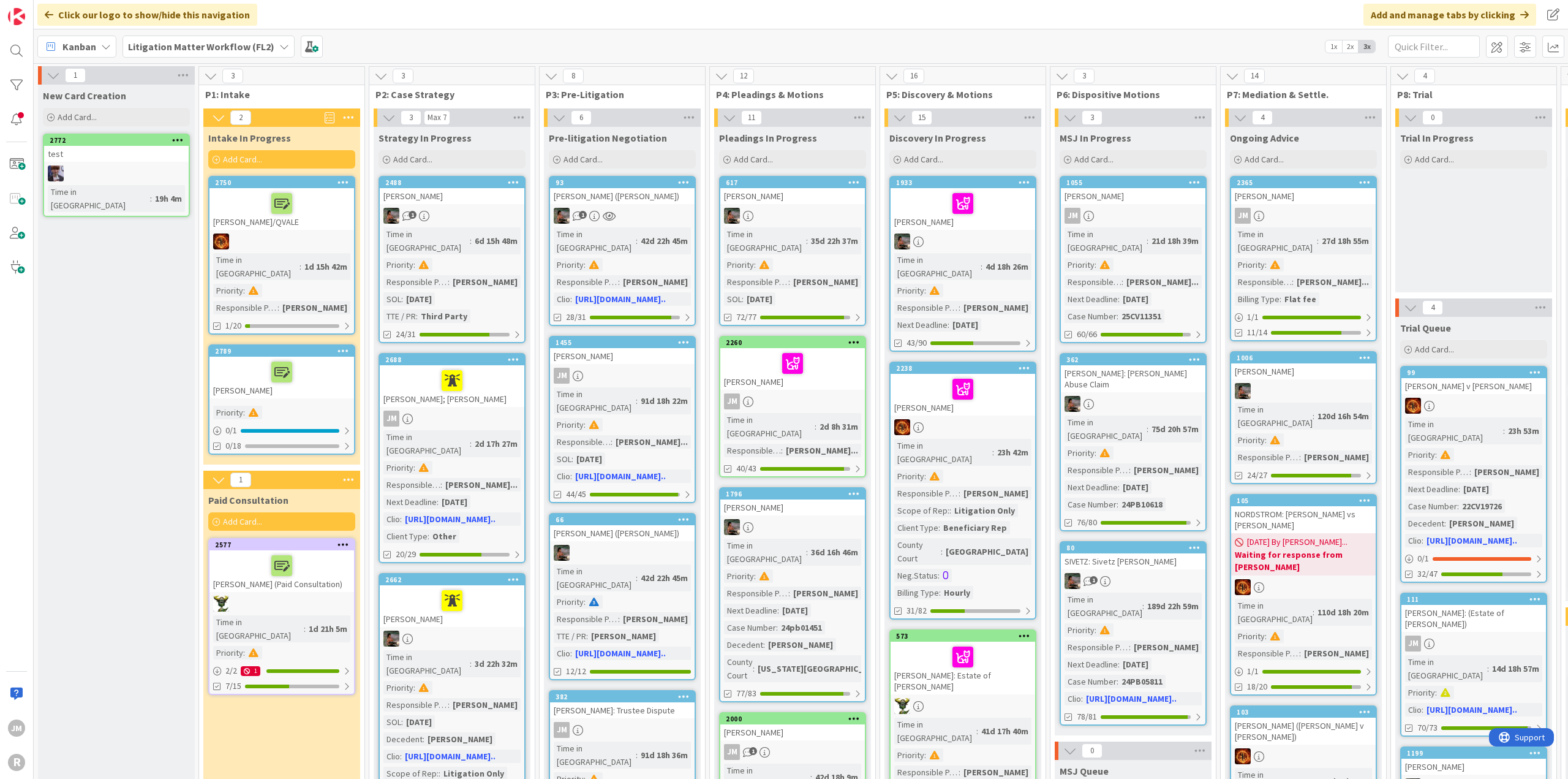
click at [491, 372] on div at bounding box center [452, 380] width 137 height 25
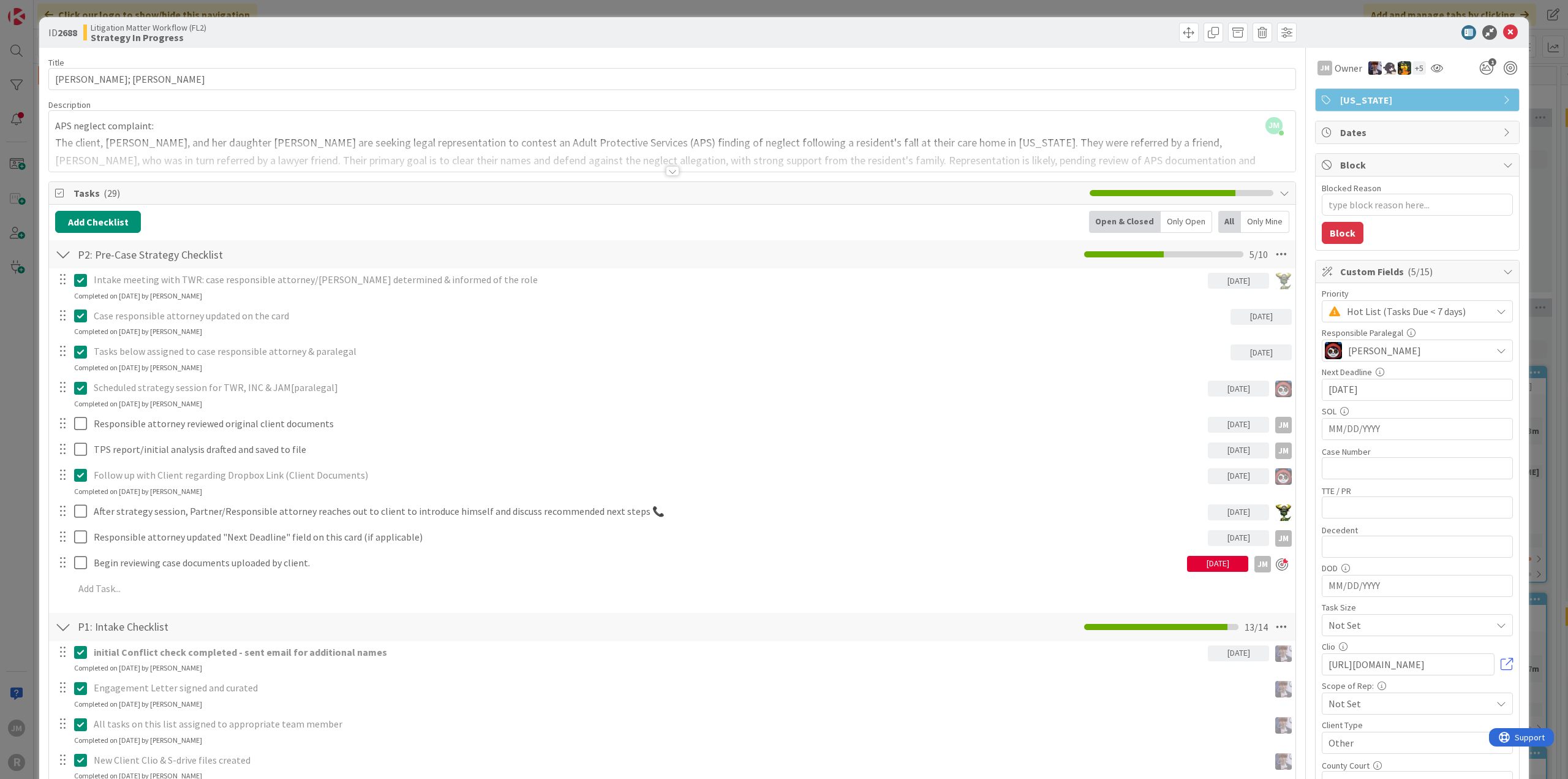
click at [1496, 306] on icon at bounding box center [1501, 311] width 10 height 10
click at [1329, 358] on icon at bounding box center [1334, 361] width 10 height 18
type textarea "x"
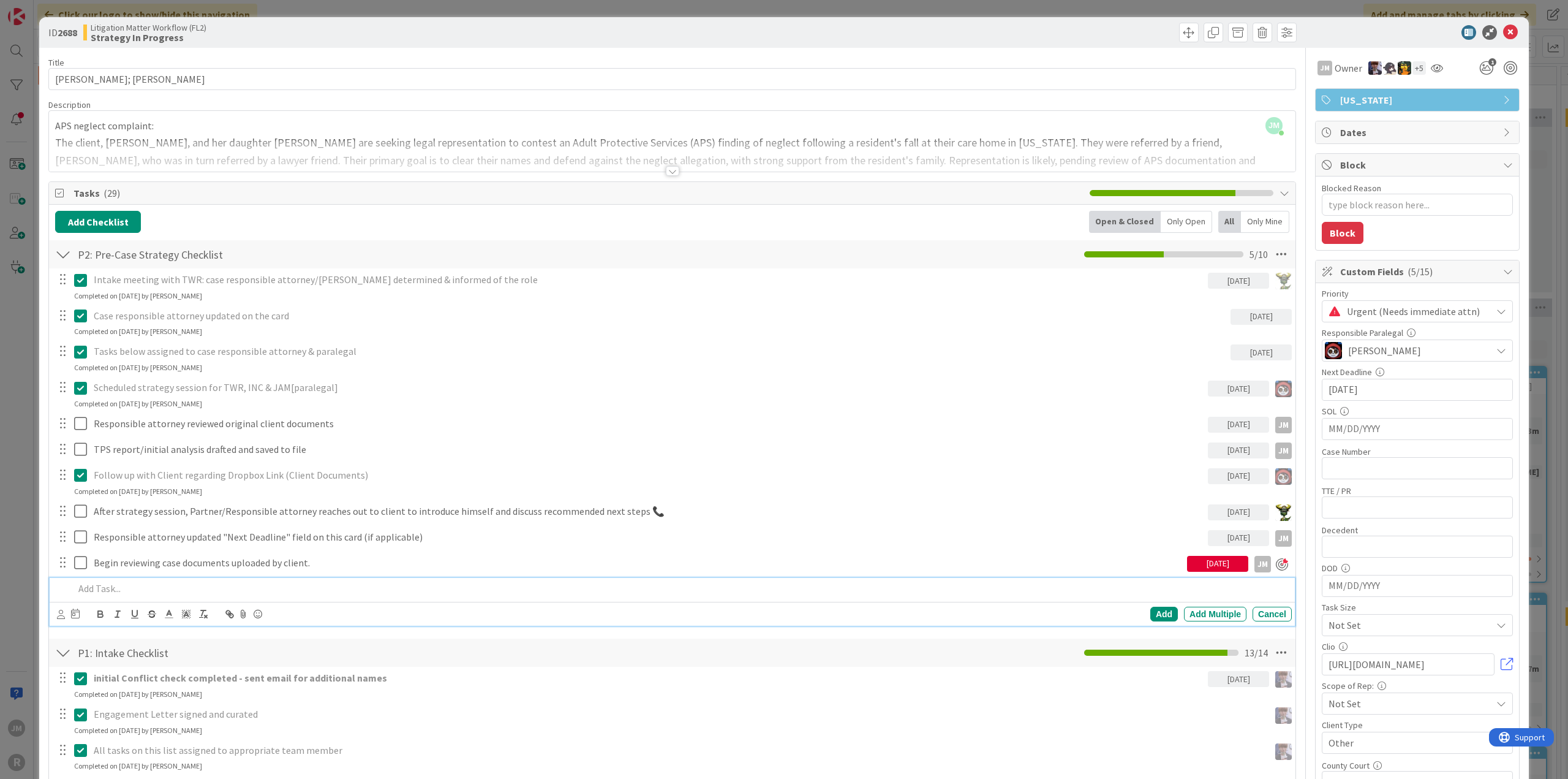
click at [136, 586] on p at bounding box center [680, 589] width 1212 height 14
click at [59, 607] on body "JM R Click our logo to show/hide this navigation Add and manage tabs by clickin…" at bounding box center [784, 389] width 1568 height 779
click at [59, 610] on icon at bounding box center [61, 614] width 8 height 10
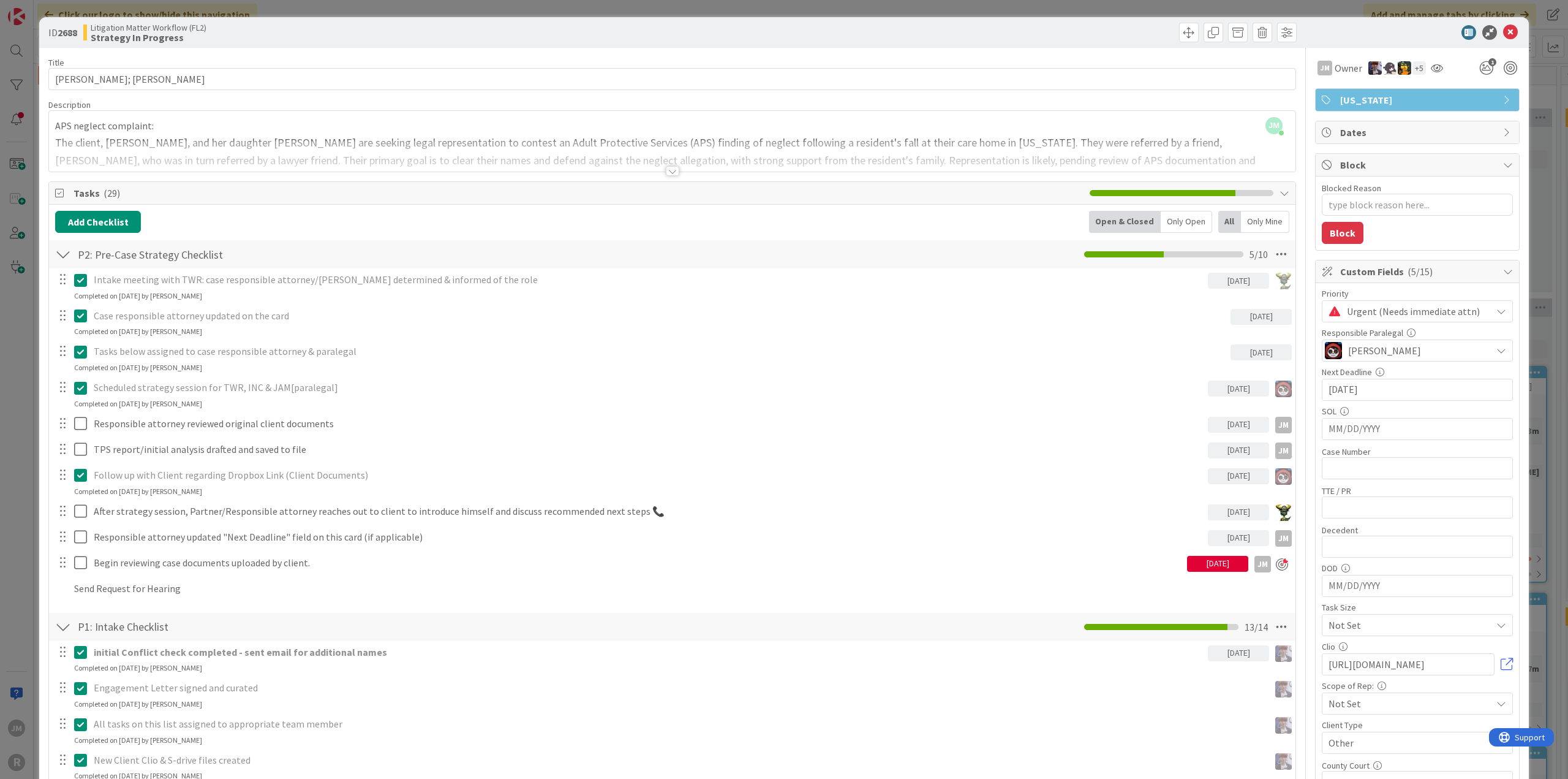
click at [0, 0] on icon at bounding box center [0, 0] width 0 height 0
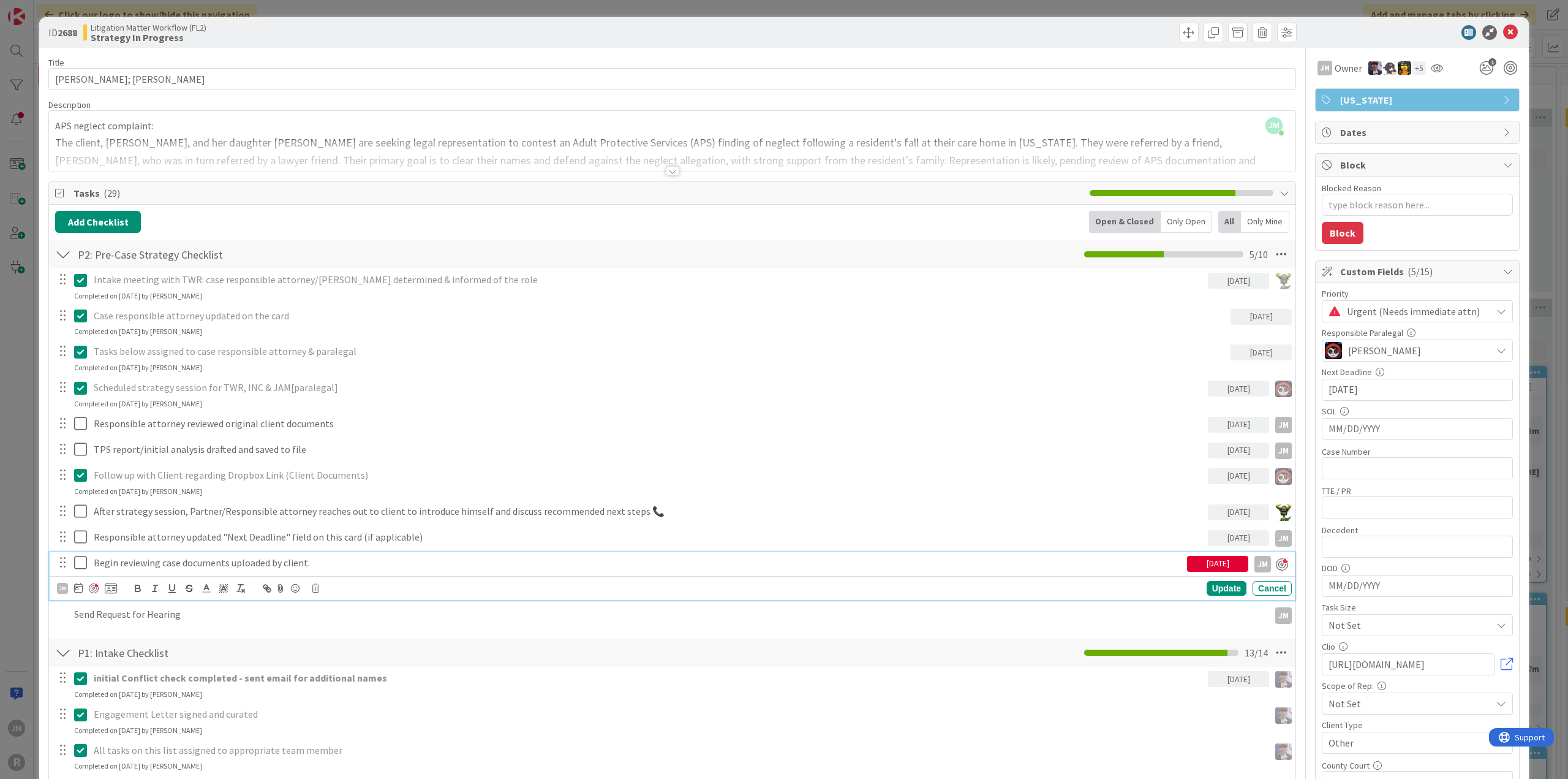
click at [116, 563] on p "Begin reviewing case documents uploaded by client." at bounding box center [638, 563] width 1088 height 14
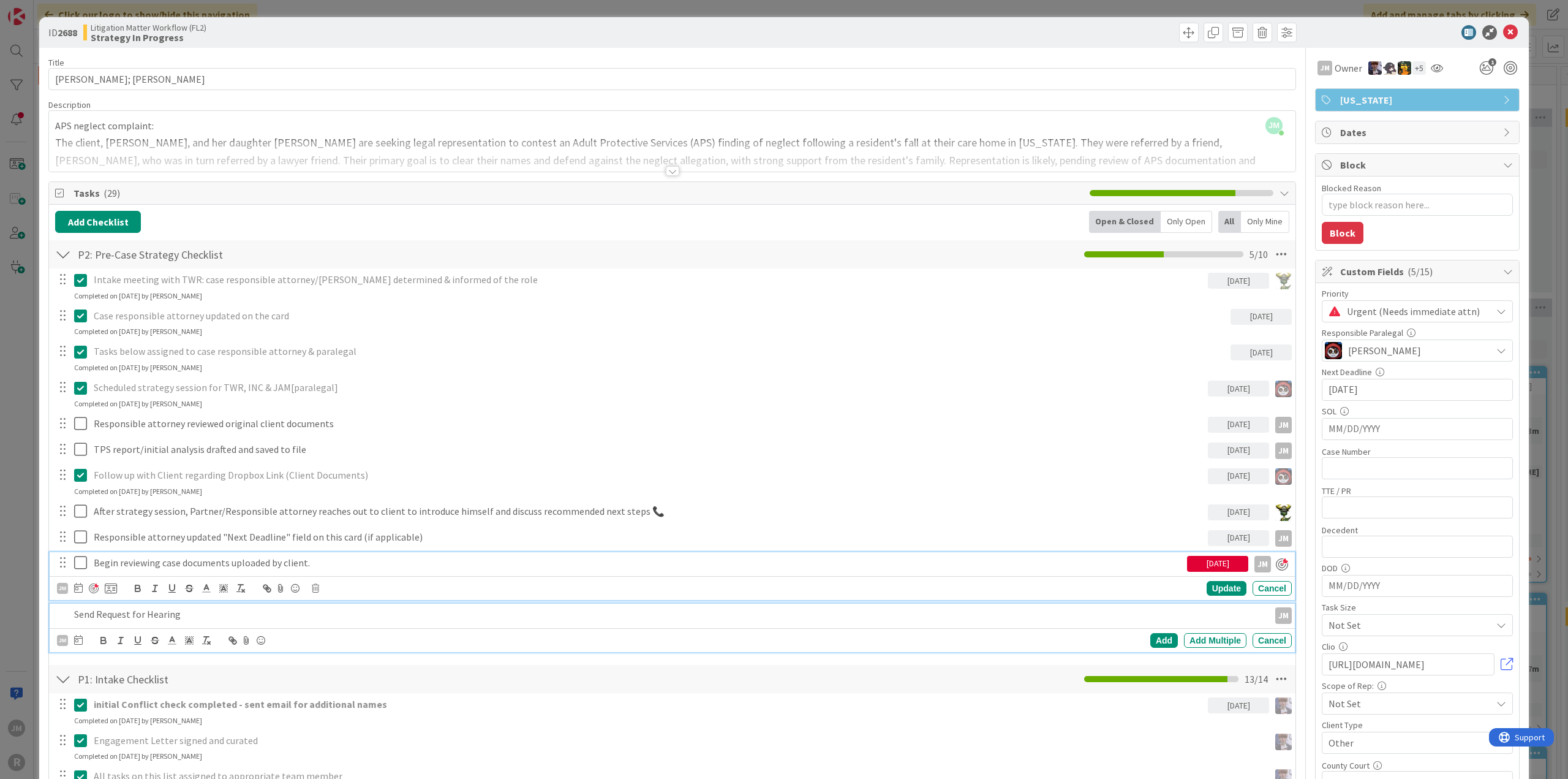
click at [134, 611] on p "Send Request for Hearing" at bounding box center [669, 614] width 1190 height 14
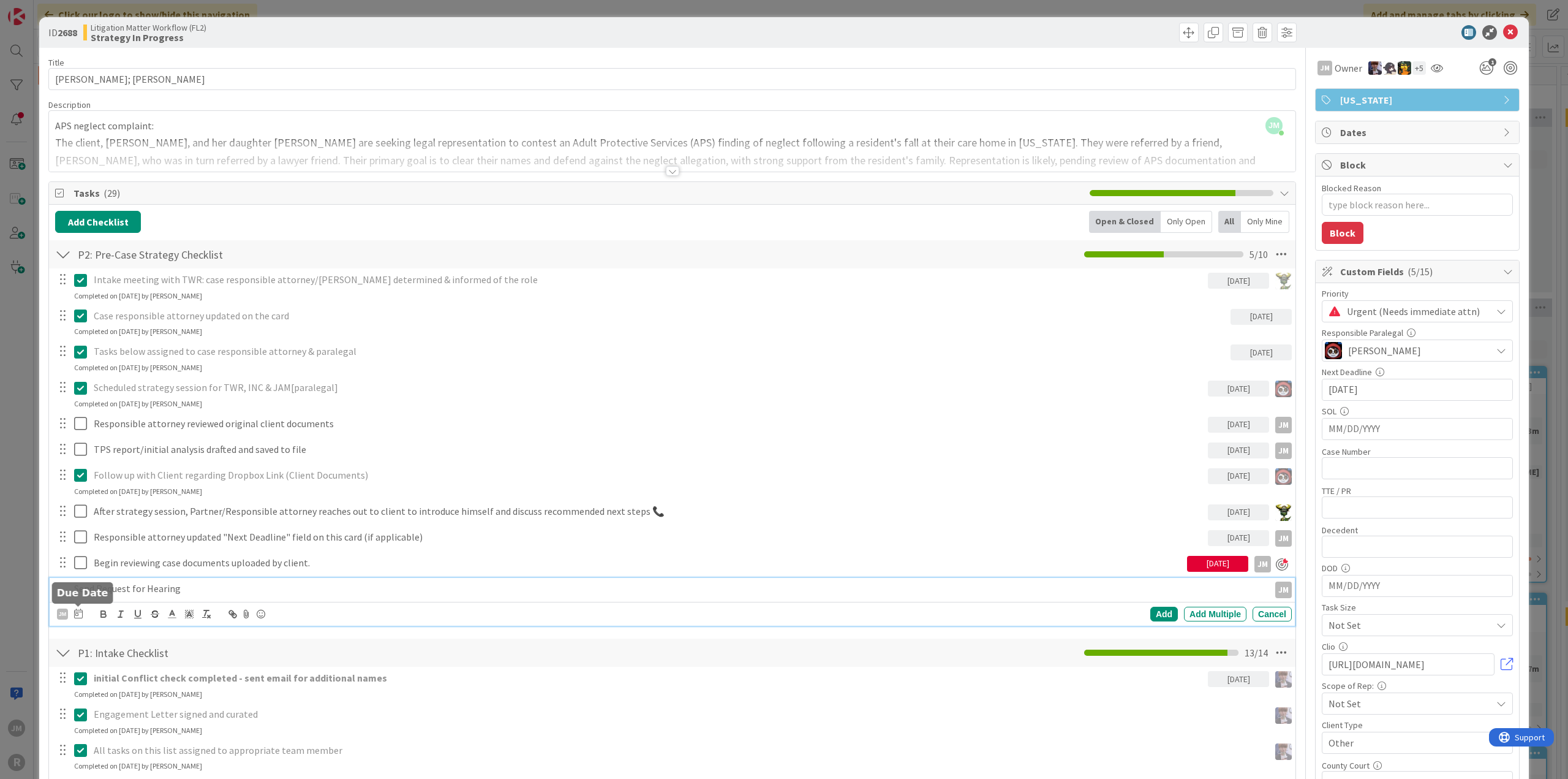
click at [79, 608] on icon at bounding box center [78, 613] width 9 height 10
click at [199, 716] on td "11" at bounding box center [196, 716] width 24 height 23
click at [1158, 608] on div "Add" at bounding box center [1164, 613] width 28 height 14
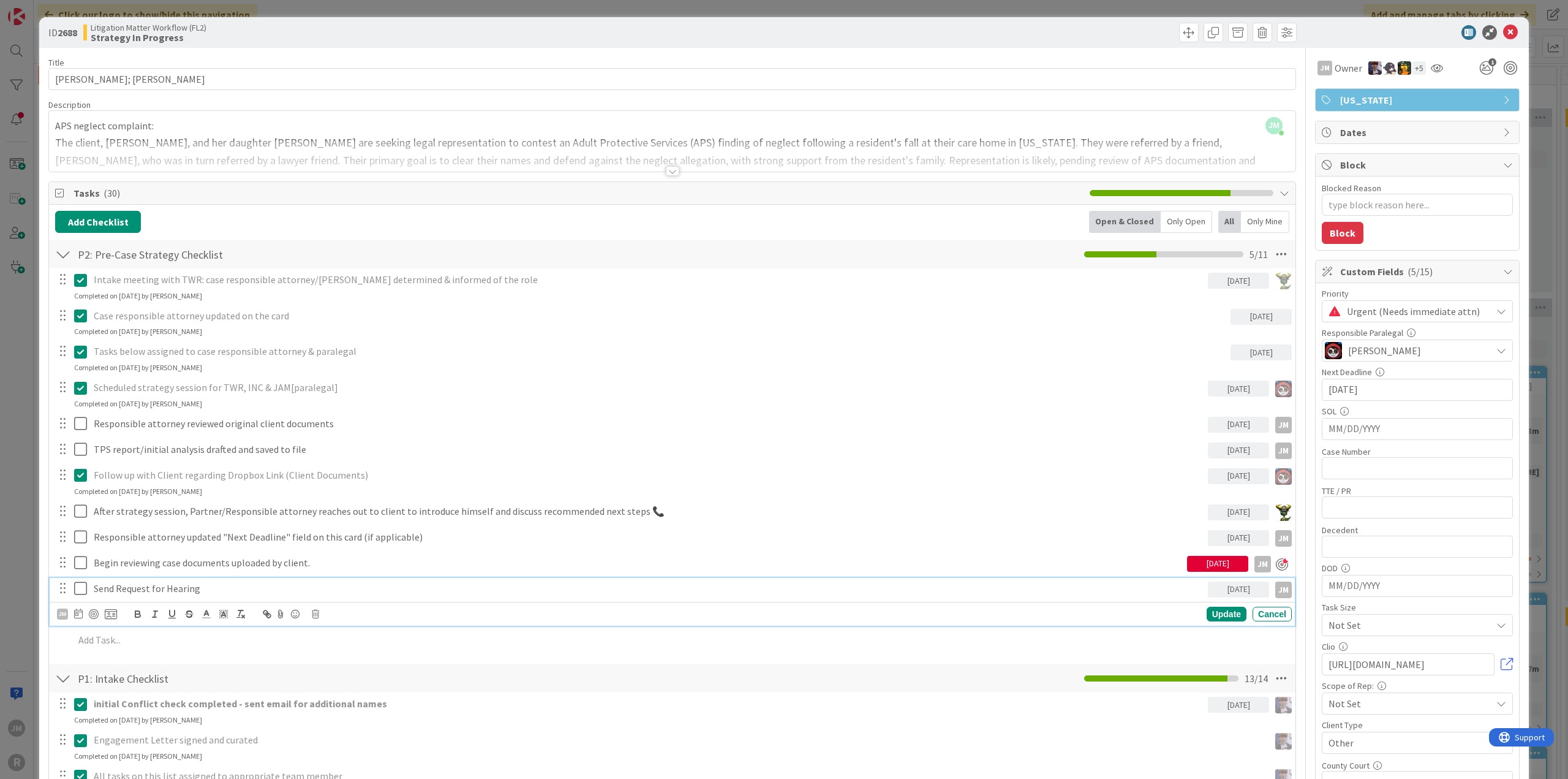
click at [178, 583] on p "Send Request for Hearing" at bounding box center [648, 589] width 1109 height 14
click at [93, 613] on div at bounding box center [94, 613] width 10 height 10
type textarea "x"
click at [1211, 607] on div "Update" at bounding box center [1227, 613] width 40 height 14
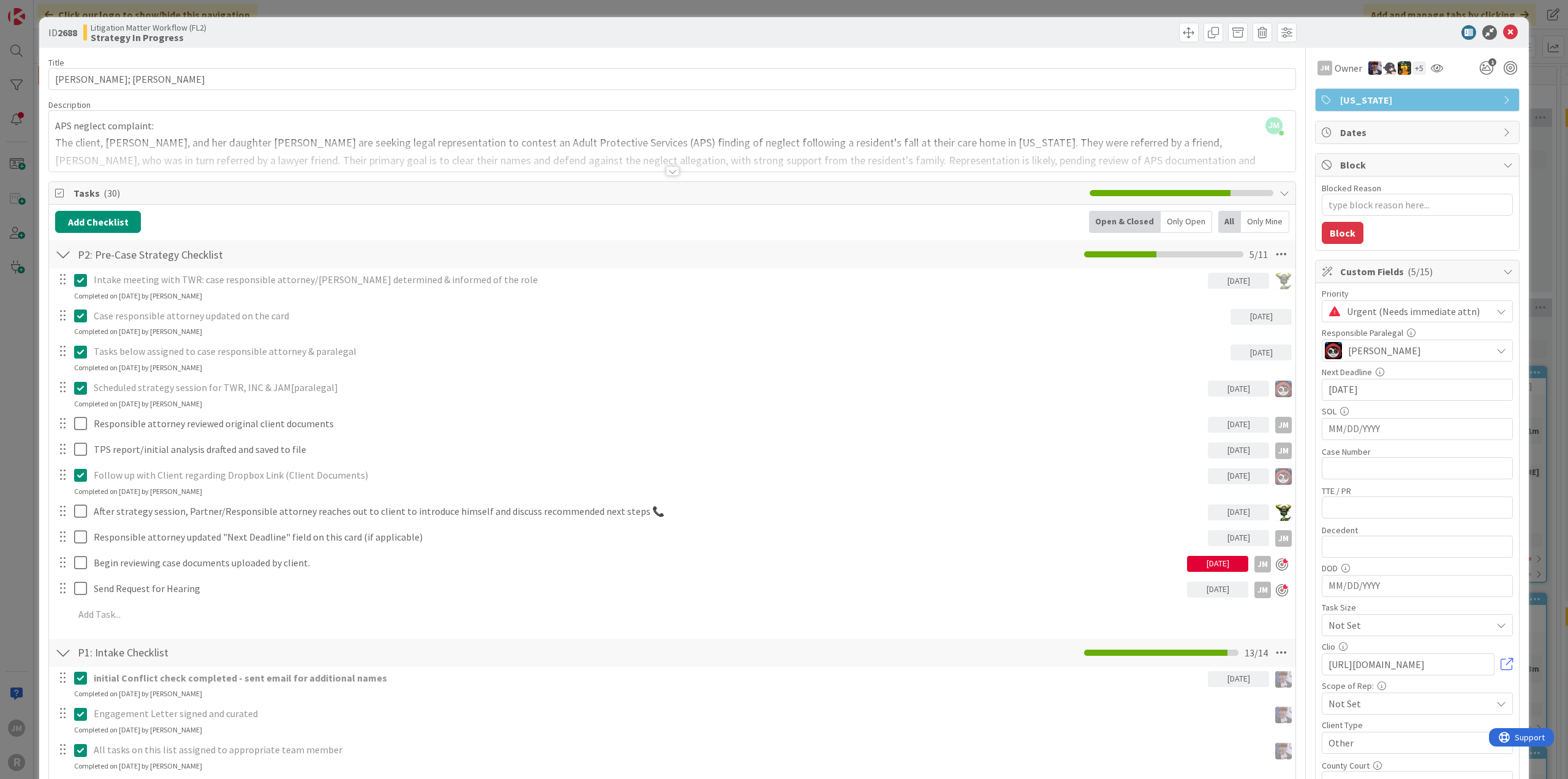
click at [5, 507] on div "ID 2688 Litigation Matter Workflow (FL2) Strategy In Progress Title 14 / 128 AG…" at bounding box center [784, 389] width 1568 height 779
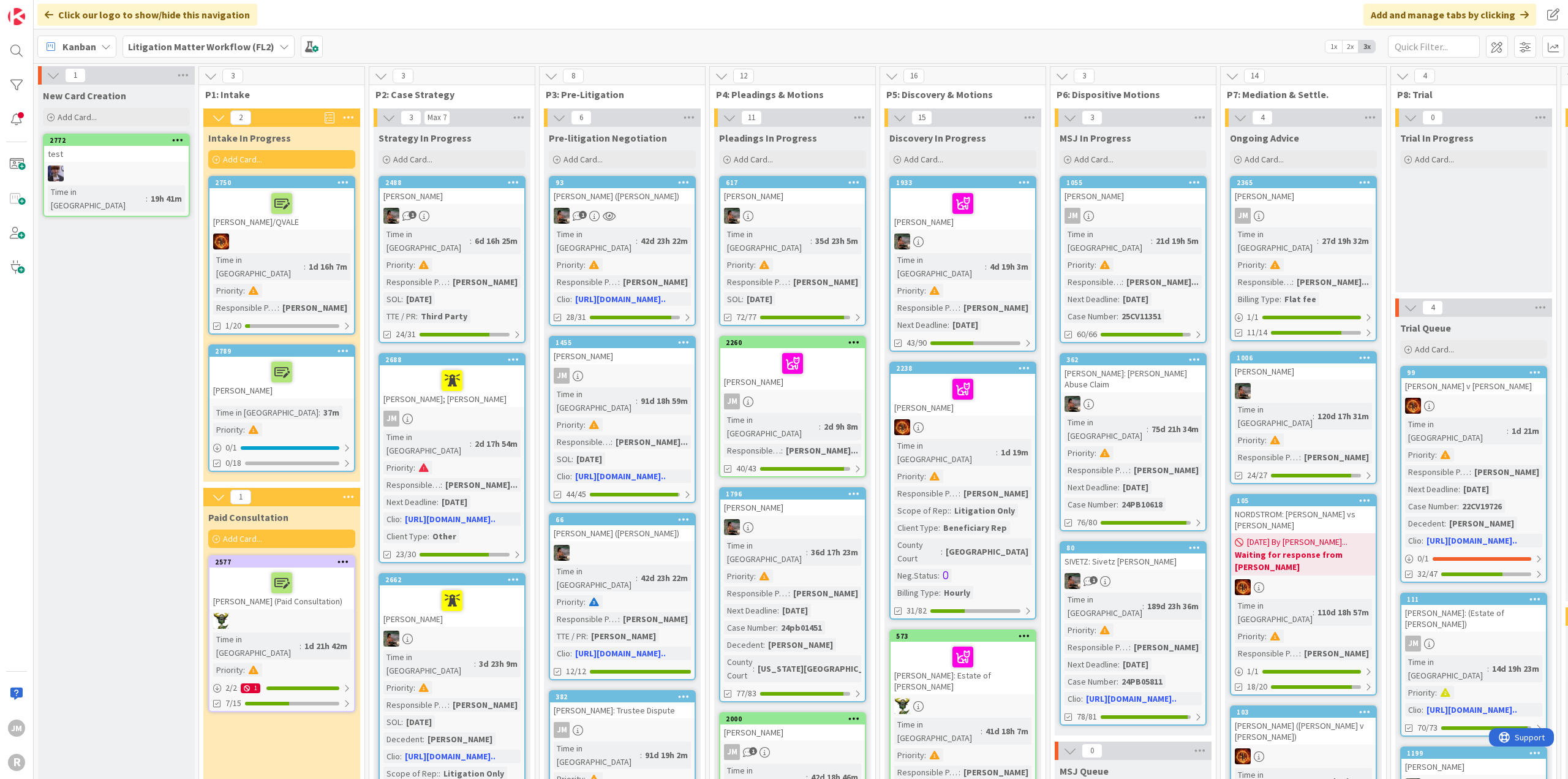
click at [107, 49] on icon at bounding box center [106, 46] width 10 height 10
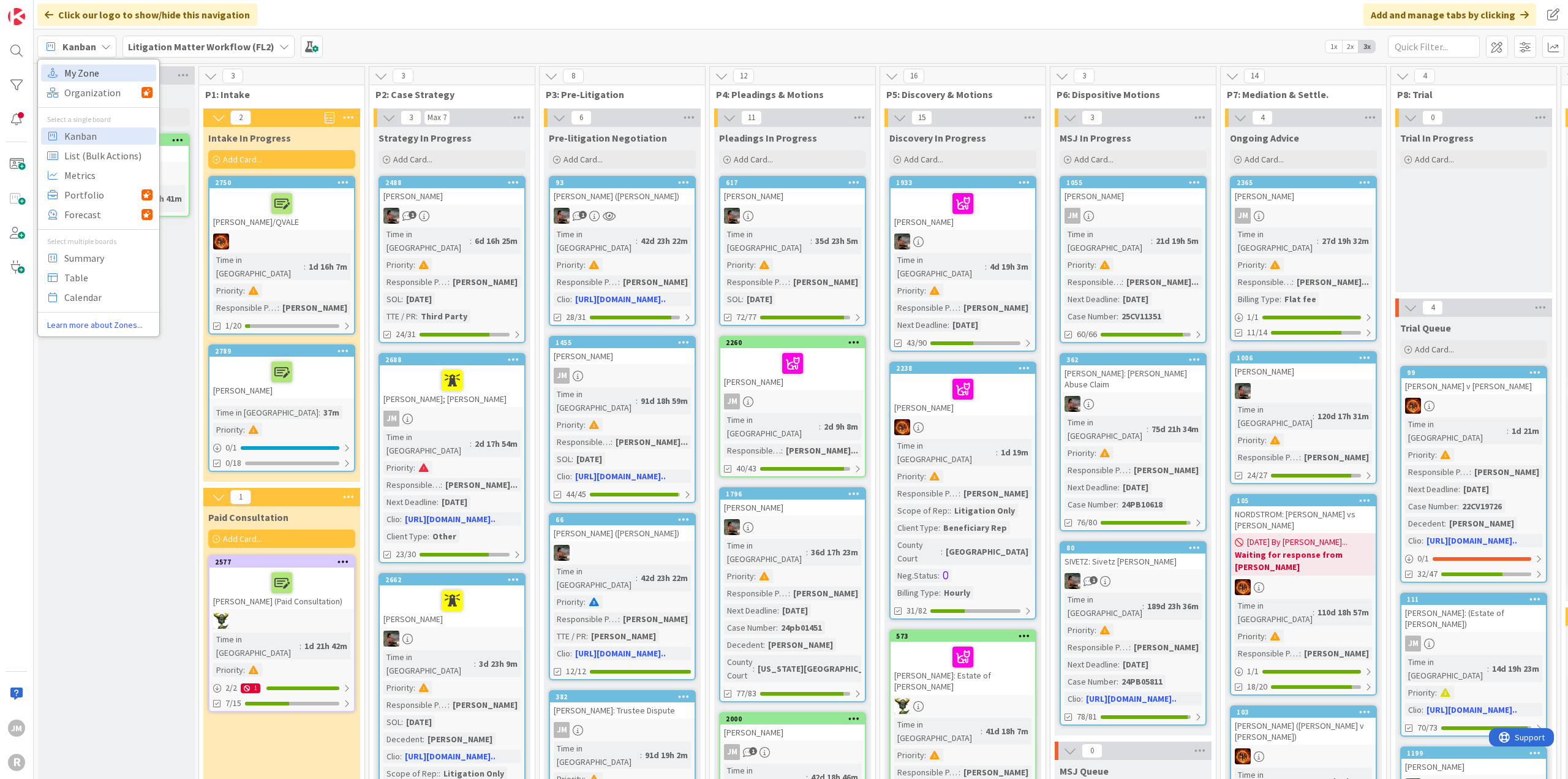
click at [107, 70] on span "My Zone" at bounding box center [108, 72] width 88 height 18
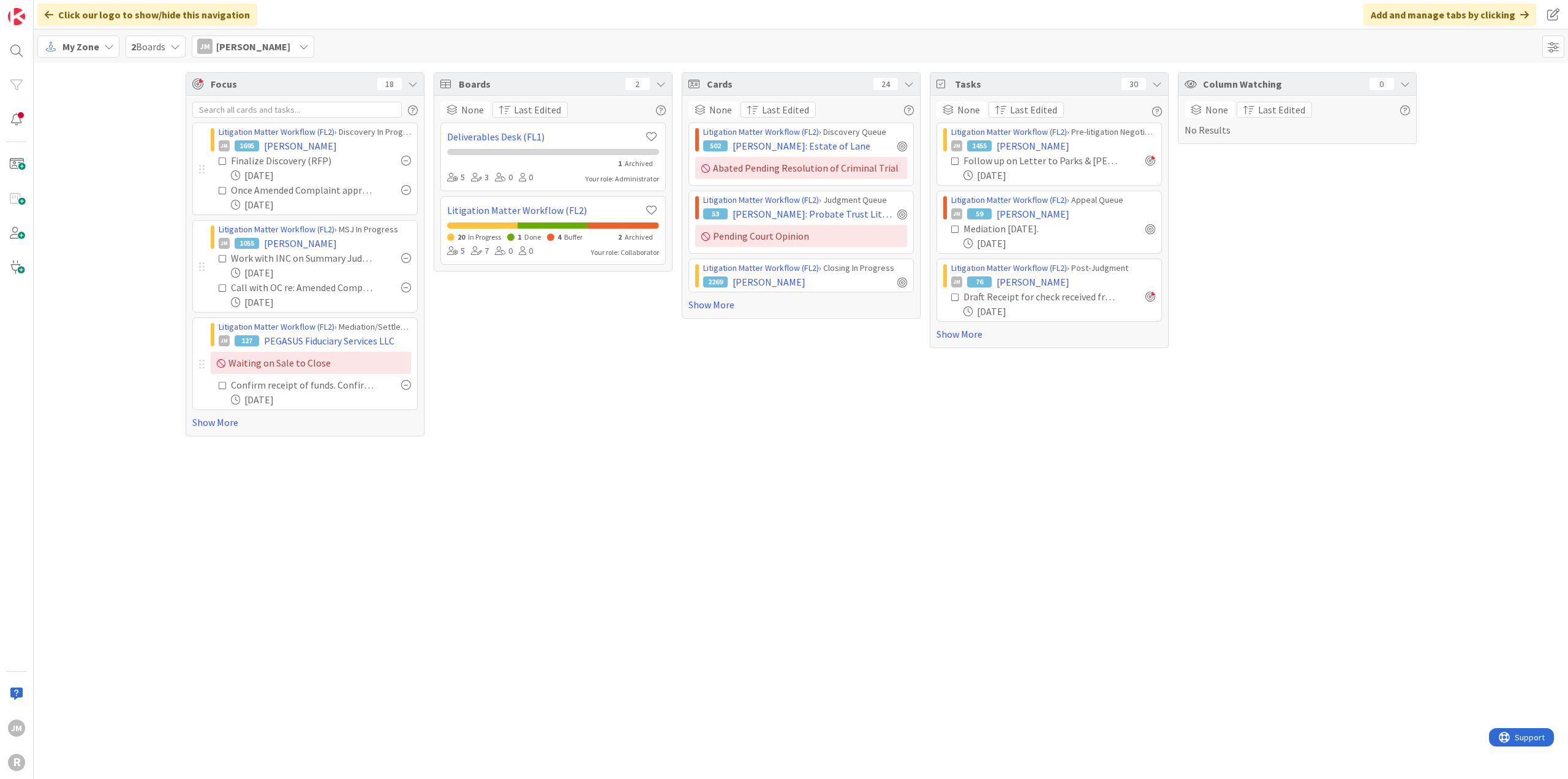
click at [99, 337] on div "Focus 18 Litigation Matter Workflow (FL2) › Discovery In Progress JM 1695 GODIN…" at bounding box center [800, 254] width 1535 height 382
click at [906, 469] on div "Focus 18 Litigation Matter Workflow (FL2) › Discovery In Progress JM 1695 GODIN…" at bounding box center [800, 420] width 1535 height 715
